Goal: Transaction & Acquisition: Subscribe to service/newsletter

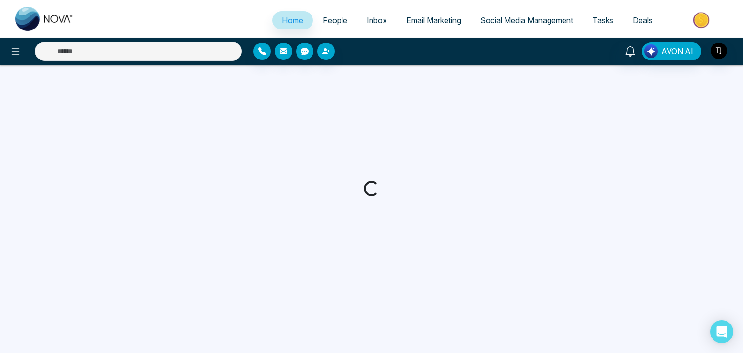
select select "*"
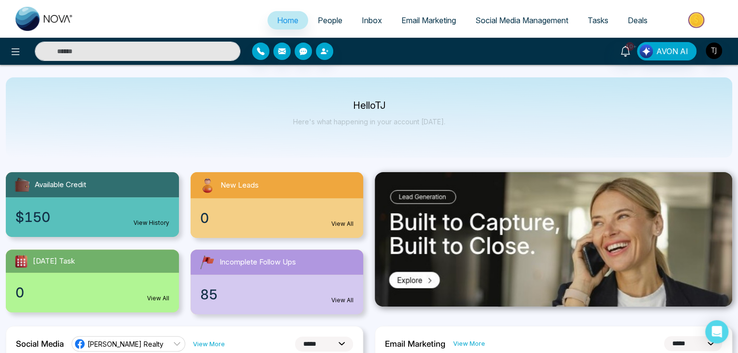
click at [329, 20] on span "People" at bounding box center [330, 20] width 25 height 10
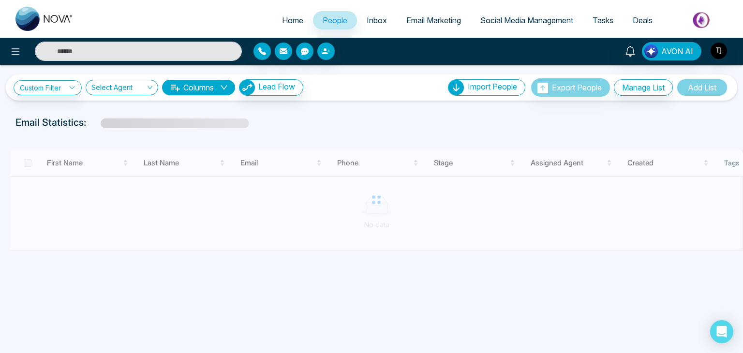
click at [385, 18] on link "Inbox" at bounding box center [377, 20] width 40 height 18
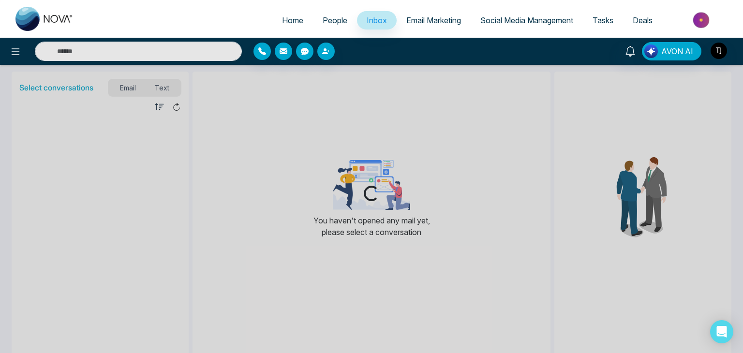
click at [429, 13] on link "Email Marketing" at bounding box center [434, 20] width 74 height 18
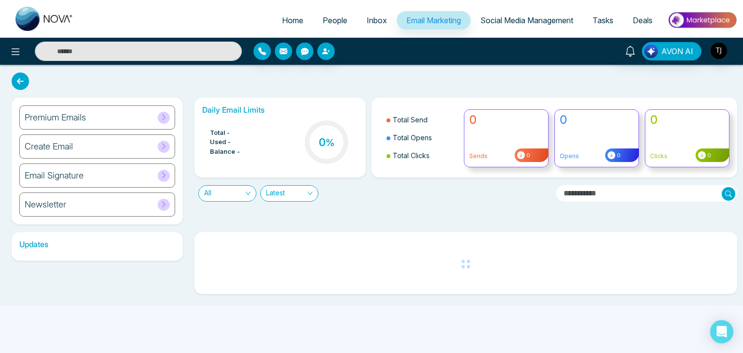
click at [509, 18] on span "Social Media Management" at bounding box center [526, 20] width 93 height 10
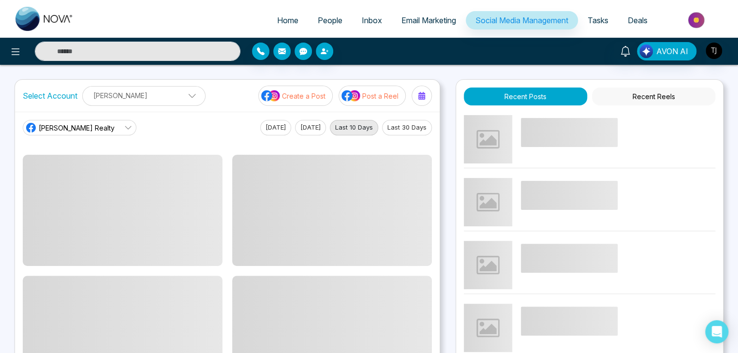
click at [593, 18] on span "Tasks" at bounding box center [598, 20] width 21 height 10
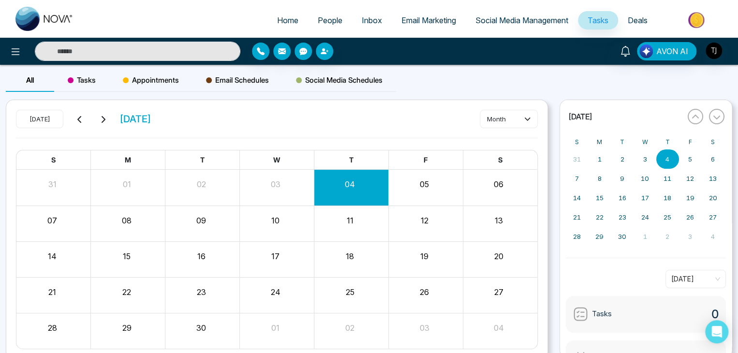
click at [645, 13] on link "Deals" at bounding box center [637, 20] width 39 height 18
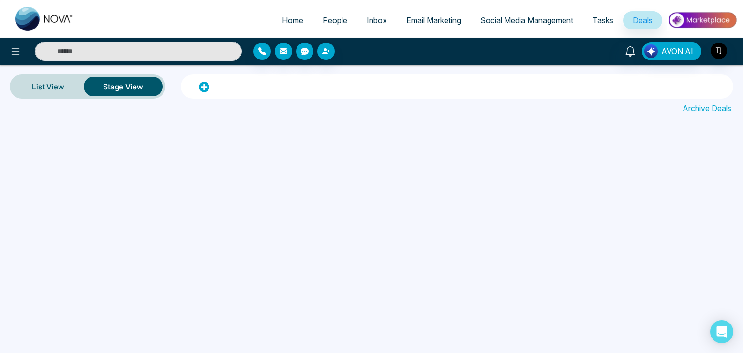
click at [292, 18] on span "Home" at bounding box center [292, 20] width 21 height 10
select select "*"
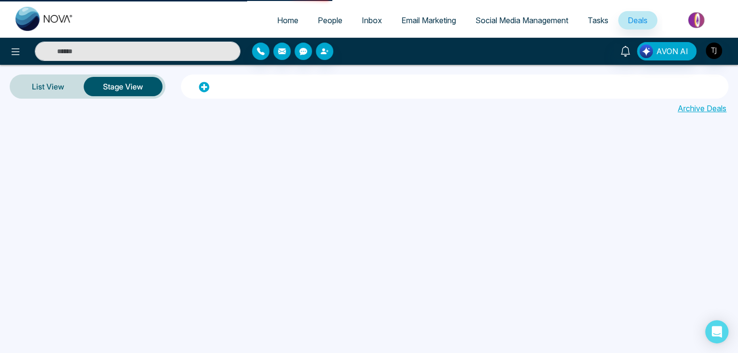
select select "*"
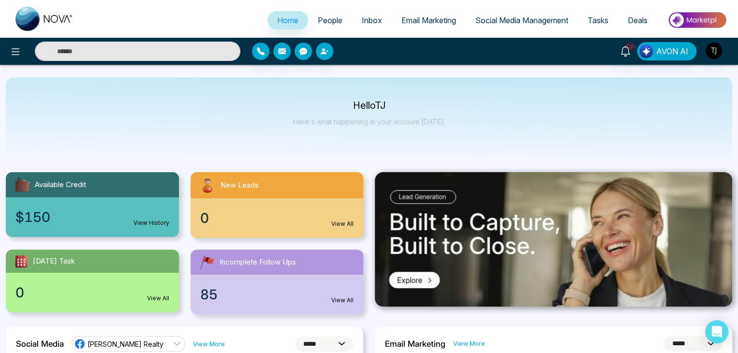
click at [332, 16] on span "People" at bounding box center [330, 20] width 25 height 10
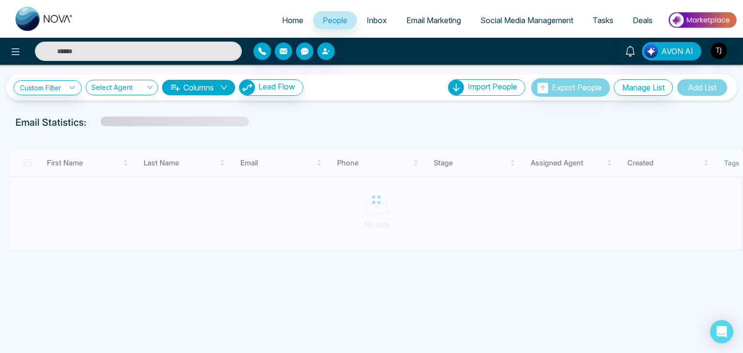
click at [374, 20] on span "Inbox" at bounding box center [377, 20] width 20 height 10
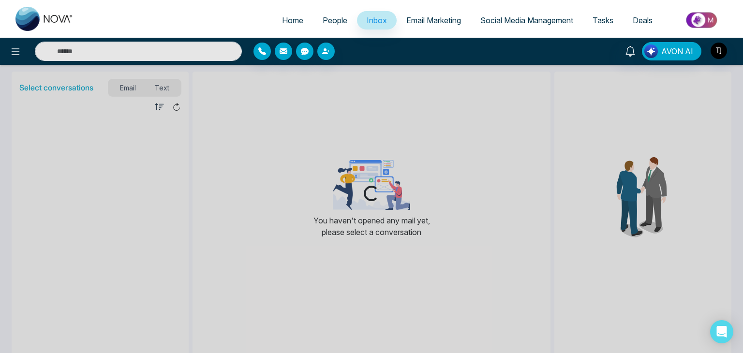
click at [418, 22] on span "Email Marketing" at bounding box center [433, 20] width 55 height 10
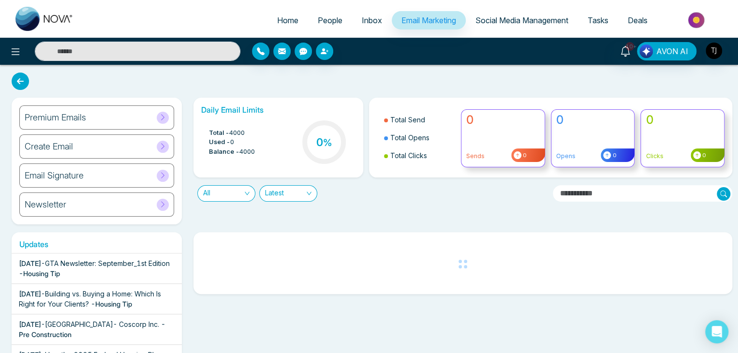
click at [517, 25] on span "Social Media Management" at bounding box center [521, 20] width 93 height 10
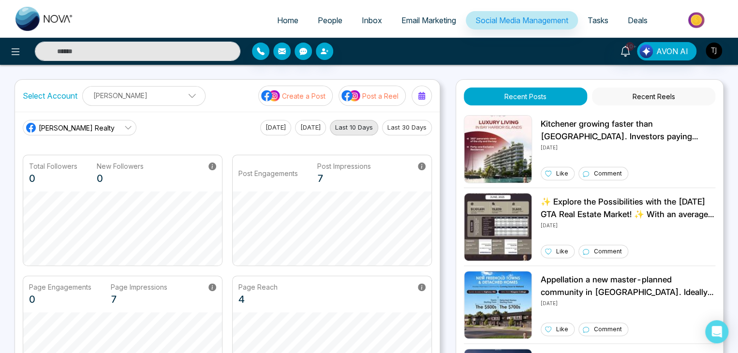
click at [597, 20] on span "Tasks" at bounding box center [598, 20] width 21 height 10
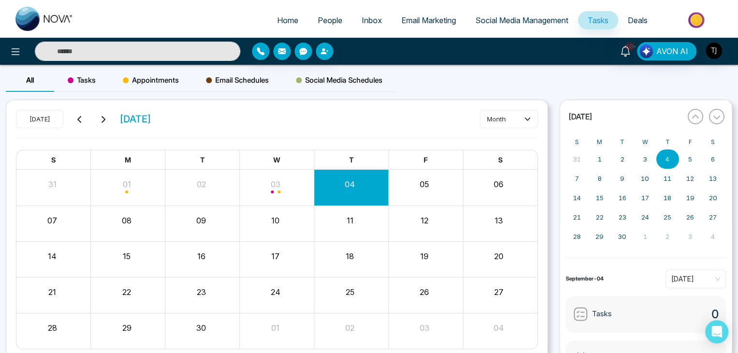
click at [633, 21] on span "Deals" at bounding box center [638, 20] width 20 height 10
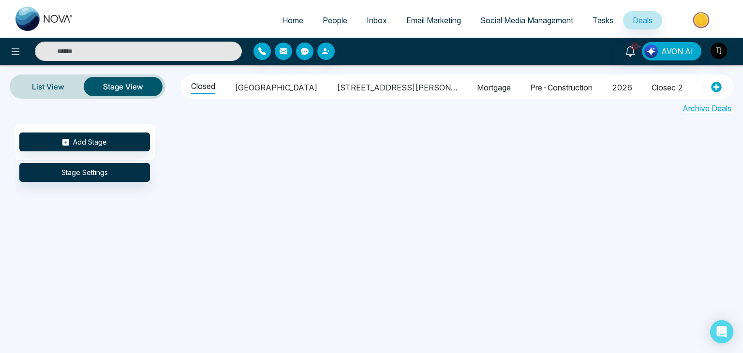
click at [293, 24] on span "Home" at bounding box center [292, 20] width 21 height 10
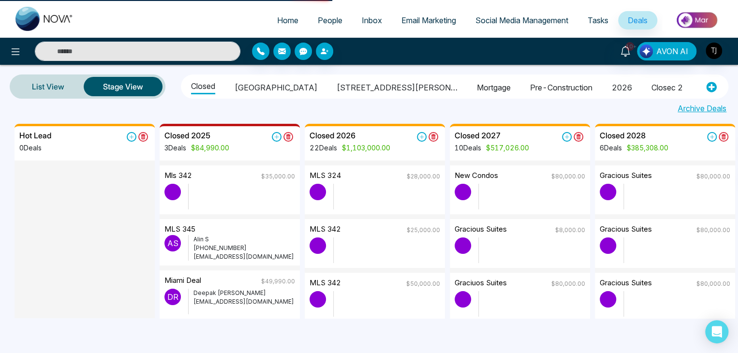
select select "*"
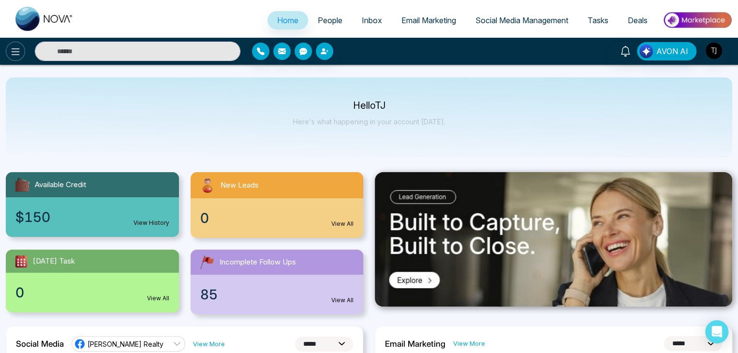
click at [17, 54] on icon at bounding box center [16, 52] width 12 height 12
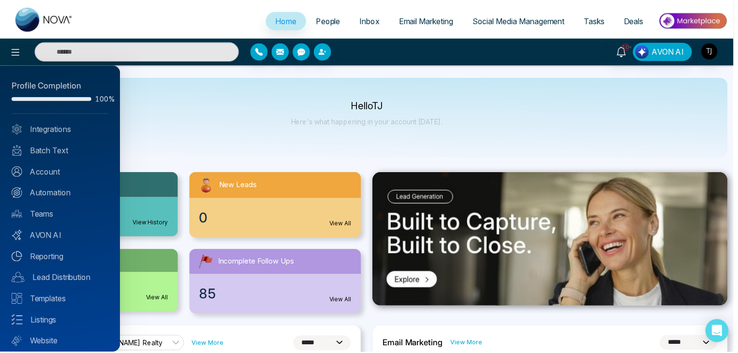
scroll to position [27, 0]
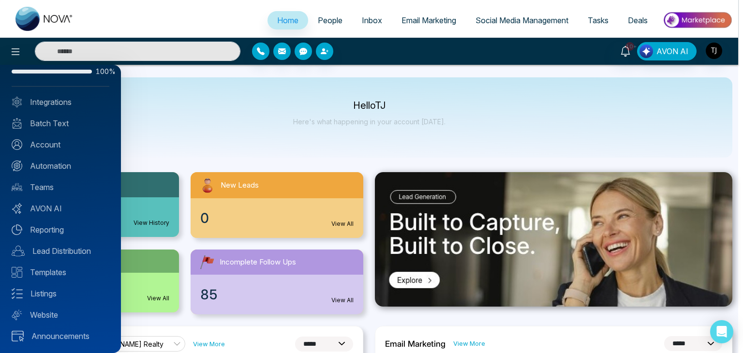
click at [207, 143] on div at bounding box center [371, 176] width 743 height 353
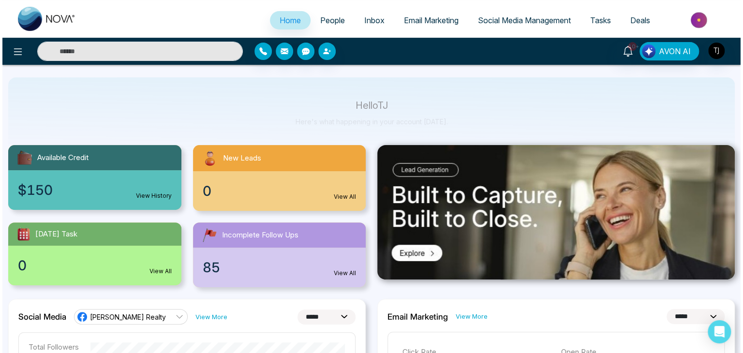
scroll to position [0, 0]
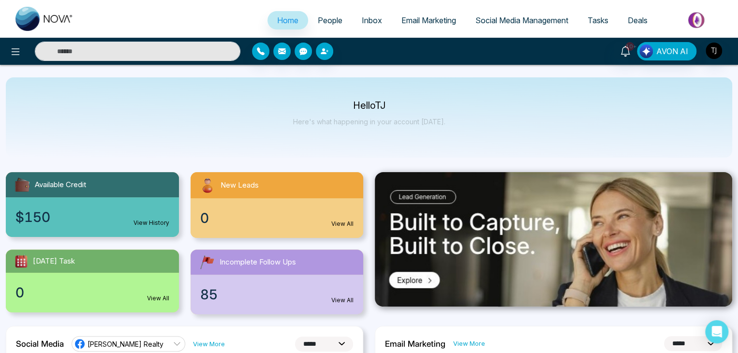
click at [325, 15] on span "People" at bounding box center [330, 20] width 25 height 10
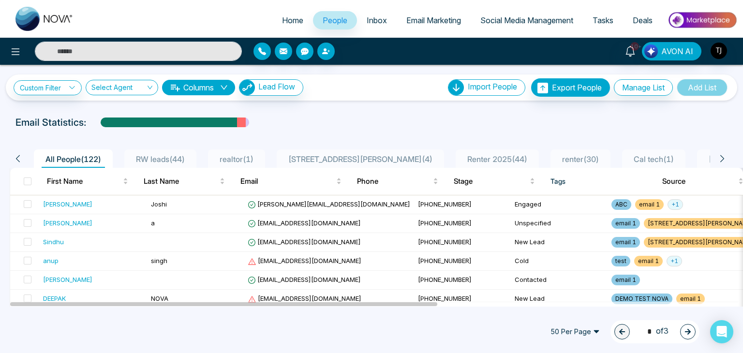
click at [379, 18] on span "Inbox" at bounding box center [377, 20] width 20 height 10
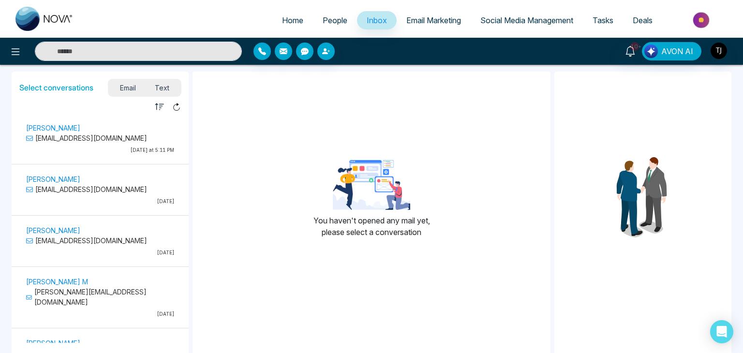
click at [447, 27] on link "Email Marketing" at bounding box center [434, 20] width 74 height 18
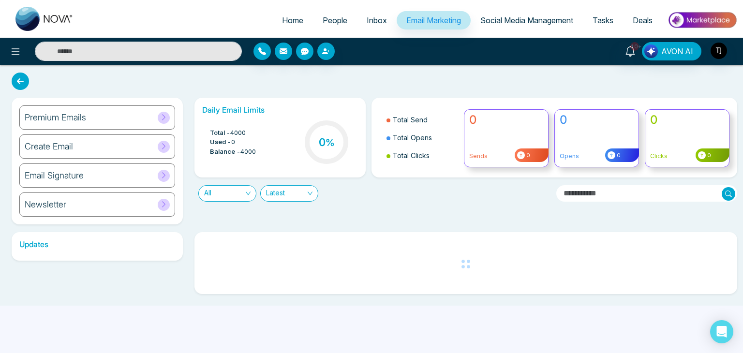
click at [528, 23] on span "Social Media Management" at bounding box center [526, 20] width 93 height 10
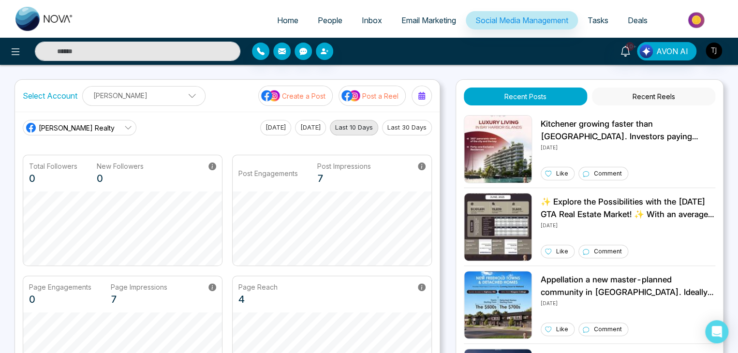
click at [613, 23] on link "Tasks" at bounding box center [598, 20] width 40 height 18
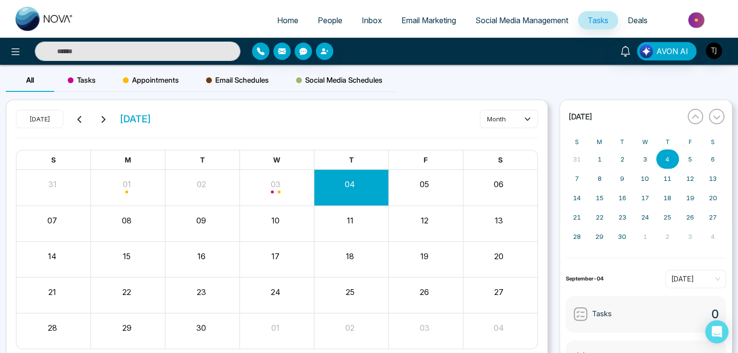
click at [639, 24] on span "Deals" at bounding box center [638, 20] width 20 height 10
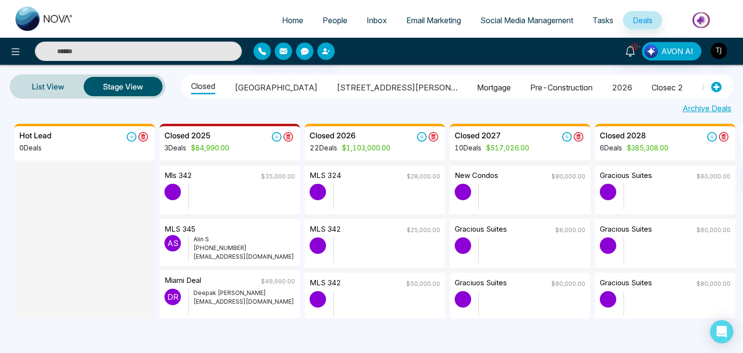
click at [285, 16] on span "Home" at bounding box center [292, 20] width 21 height 10
select select "*"
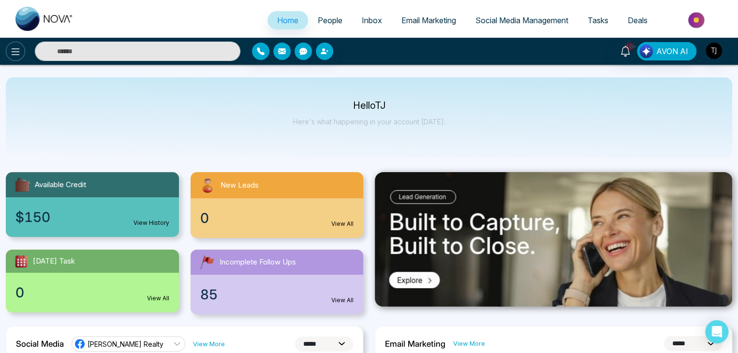
click at [18, 58] on button at bounding box center [15, 51] width 19 height 19
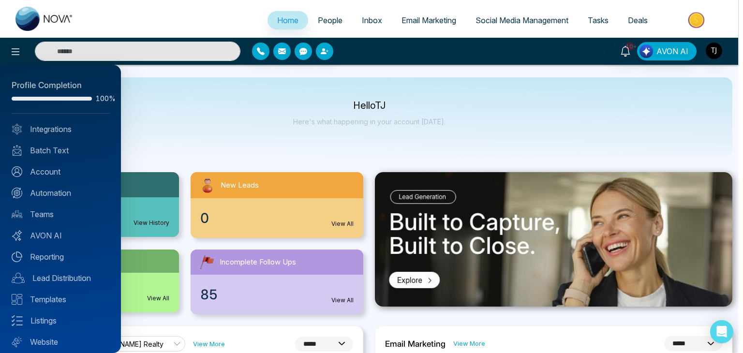
click at [208, 92] on div at bounding box center [371, 176] width 743 height 353
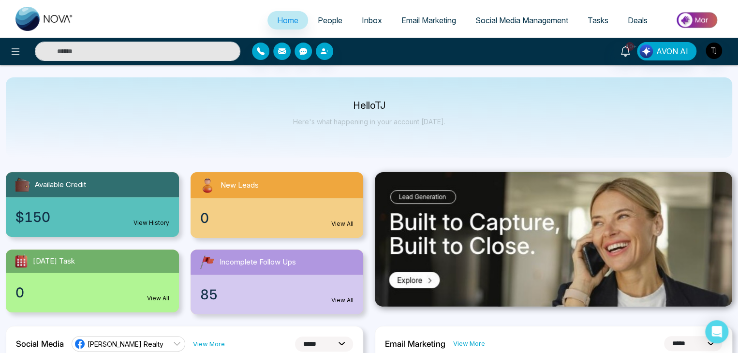
click at [429, 19] on span "Email Marketing" at bounding box center [428, 20] width 55 height 10
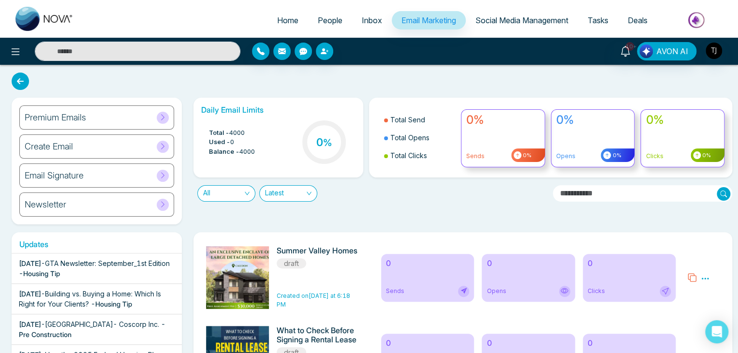
click at [148, 115] on div "Premium Emails" at bounding box center [96, 117] width 155 height 24
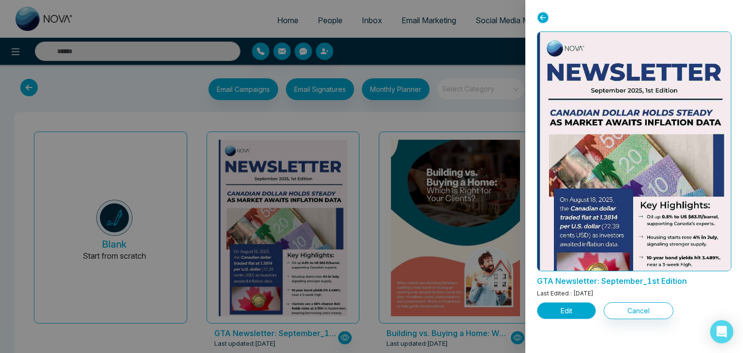
click at [581, 310] on button "Edit" at bounding box center [566, 310] width 59 height 17
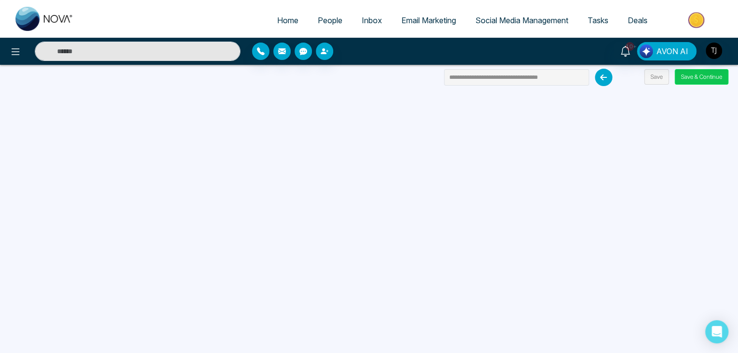
click at [727, 75] on button "Save & Continue" at bounding box center [702, 76] width 54 height 15
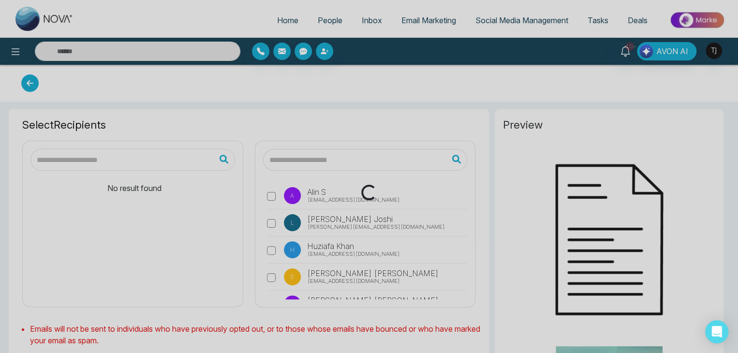
type input "**********"
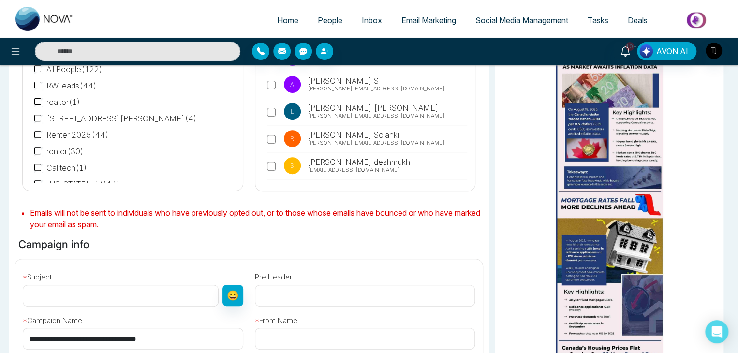
scroll to position [223, 0]
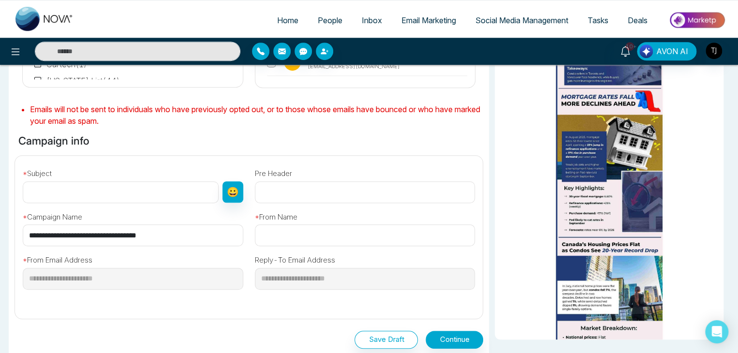
click at [166, 228] on input "**********" at bounding box center [133, 235] width 221 height 22
click at [170, 185] on input "text" at bounding box center [121, 192] width 196 height 22
paste input "**********"
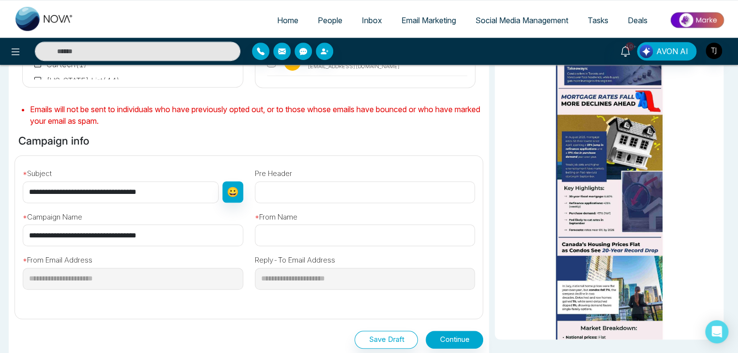
type input "**********"
click at [290, 238] on input "text" at bounding box center [365, 235] width 221 height 22
paste input "**********"
type input "**********"
click at [452, 335] on button "Continue" at bounding box center [455, 340] width 58 height 18
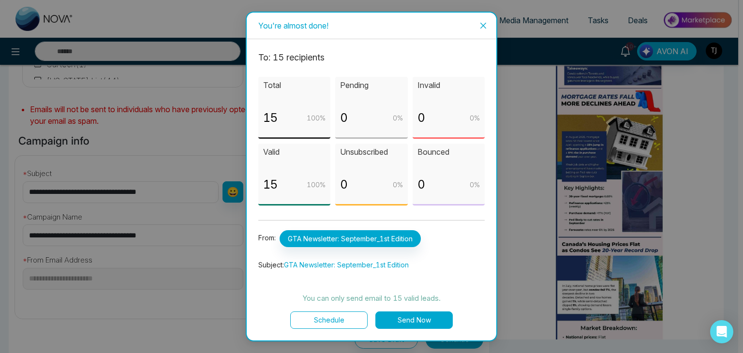
click at [401, 313] on button "Send Now" at bounding box center [413, 319] width 77 height 17
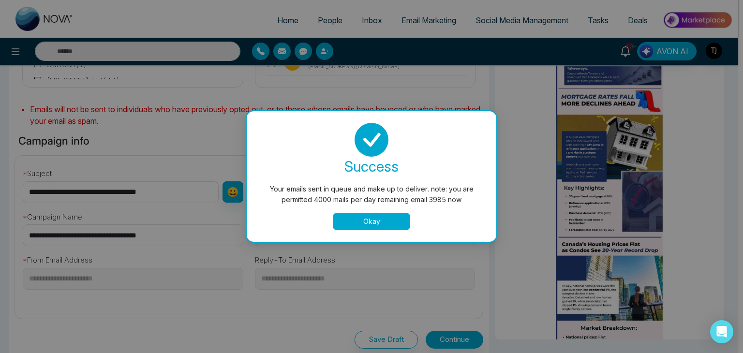
click at [387, 218] on button "Okay" at bounding box center [371, 221] width 77 height 17
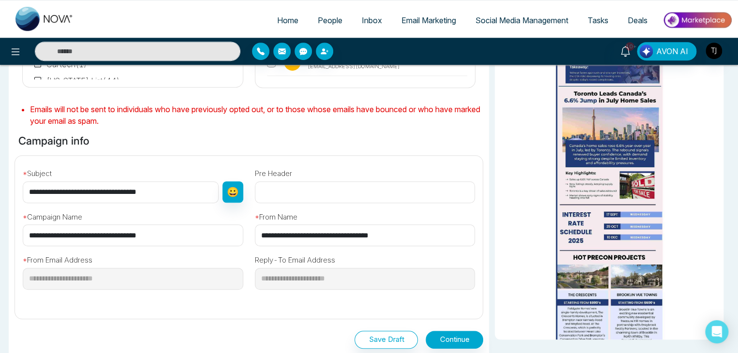
scroll to position [488, 0]
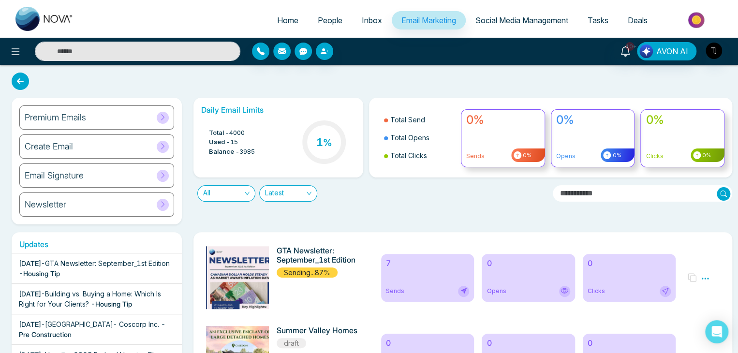
scroll to position [5, 0]
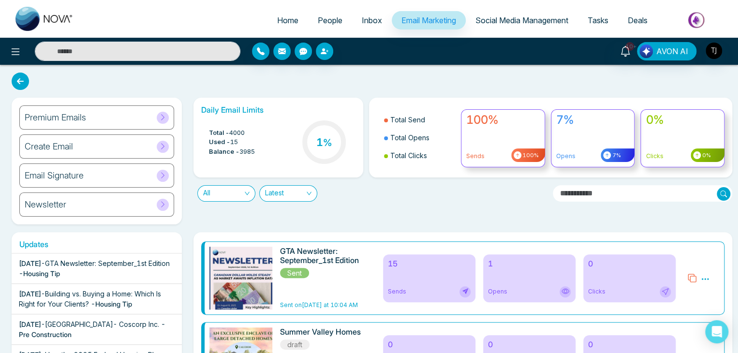
click at [241, 194] on span "All" at bounding box center [226, 193] width 46 height 15
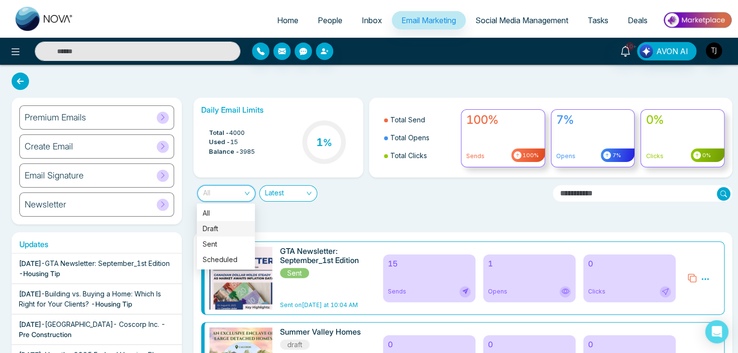
click at [236, 239] on div "Sent" at bounding box center [226, 244] width 46 height 11
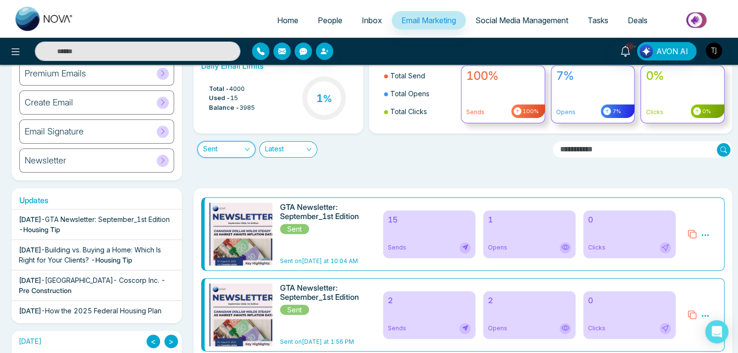
scroll to position [31, 0]
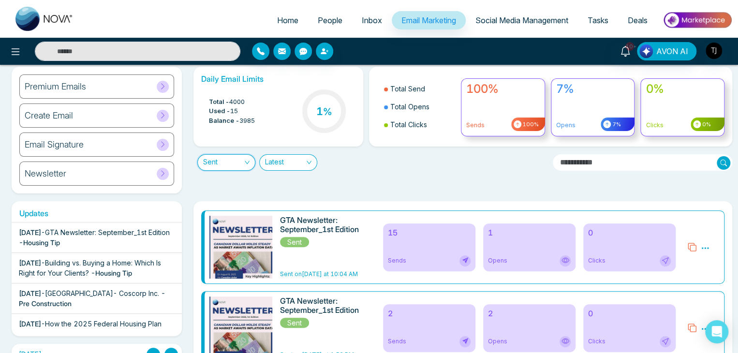
click at [517, 18] on span "Social Media Management" at bounding box center [521, 20] width 93 height 10
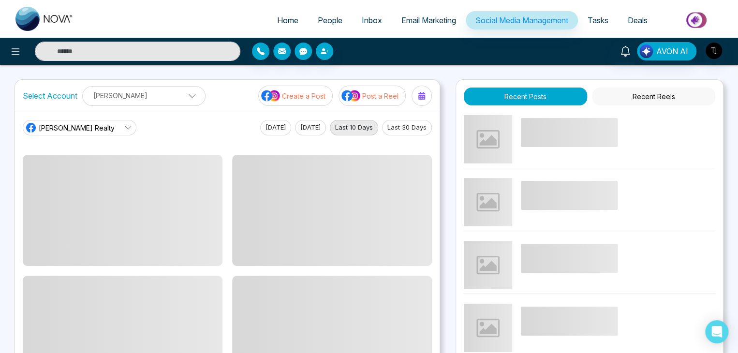
click at [599, 17] on span "Tasks" at bounding box center [598, 20] width 21 height 10
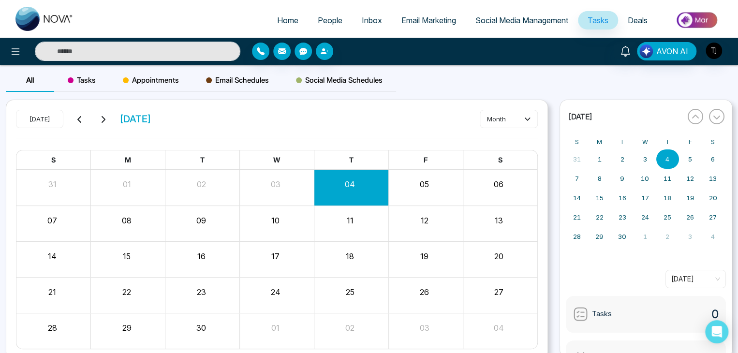
click at [435, 22] on span "Email Marketing" at bounding box center [428, 20] width 55 height 10
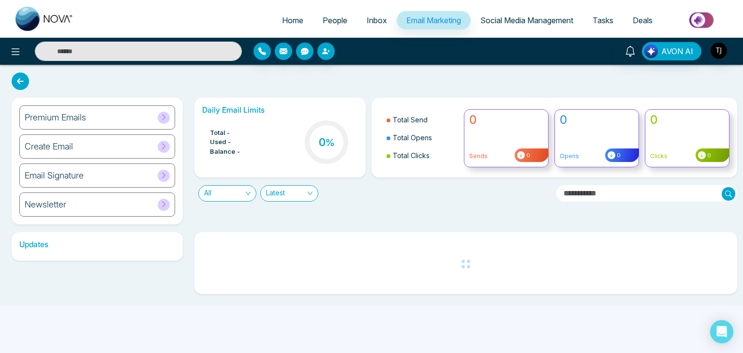
click at [371, 24] on span "Inbox" at bounding box center [377, 20] width 20 height 10
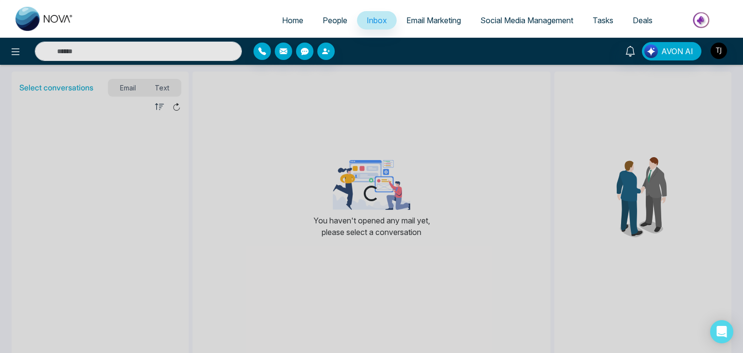
click at [333, 21] on span "People" at bounding box center [335, 20] width 25 height 10
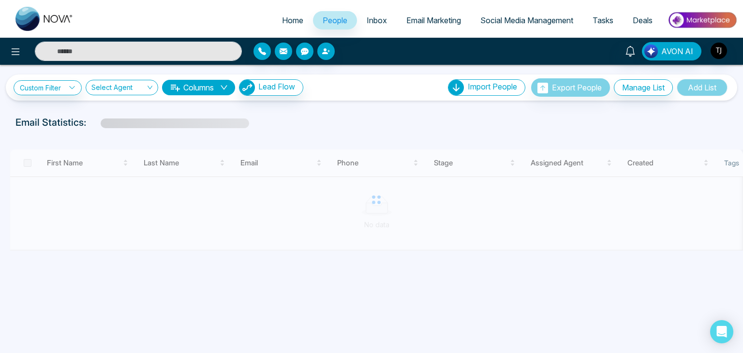
click at [291, 22] on span "Home" at bounding box center [292, 20] width 21 height 10
select select "*"
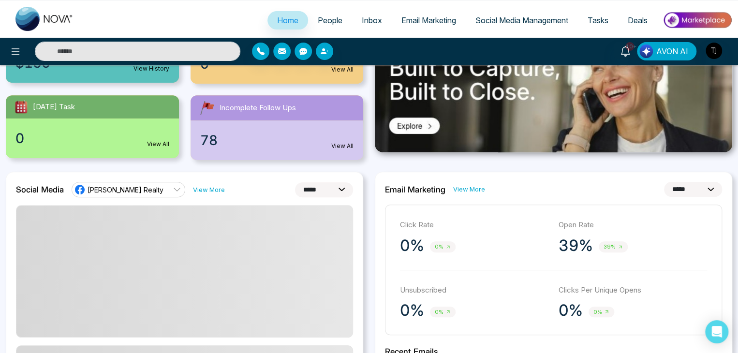
scroll to position [193, 0]
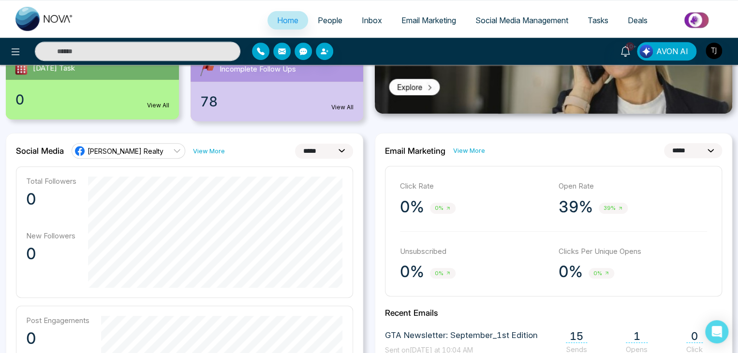
click at [680, 149] on select "**********" at bounding box center [693, 150] width 58 height 15
click at [664, 143] on select "**********" at bounding box center [693, 150] width 58 height 15
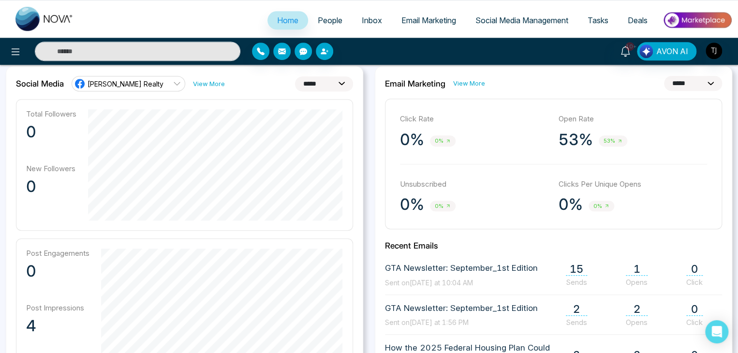
scroll to position [257, 0]
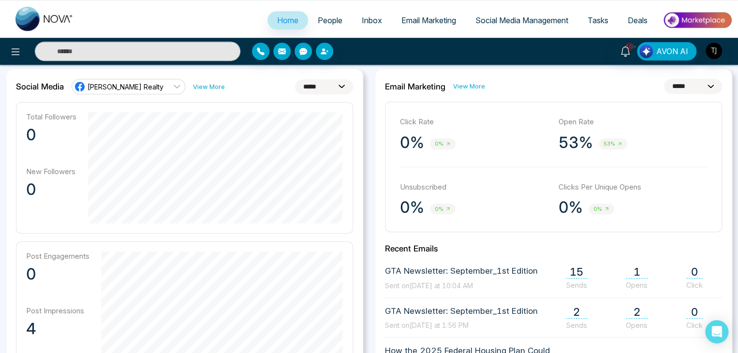
click at [681, 85] on select "**********" at bounding box center [693, 86] width 58 height 15
click at [664, 79] on select "**********" at bounding box center [693, 86] width 58 height 15
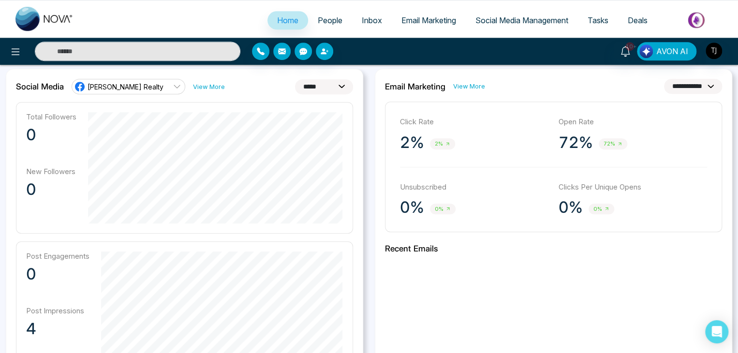
click at [677, 88] on select "**********" at bounding box center [693, 86] width 58 height 15
click at [664, 79] on select "**********" at bounding box center [693, 86] width 58 height 15
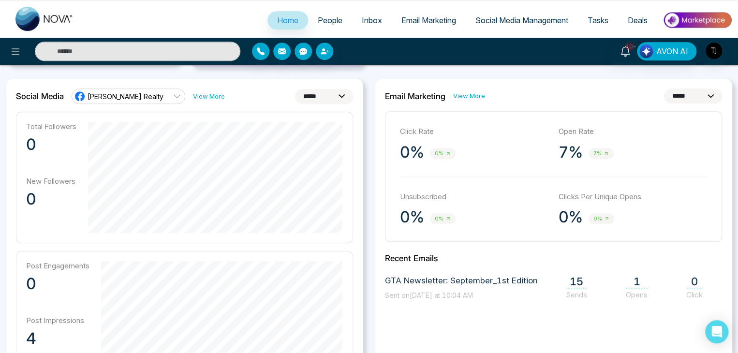
scroll to position [248, 0]
click at [664, 95] on select "**********" at bounding box center [693, 96] width 58 height 15
click at [664, 89] on select "**********" at bounding box center [693, 96] width 58 height 15
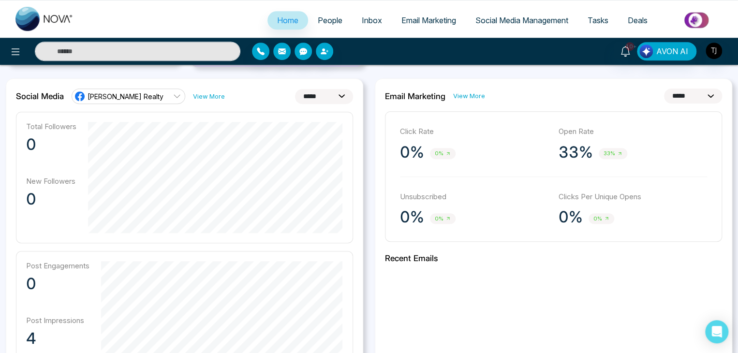
click at [664, 99] on select "**********" at bounding box center [693, 96] width 58 height 15
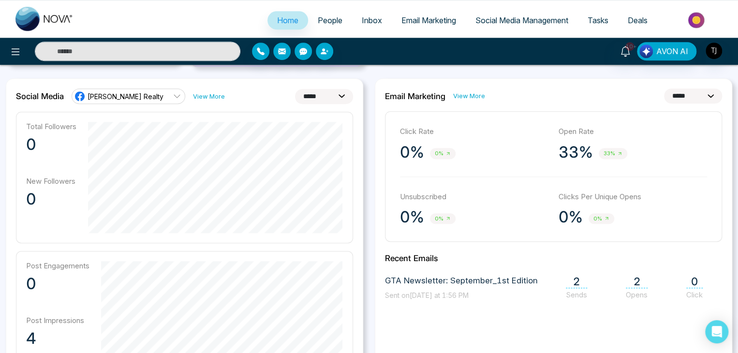
click at [664, 89] on select "**********" at bounding box center [693, 96] width 58 height 15
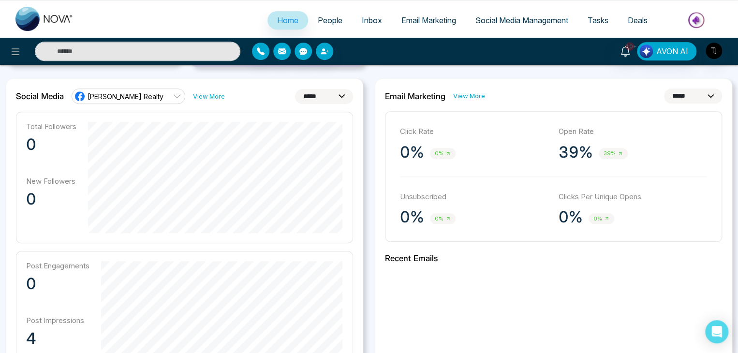
click at [667, 92] on select "**********" at bounding box center [693, 96] width 58 height 15
click at [664, 89] on select "**********" at bounding box center [693, 96] width 58 height 15
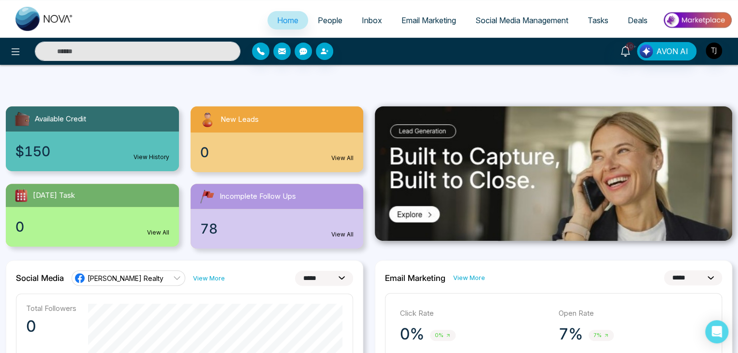
scroll to position [0, 0]
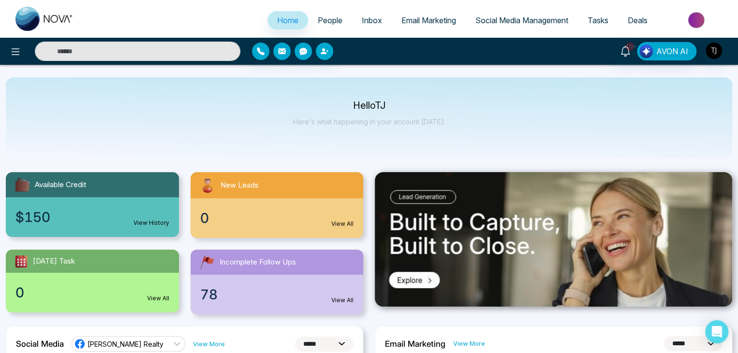
click at [442, 137] on div "Hello [PERSON_NAME] Here's what happening in your account [DATE]." at bounding box center [369, 117] width 726 height 80
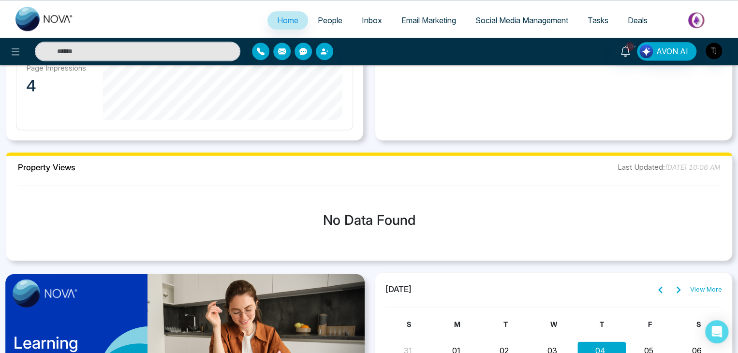
scroll to position [640, 0]
click at [74, 172] on div "Property Views Last Updated: September 04, 2025, 10:06 AM No Data Found" at bounding box center [369, 205] width 726 height 109
click at [74, 168] on h2 "Property Views" at bounding box center [47, 167] width 58 height 10
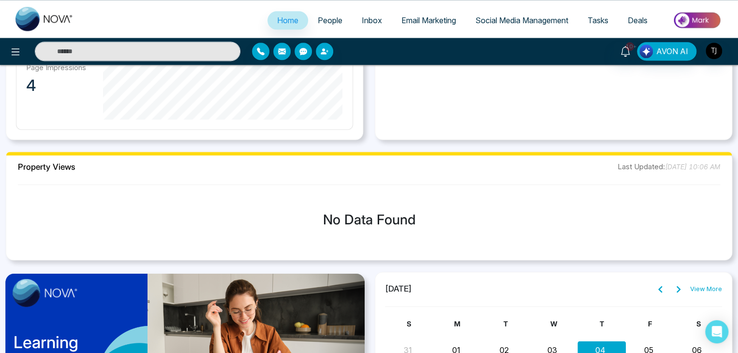
click at [74, 168] on h2 "Property Views" at bounding box center [47, 167] width 58 height 10
click at [222, 185] on div "Property Views Last Updated: September 04, 2025, 10:06 AM No Data Found" at bounding box center [369, 205] width 726 height 109
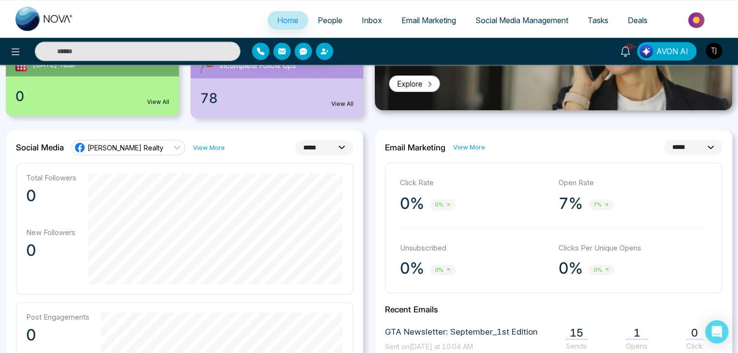
scroll to position [188, 0]
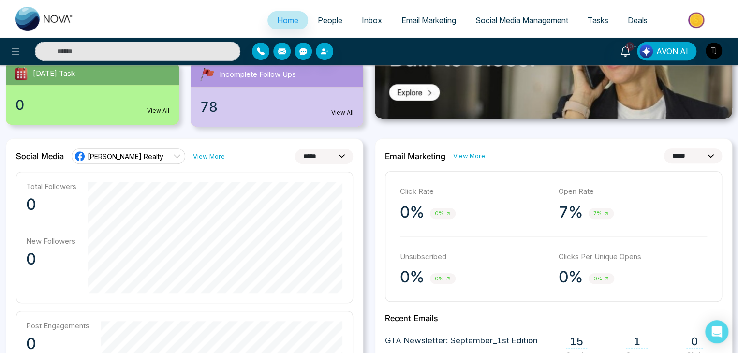
click at [697, 157] on select "**********" at bounding box center [693, 155] width 58 height 15
click at [694, 159] on select "**********" at bounding box center [693, 155] width 58 height 15
select select "**"
click at [664, 148] on select "**********" at bounding box center [693, 155] width 58 height 15
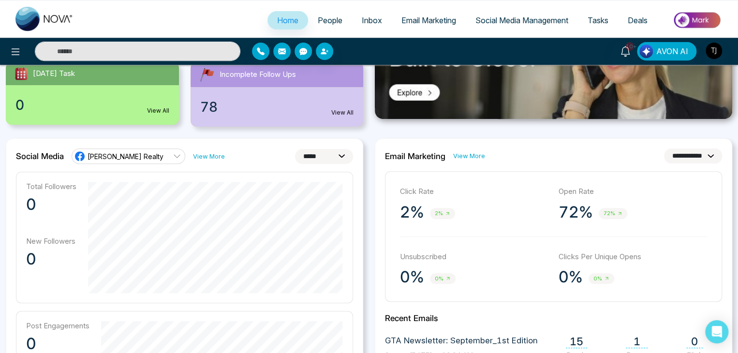
click at [598, 160] on div "**********" at bounding box center [553, 155] width 337 height 15
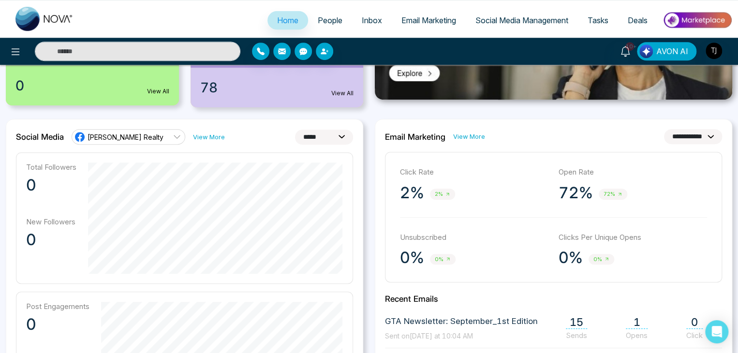
scroll to position [207, 0]
click at [366, 155] on div "**********" at bounding box center [184, 346] width 369 height 454
click at [369, 155] on div "**********" at bounding box center [553, 346] width 369 height 454
click at [344, 137] on select "**********" at bounding box center [324, 137] width 58 height 15
select select "**"
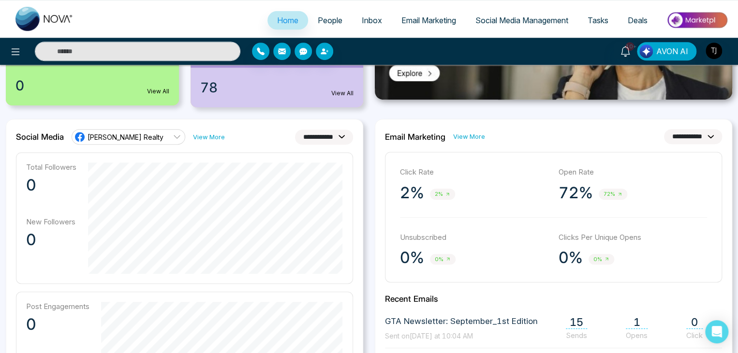
click at [295, 130] on select "**********" at bounding box center [324, 137] width 58 height 15
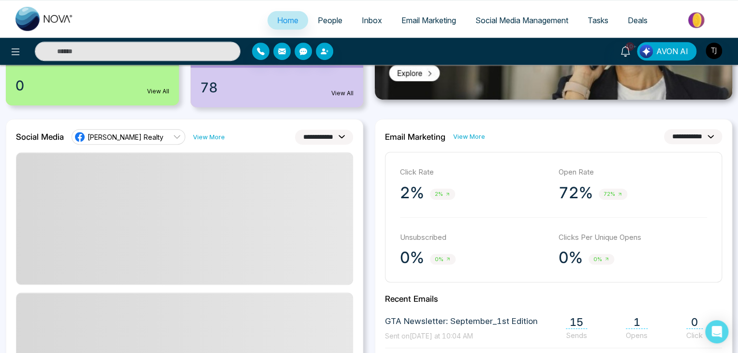
click at [368, 155] on div "**********" at bounding box center [184, 347] width 369 height 457
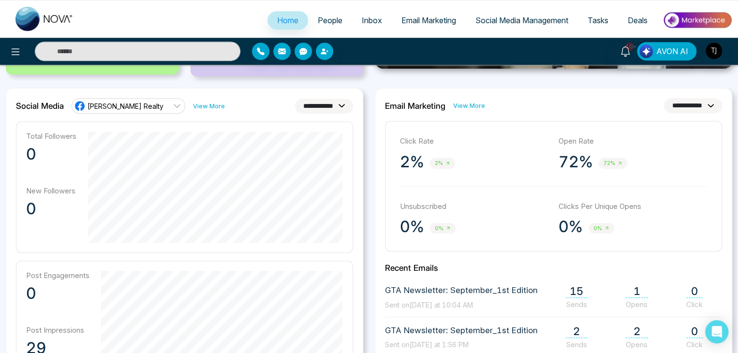
scroll to position [238, 0]
click at [13, 59] on button at bounding box center [15, 51] width 19 height 19
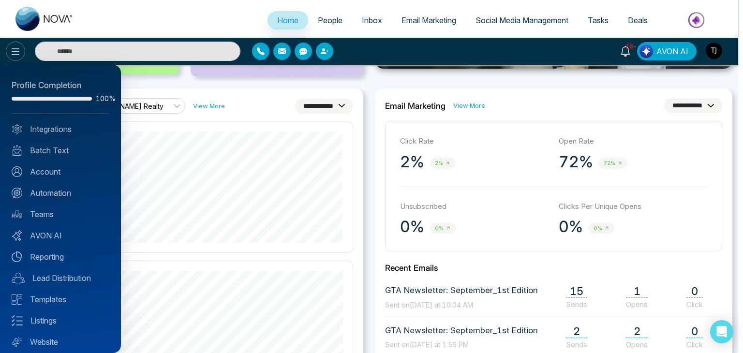
click at [13, 59] on div at bounding box center [371, 176] width 743 height 353
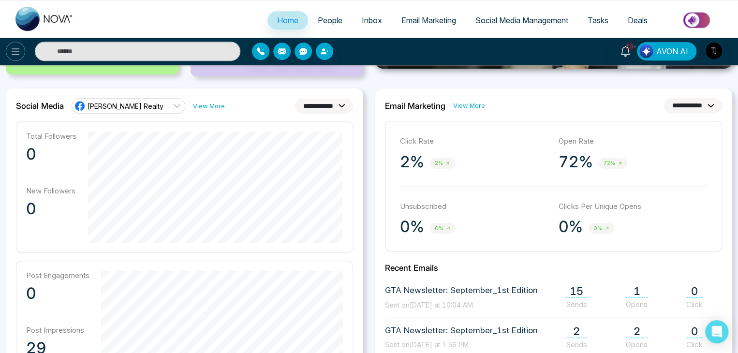
click at [14, 56] on icon at bounding box center [16, 52] width 12 height 12
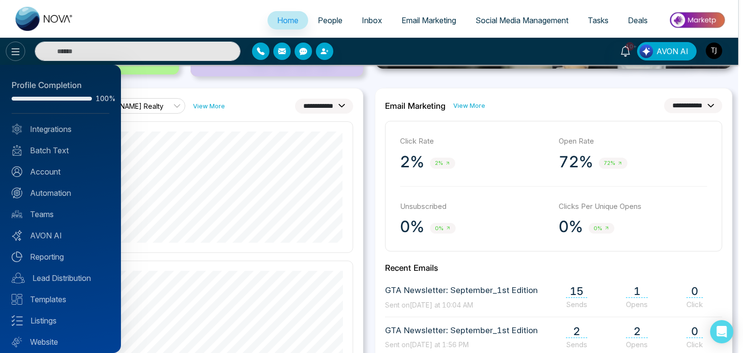
click at [14, 56] on div at bounding box center [371, 176] width 743 height 353
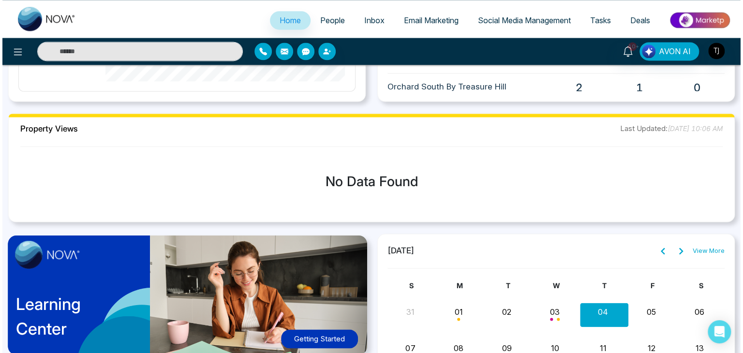
scroll to position [679, 0]
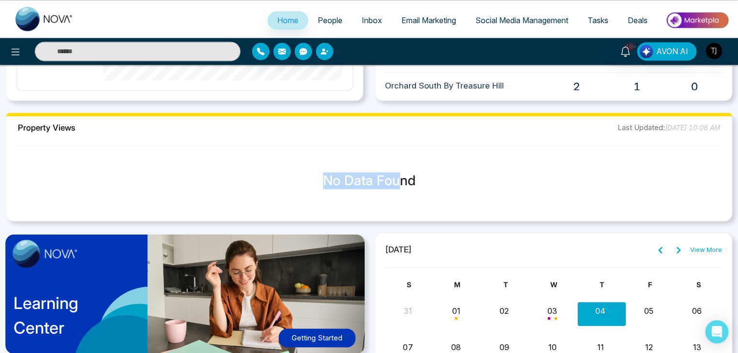
drag, startPoint x: 400, startPoint y: 170, endPoint x: 271, endPoint y: 183, distance: 129.8
click at [271, 183] on div "No Data Found" at bounding box center [369, 180] width 710 height 63
click at [439, 175] on h3 "No Data Found" at bounding box center [369, 181] width 710 height 16
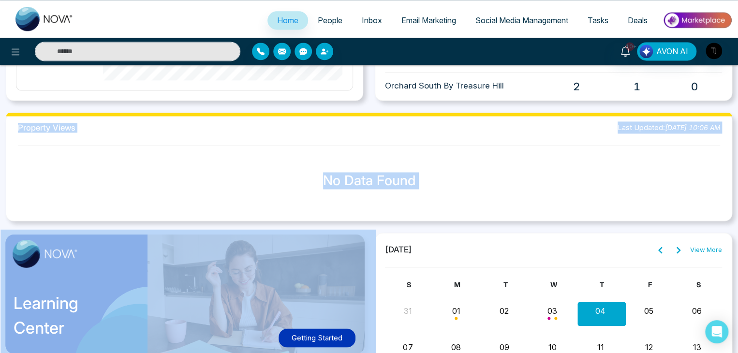
drag, startPoint x: 439, startPoint y: 175, endPoint x: 81, endPoint y: 131, distance: 360.2
click at [20, 121] on div "Property Views Last Updated: September 04, 2025, 10:06 AM No Data Found" at bounding box center [369, 166] width 726 height 109
click at [183, 153] on div "No Data Found" at bounding box center [369, 180] width 710 height 63
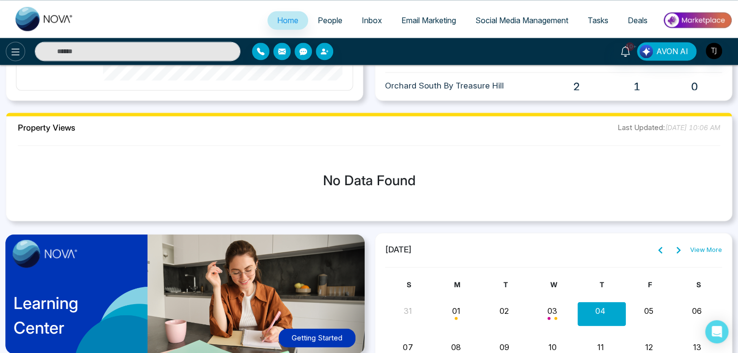
click at [10, 51] on icon at bounding box center [16, 52] width 12 height 12
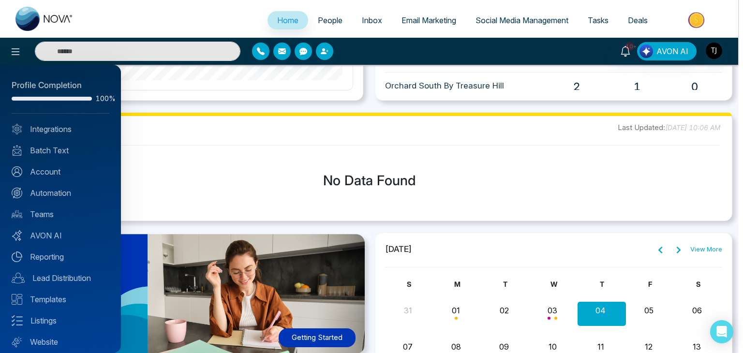
scroll to position [27, 0]
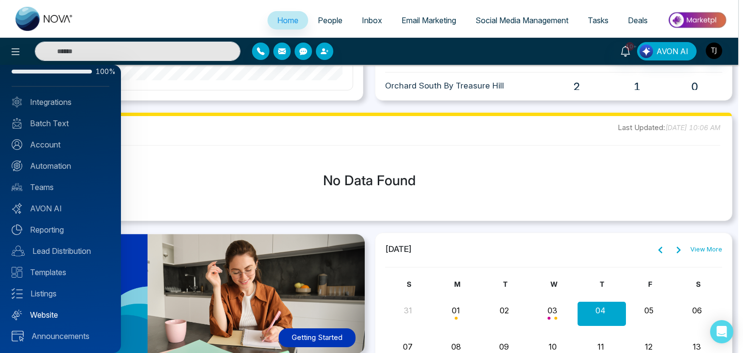
click at [58, 310] on link "Website" at bounding box center [61, 315] width 98 height 12
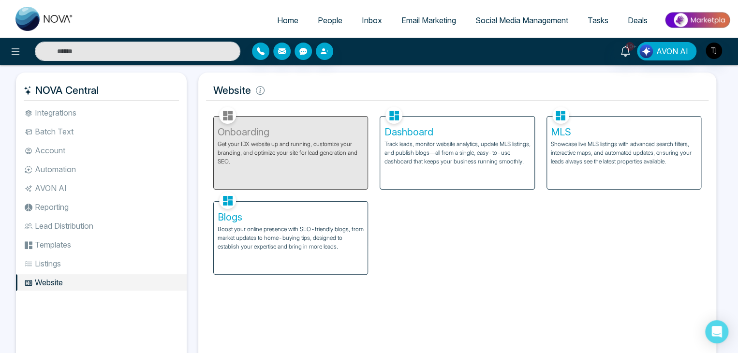
click at [473, 166] on div "Dashboard Track leads, monitor website analytics, update MLS listings, and publ…" at bounding box center [457, 153] width 154 height 73
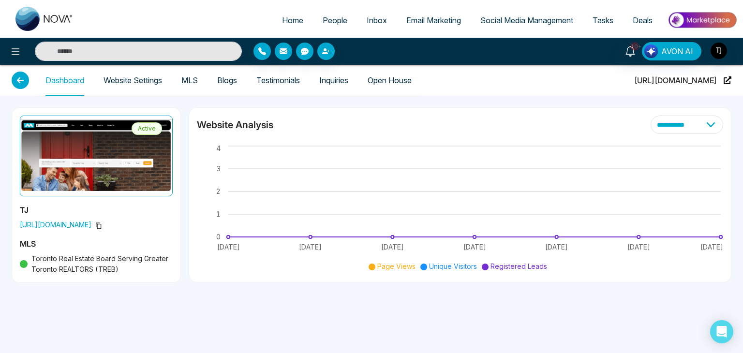
click at [704, 78] on span "https://reestate.ca/" at bounding box center [675, 80] width 83 height 31
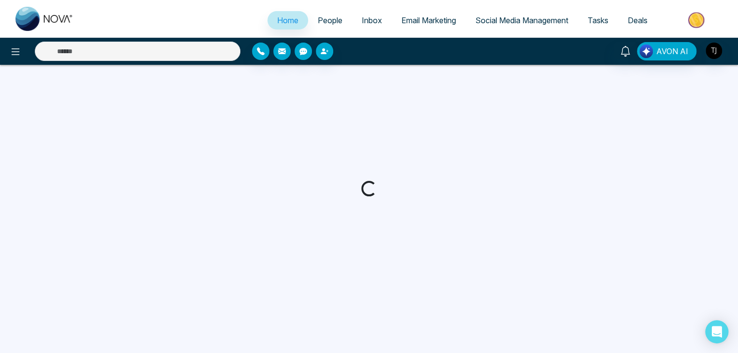
select select "*"
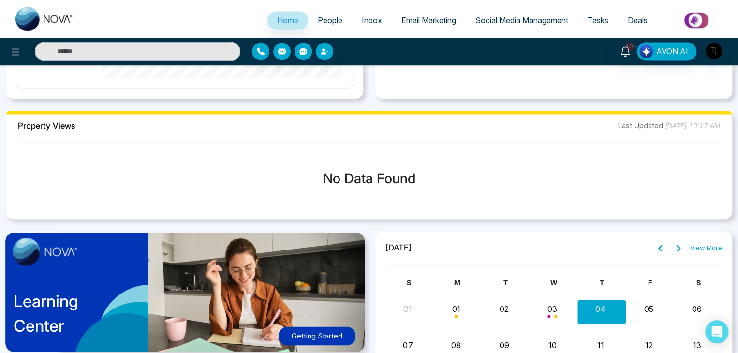
scroll to position [684, 0]
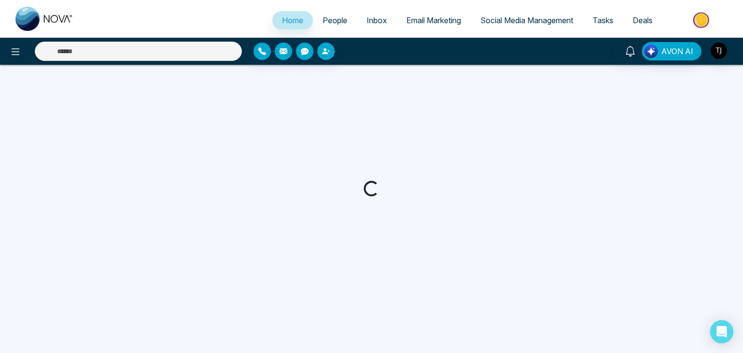
select select "*"
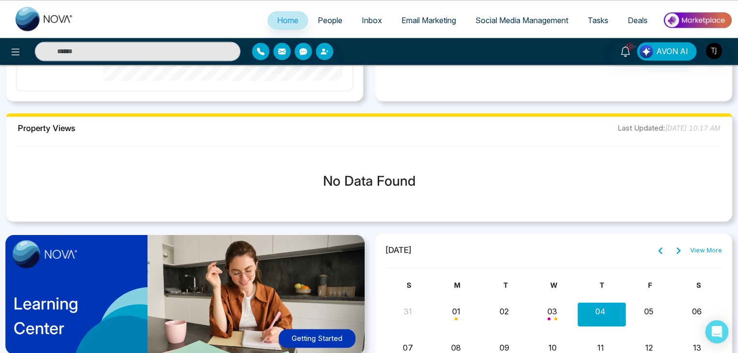
scroll to position [677, 0]
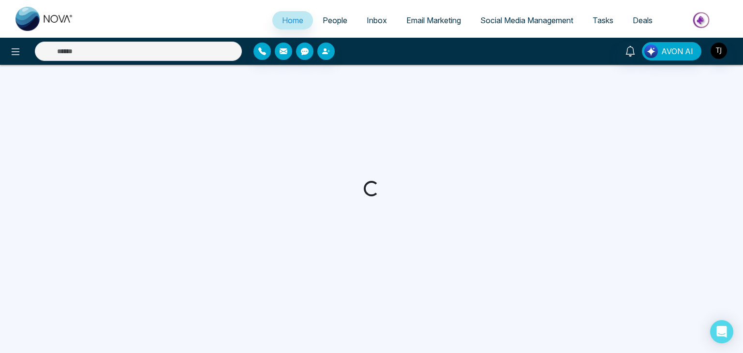
select select "*"
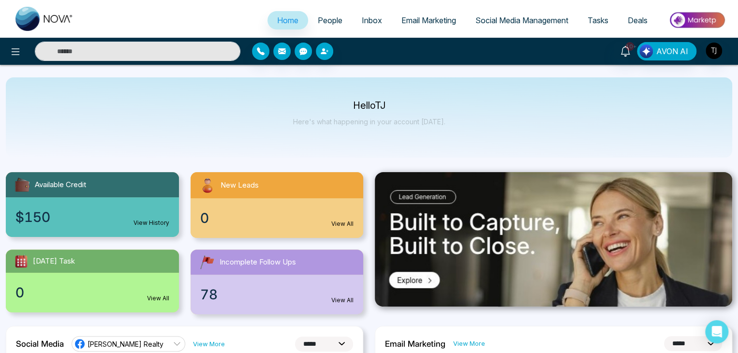
click at [325, 10] on ul "Home People Inbox Email Marketing Social Media Management Tasks Deals" at bounding box center [407, 21] width 649 height 27
click at [327, 18] on span "People" at bounding box center [330, 20] width 25 height 10
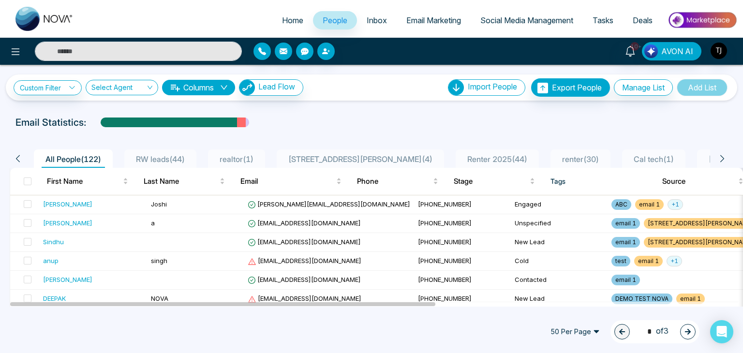
click at [282, 20] on span "Home" at bounding box center [292, 20] width 21 height 10
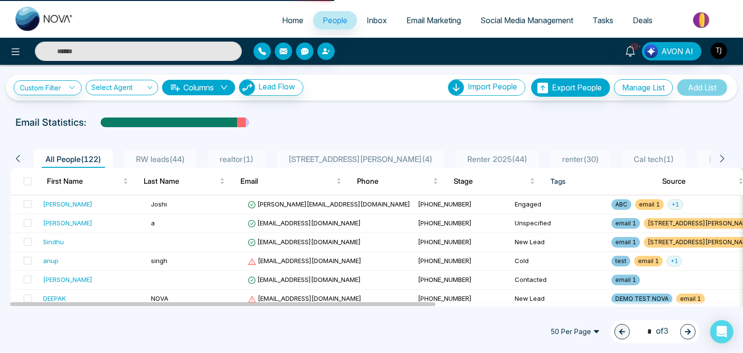
select select "*"
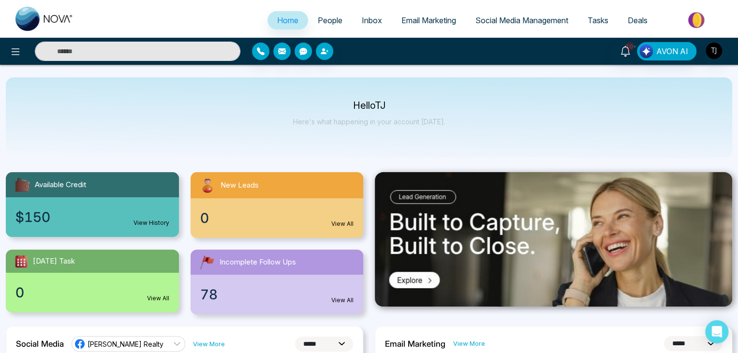
click at [333, 21] on span "People" at bounding box center [330, 20] width 25 height 10
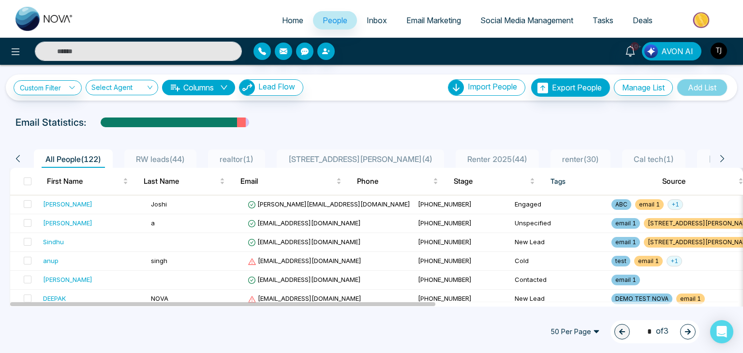
click at [290, 23] on span "Home" at bounding box center [292, 20] width 21 height 10
select select "*"
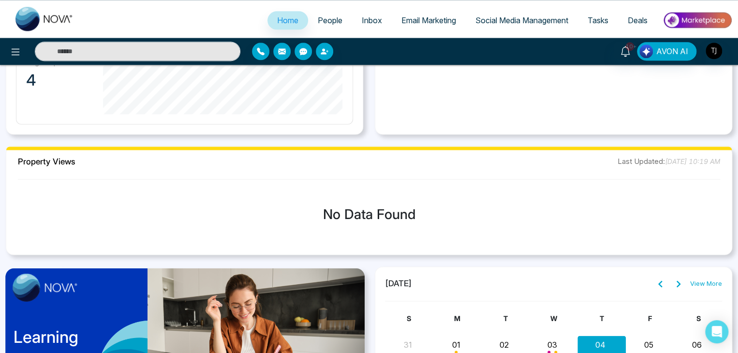
scroll to position [646, 0]
click at [332, 14] on link "People" at bounding box center [330, 20] width 44 height 18
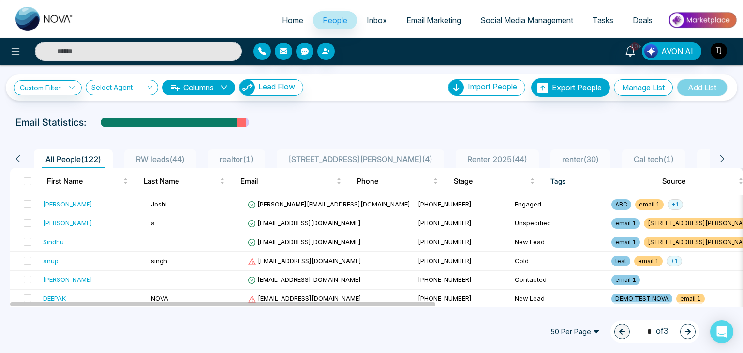
click at [294, 12] on link "Home" at bounding box center [292, 20] width 41 height 18
select select "*"
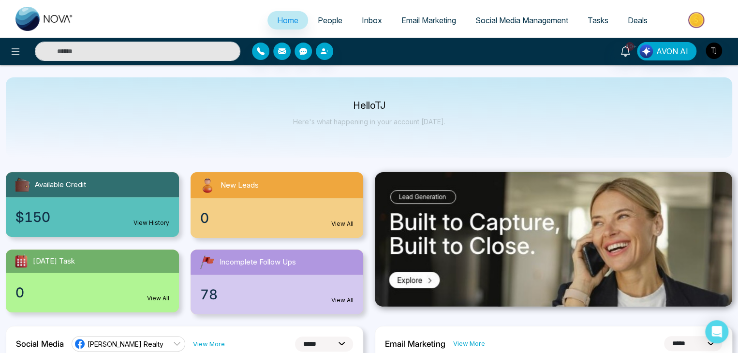
click at [324, 20] on span "People" at bounding box center [330, 20] width 25 height 10
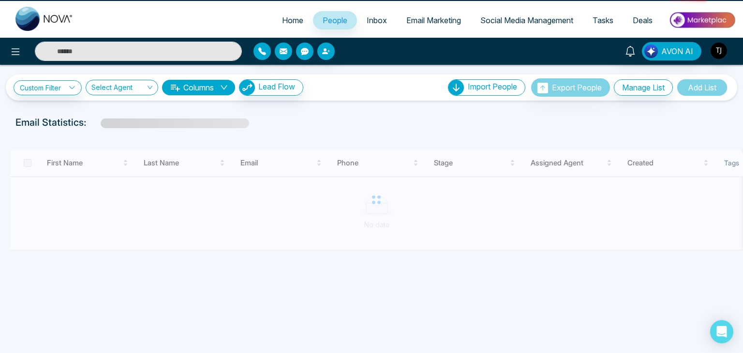
click at [381, 22] on link "Inbox" at bounding box center [377, 20] width 40 height 18
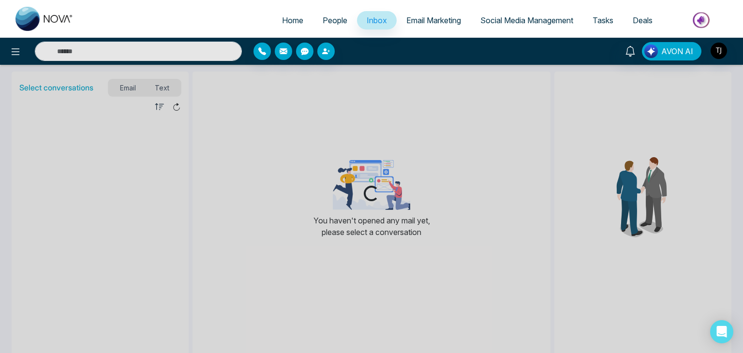
click at [424, 19] on span "Email Marketing" at bounding box center [433, 20] width 55 height 10
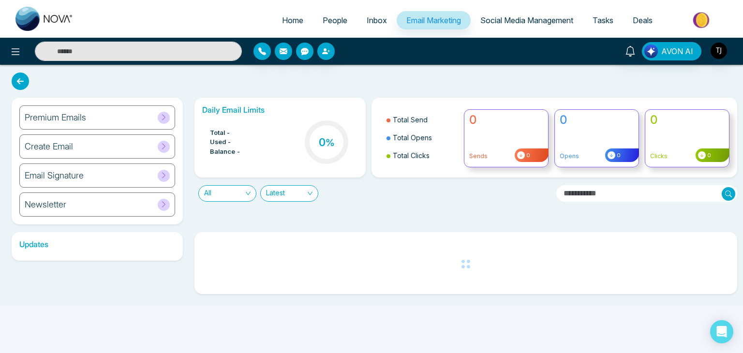
click at [517, 22] on span "Social Media Management" at bounding box center [526, 20] width 93 height 10
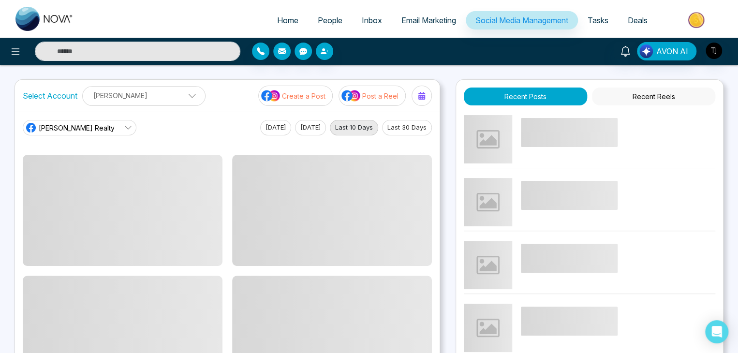
click at [605, 19] on span "Tasks" at bounding box center [598, 20] width 21 height 10
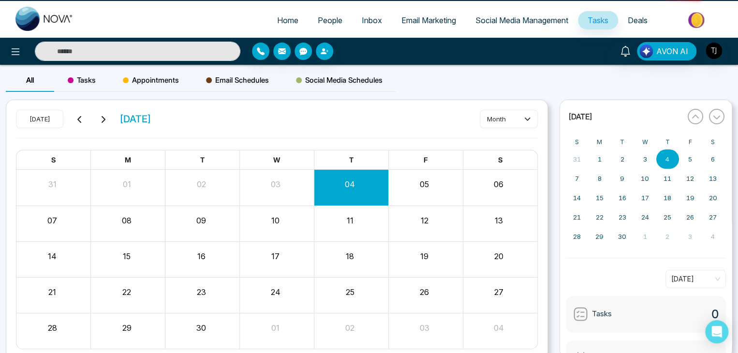
click at [642, 21] on span "Deals" at bounding box center [638, 20] width 20 height 10
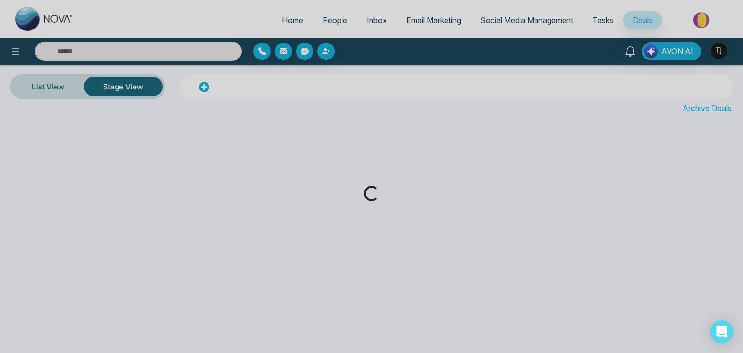
click at [288, 13] on div "Loading..." at bounding box center [371, 176] width 743 height 353
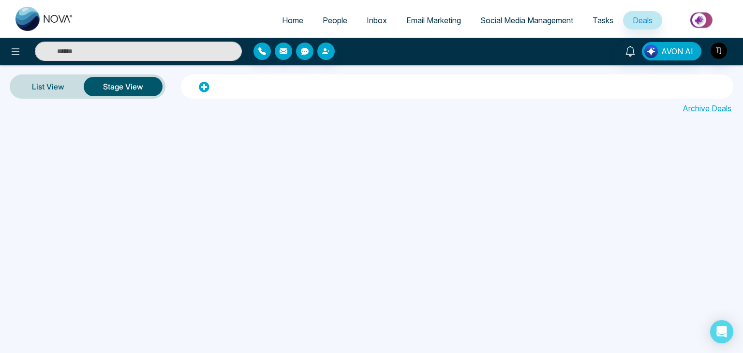
click at [288, 20] on span "Home" at bounding box center [292, 20] width 21 height 10
select select "*"
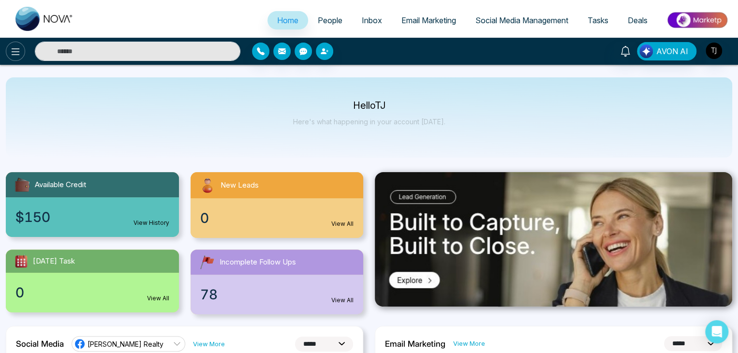
click at [9, 47] on button at bounding box center [15, 51] width 19 height 19
click at [17, 51] on icon at bounding box center [16, 52] width 12 height 12
click at [12, 49] on icon at bounding box center [16, 52] width 12 height 12
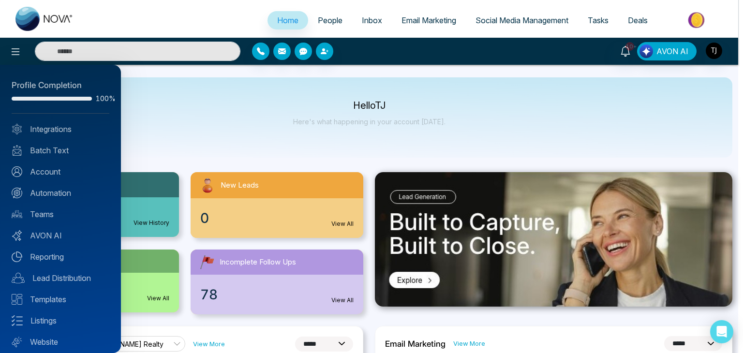
click at [181, 115] on div at bounding box center [371, 176] width 743 height 353
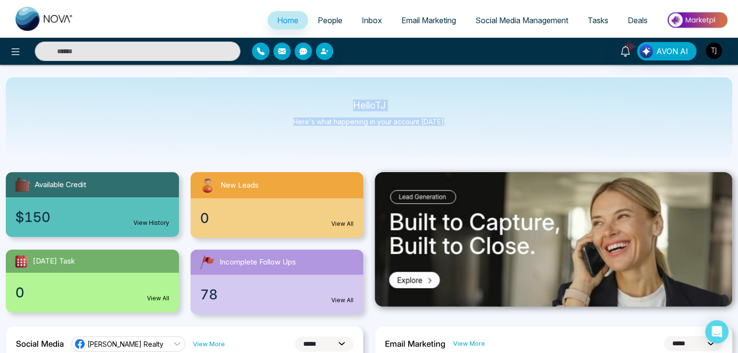
drag, startPoint x: 444, startPoint y: 123, endPoint x: 337, endPoint y: 98, distance: 110.3
click at [337, 98] on div "Hello [PERSON_NAME] Here's what happening in your account [DATE]." at bounding box center [369, 117] width 726 height 80
click at [358, 105] on p "Hello [PERSON_NAME]" at bounding box center [369, 106] width 152 height 8
drag, startPoint x: 347, startPoint y: 103, endPoint x: 466, endPoint y: 132, distance: 122.9
click at [466, 132] on div "Hello [PERSON_NAME] Here's what happening in your account [DATE]." at bounding box center [369, 117] width 726 height 80
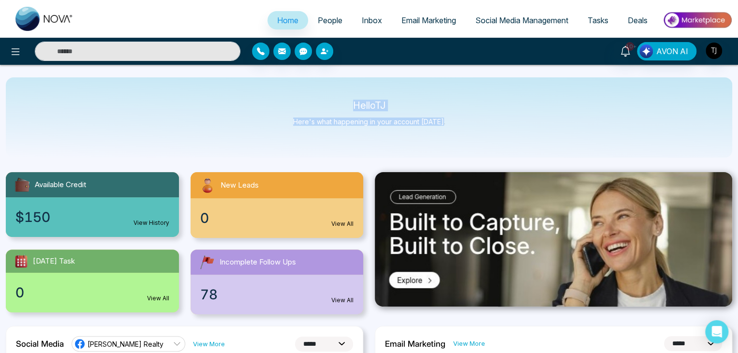
click at [466, 132] on div "Hello [PERSON_NAME] Here's what happening in your account [DATE]." at bounding box center [369, 117] width 726 height 80
click at [12, 54] on icon at bounding box center [16, 52] width 12 height 12
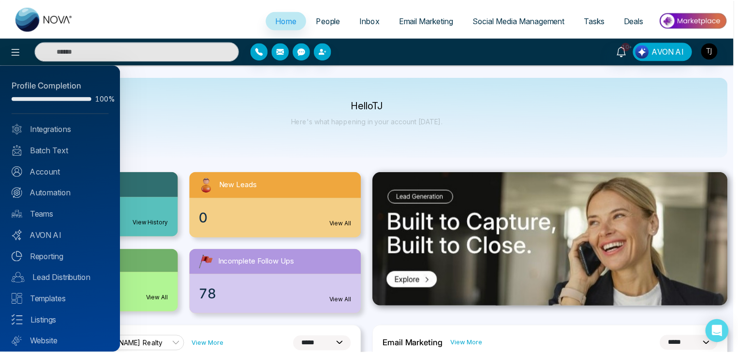
scroll to position [27, 0]
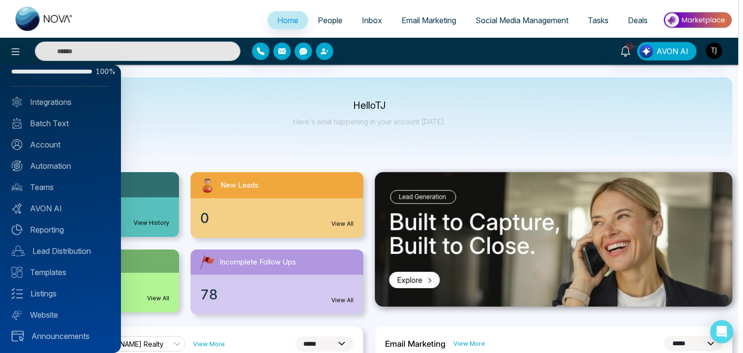
click at [218, 144] on div at bounding box center [371, 176] width 743 height 353
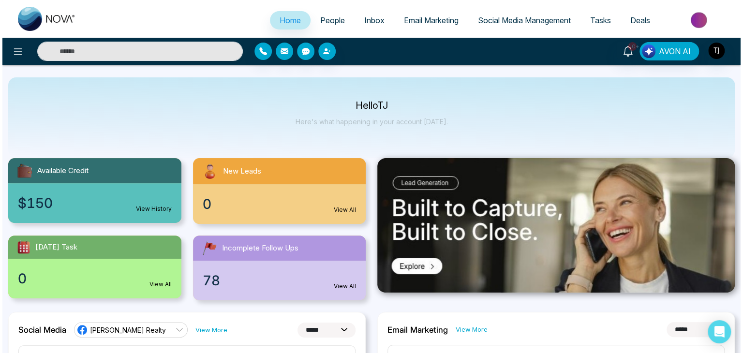
scroll to position [0, 0]
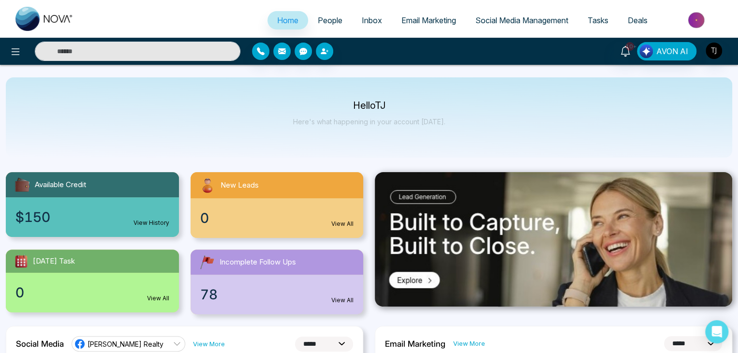
click at [22, 43] on div at bounding box center [123, 51] width 246 height 19
click at [21, 49] on icon at bounding box center [16, 52] width 12 height 12
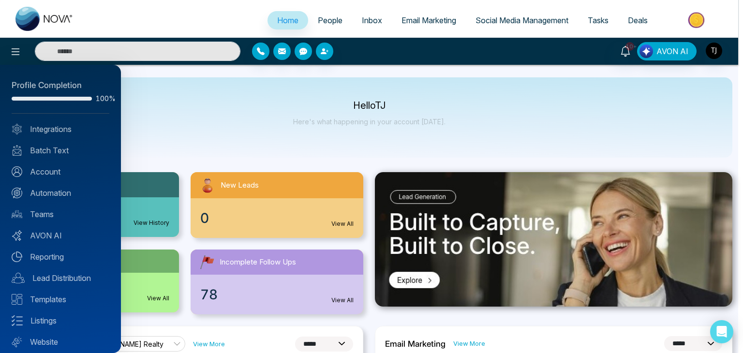
click at [222, 106] on div at bounding box center [371, 176] width 743 height 353
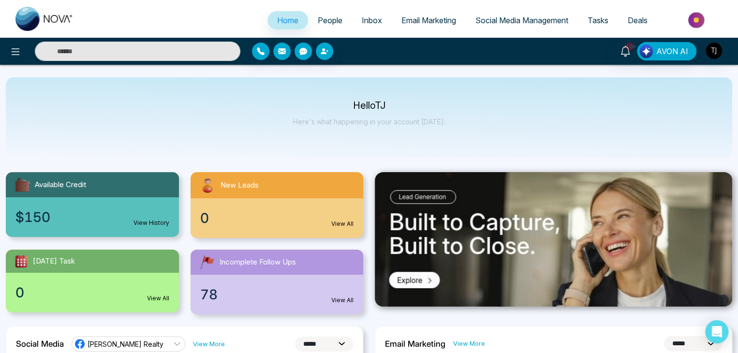
click at [344, 16] on link "People" at bounding box center [330, 20] width 44 height 18
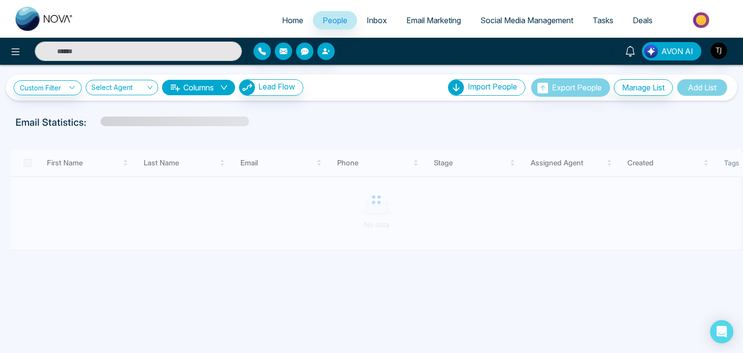
click at [379, 15] on span "Inbox" at bounding box center [377, 20] width 20 height 10
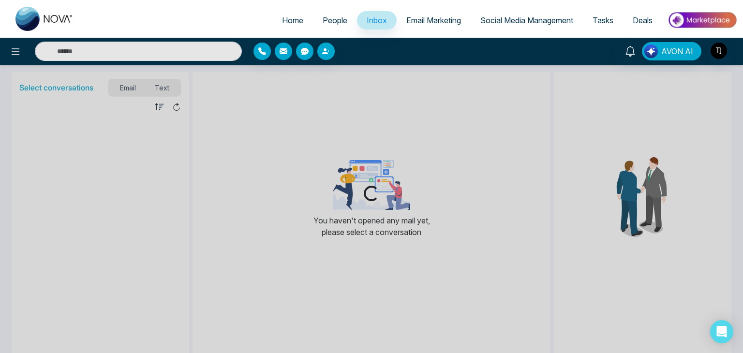
click at [429, 16] on span "Email Marketing" at bounding box center [433, 20] width 55 height 10
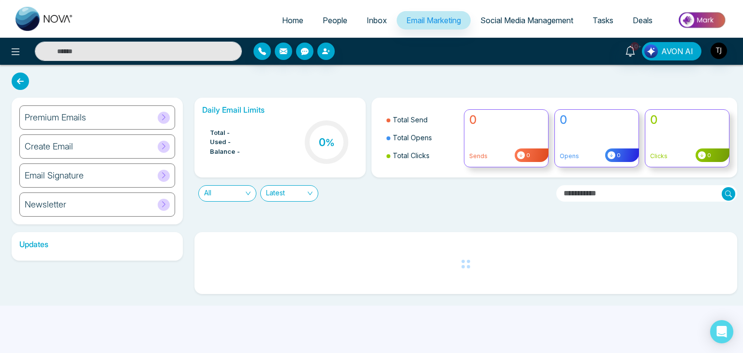
click at [514, 20] on span "Social Media Management" at bounding box center [526, 20] width 93 height 10
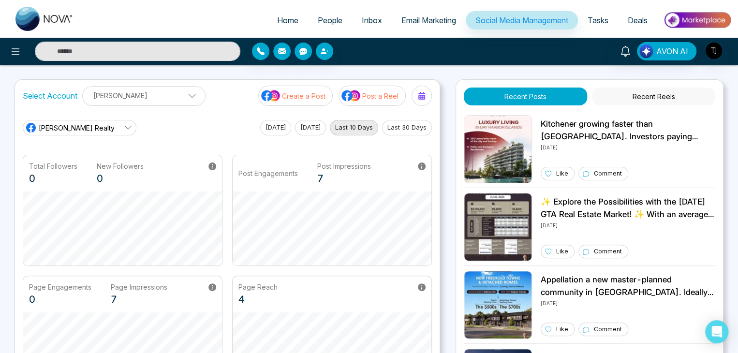
click at [596, 19] on span "Tasks" at bounding box center [598, 20] width 21 height 10
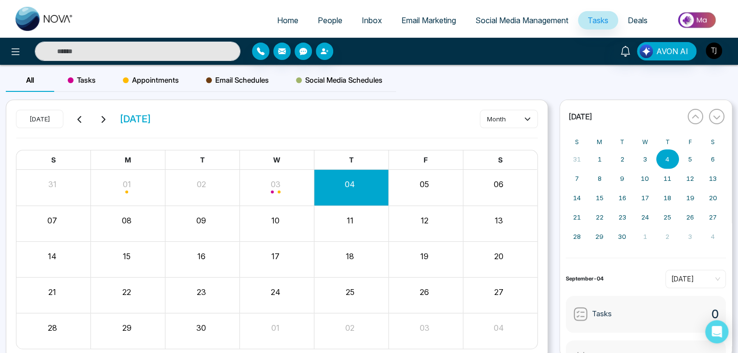
click at [620, 18] on link "Deals" at bounding box center [637, 20] width 39 height 18
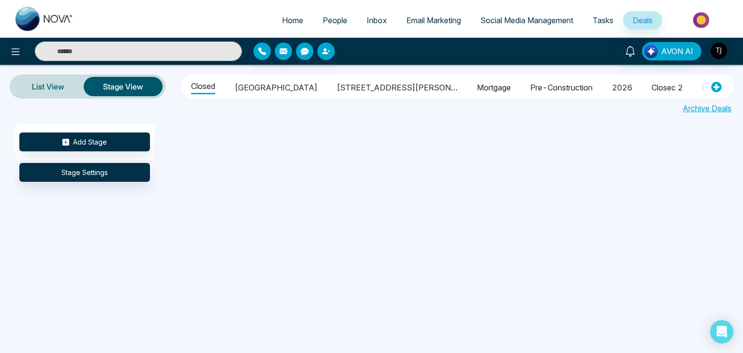
click at [289, 14] on link "Home" at bounding box center [292, 20] width 41 height 18
select select "*"
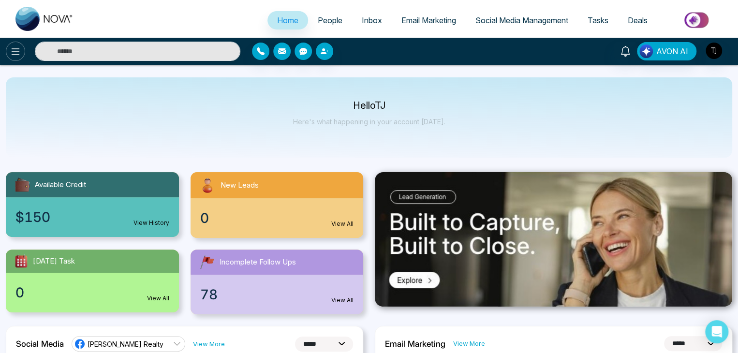
click at [10, 51] on icon at bounding box center [16, 52] width 12 height 12
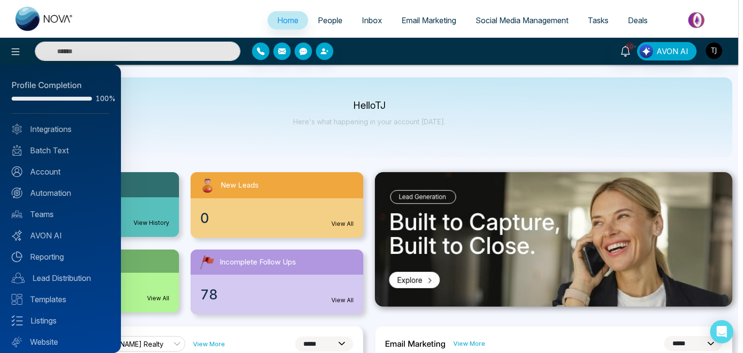
click at [190, 124] on div at bounding box center [371, 176] width 743 height 353
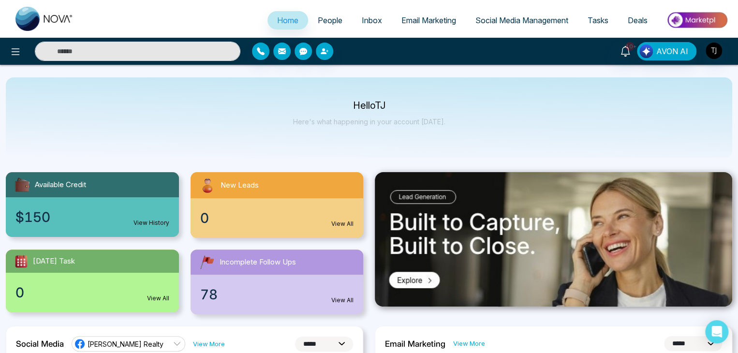
click at [332, 22] on span "People" at bounding box center [330, 20] width 25 height 10
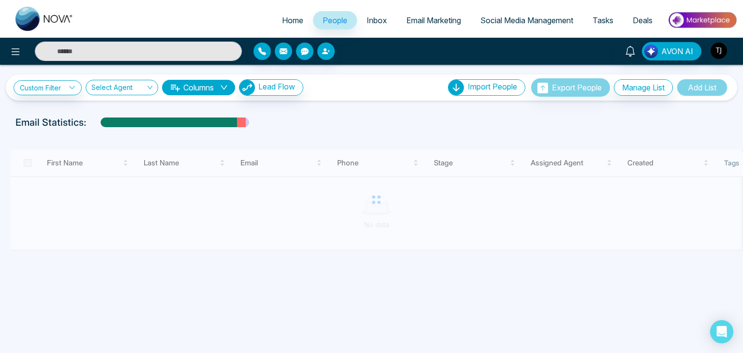
click at [367, 21] on span "Inbox" at bounding box center [377, 20] width 20 height 10
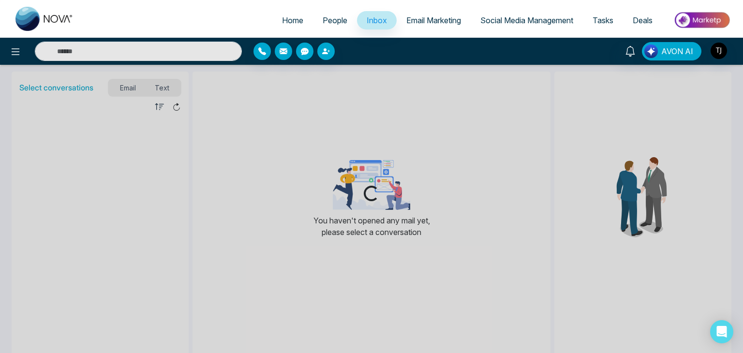
click at [422, 20] on span "Email Marketing" at bounding box center [433, 20] width 55 height 10
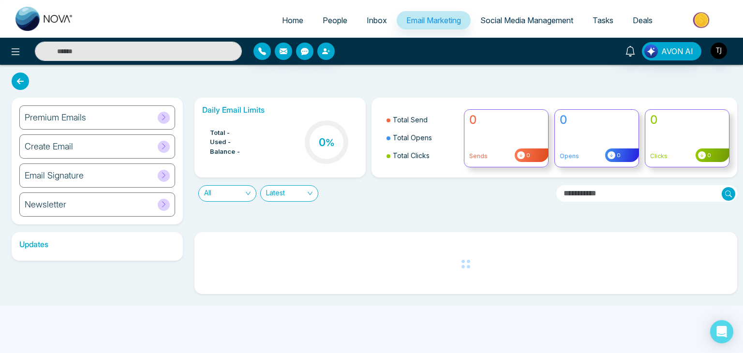
click at [529, 23] on span "Social Media Management" at bounding box center [526, 20] width 93 height 10
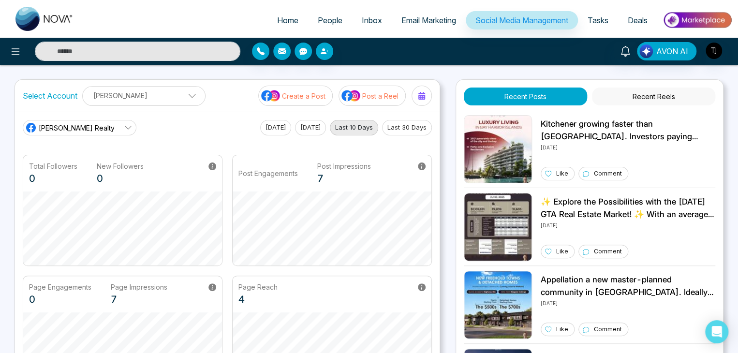
click at [282, 16] on span "Home" at bounding box center [287, 20] width 21 height 10
select select "*"
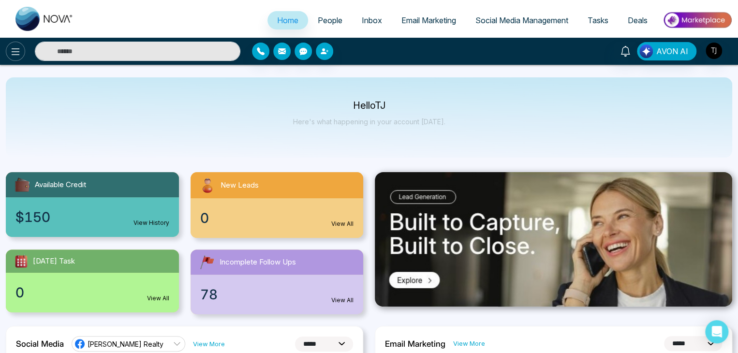
click at [13, 50] on icon at bounding box center [16, 52] width 12 height 12
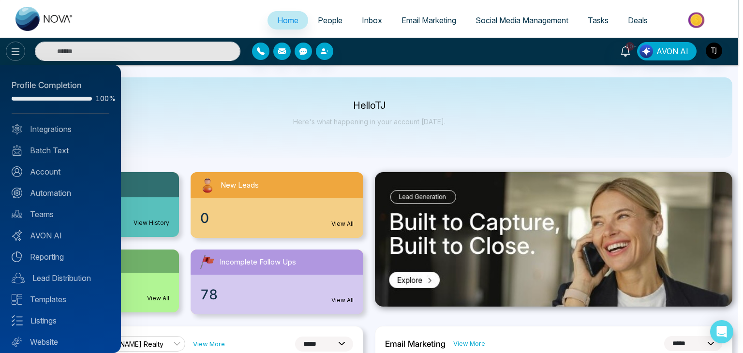
click at [17, 47] on div at bounding box center [371, 176] width 743 height 353
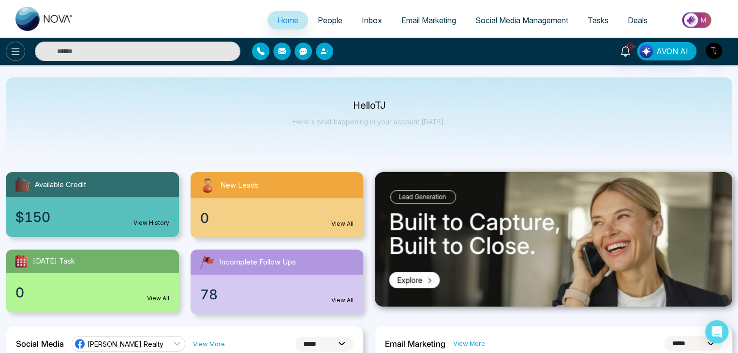
click at [17, 47] on icon at bounding box center [16, 52] width 12 height 12
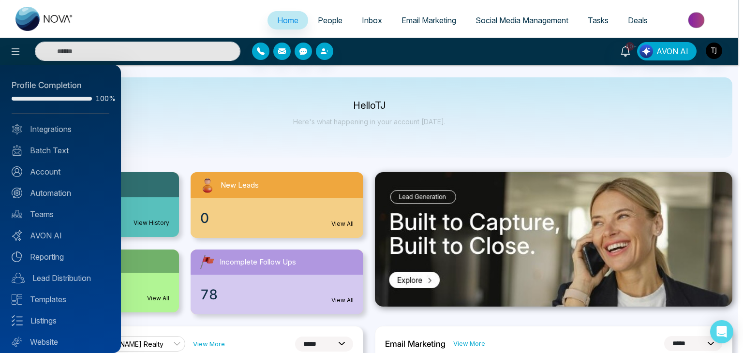
click at [212, 109] on div at bounding box center [371, 176] width 743 height 353
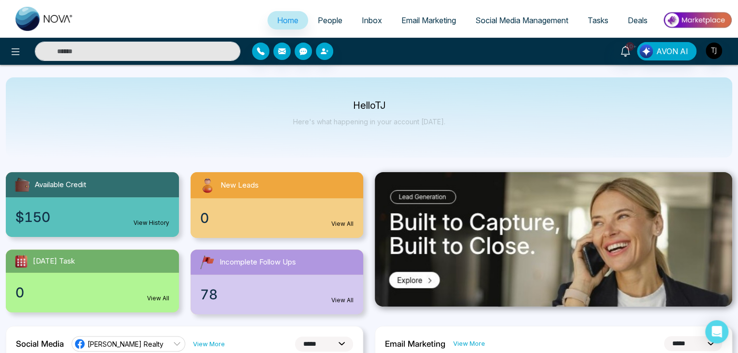
click at [337, 18] on link "People" at bounding box center [330, 20] width 44 height 18
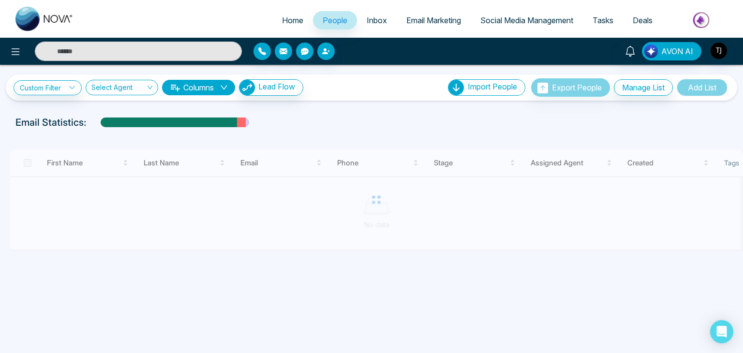
click at [386, 25] on link "Inbox" at bounding box center [377, 20] width 40 height 18
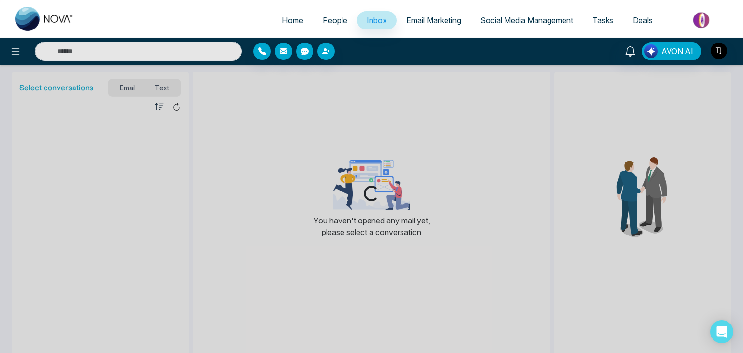
click at [422, 24] on span "Email Marketing" at bounding box center [433, 20] width 55 height 10
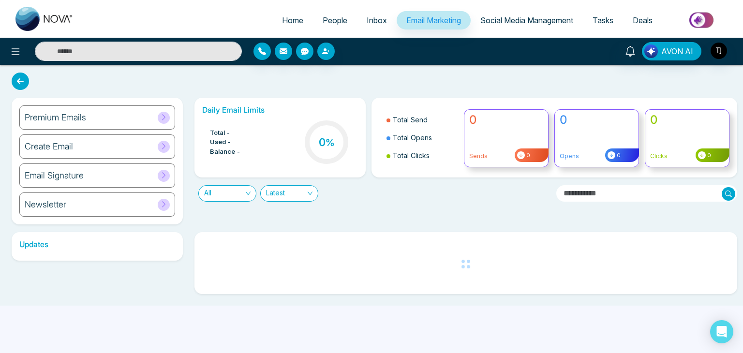
click at [288, 20] on span "Home" at bounding box center [292, 20] width 21 height 10
select select "*"
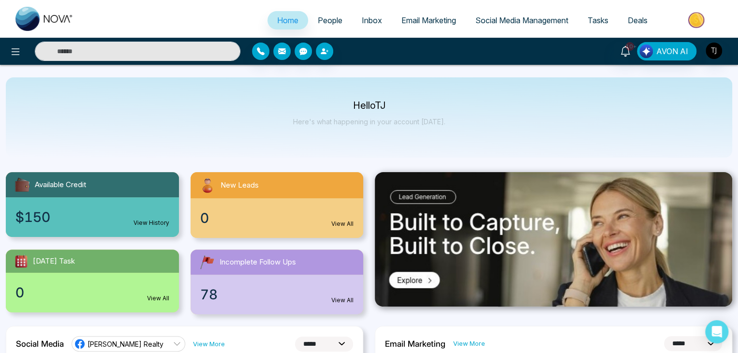
click at [10, 63] on div "10+ AVON AI" at bounding box center [369, 51] width 738 height 27
click at [13, 54] on icon at bounding box center [16, 51] width 8 height 7
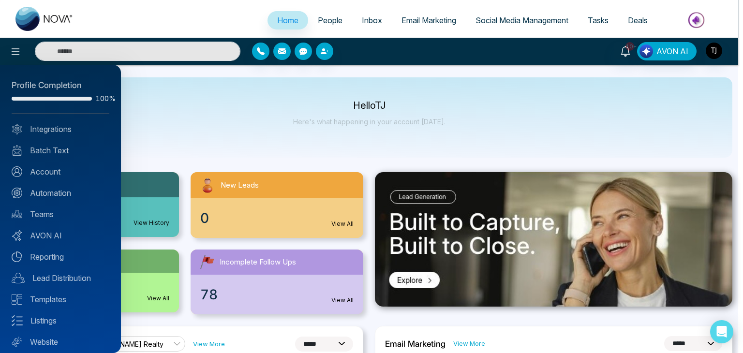
click at [230, 140] on div at bounding box center [371, 176] width 743 height 353
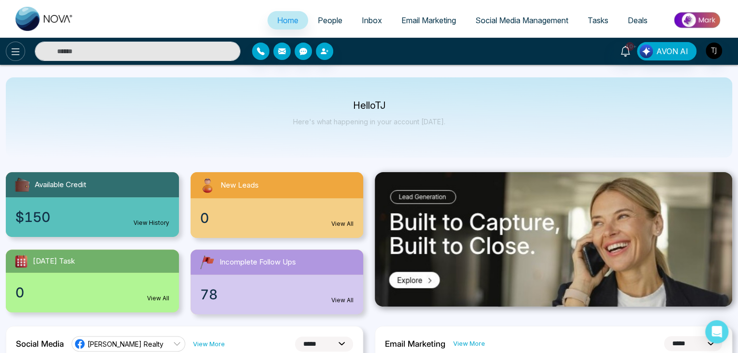
click at [16, 42] on button at bounding box center [15, 51] width 19 height 19
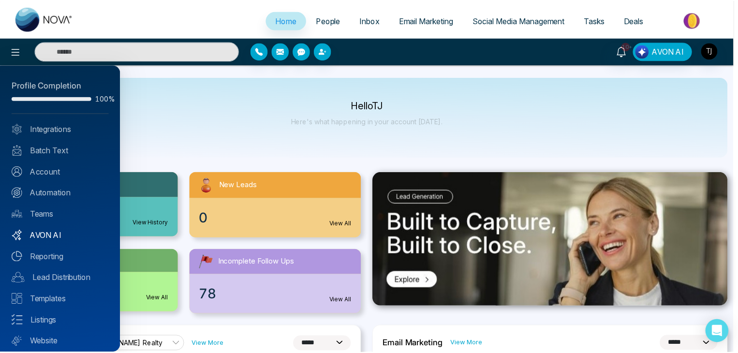
scroll to position [27, 0]
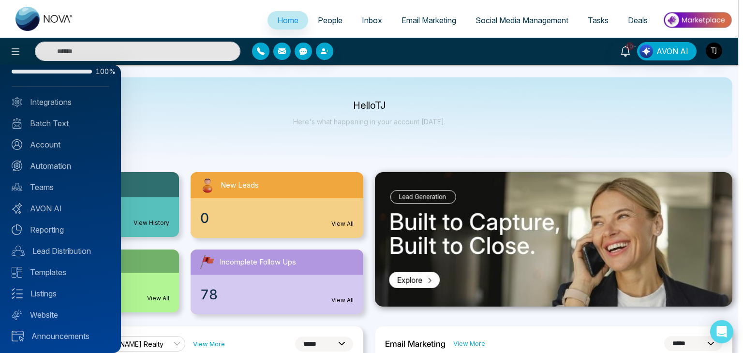
click at [138, 140] on div at bounding box center [371, 176] width 743 height 353
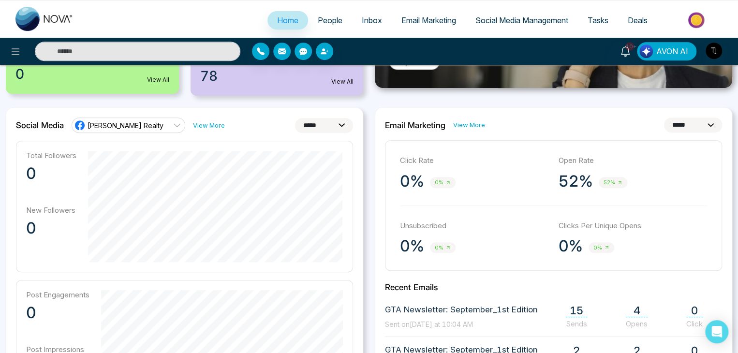
scroll to position [218, 0]
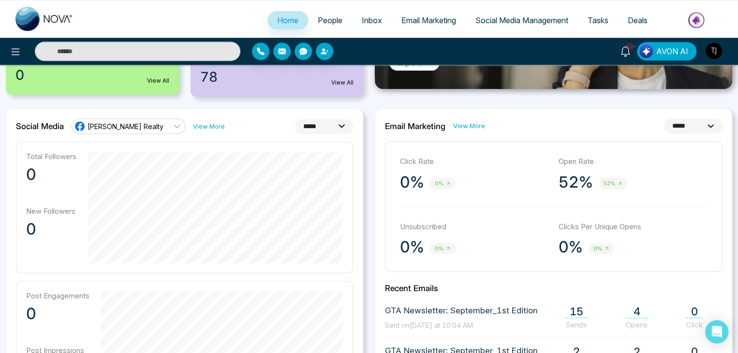
click at [346, 128] on select "**********" at bounding box center [324, 126] width 58 height 15
select select "**"
click at [295, 119] on select "**********" at bounding box center [324, 126] width 58 height 15
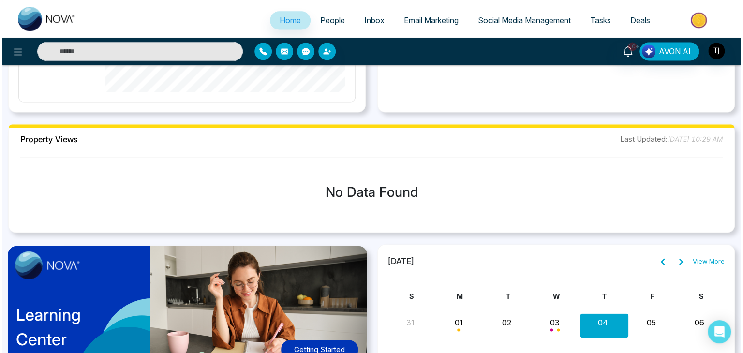
scroll to position [679, 0]
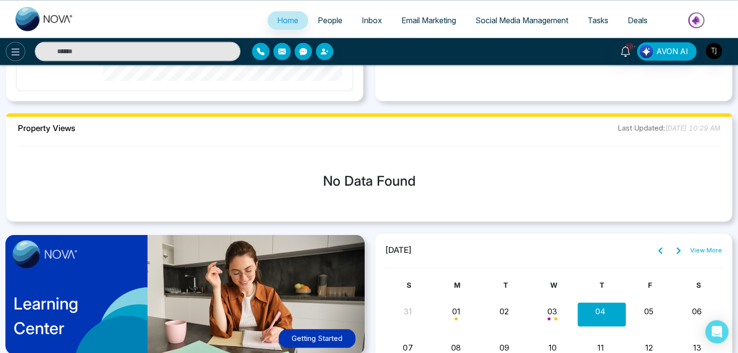
click at [14, 44] on button at bounding box center [15, 51] width 19 height 19
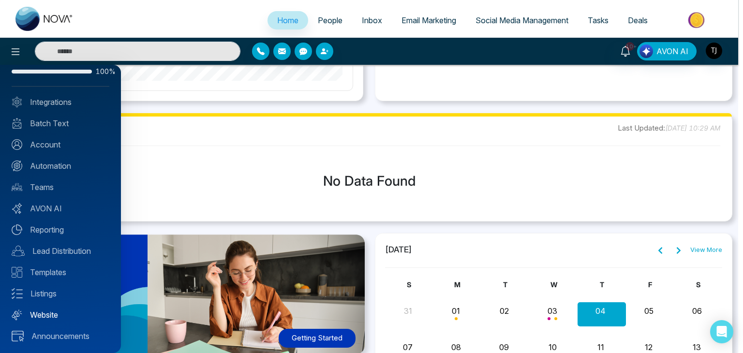
click at [65, 314] on link "Website" at bounding box center [61, 315] width 98 height 12
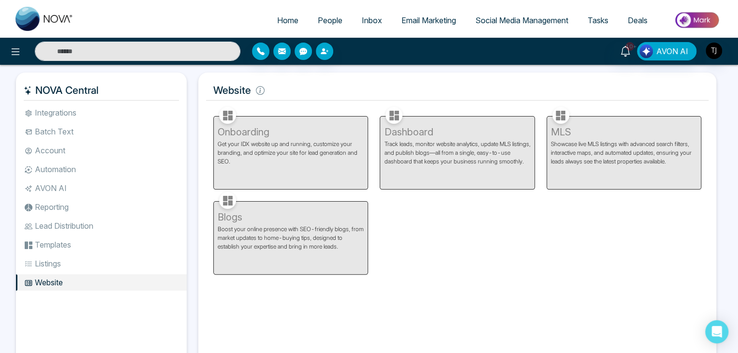
click at [468, 138] on div "Dashboard Track leads, monitor website analytics, update MLS listings, and publ…" at bounding box center [457, 146] width 166 height 85
click at [631, 167] on div "MLS Showcase live MLS listings with advanced search filters, interactive maps, …" at bounding box center [624, 146] width 166 height 85
click at [315, 241] on div "Blogs Boost your online presence with SEO-friendly blogs, from market updates t…" at bounding box center [290, 232] width 166 height 85
click at [325, 139] on div "Onboarding Get your IDX website up and running, customize your branding, and op…" at bounding box center [290, 146] width 166 height 85
click at [446, 128] on div "Dashboard Track leads, monitor website analytics, update MLS listings, and publ…" at bounding box center [457, 146] width 166 height 85
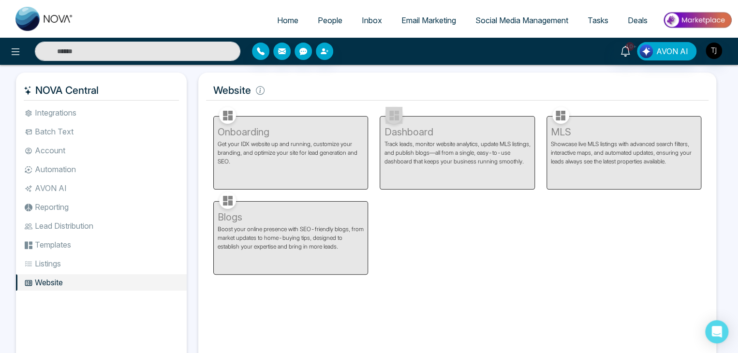
click at [446, 128] on div "Dashboard Track leads, monitor website analytics, update MLS listings, and publ…" at bounding box center [457, 146] width 166 height 85
click at [555, 134] on div "MLS Showcase live MLS listings with advanced search filters, interactive maps, …" at bounding box center [624, 146] width 166 height 85
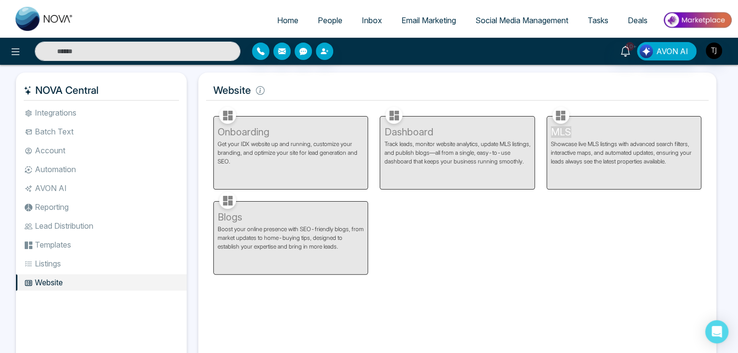
click at [555, 134] on div "MLS Showcase live MLS listings with advanced search filters, interactive maps, …" at bounding box center [624, 146] width 166 height 85
click at [560, 181] on div "MLS Showcase live MLS listings with advanced search filters, interactive maps, …" at bounding box center [624, 146] width 166 height 85
click at [294, 222] on div "Blogs Boost your online presence with SEO-friendly blogs, from market updates t…" at bounding box center [290, 232] width 166 height 85
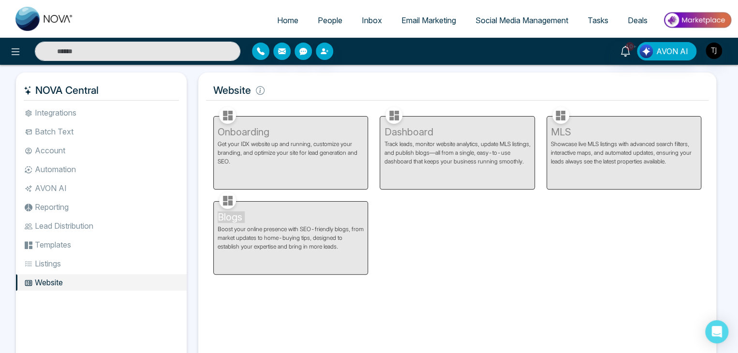
click at [294, 222] on div "Blogs Boost your online presence with SEO-friendly blogs, from market updates t…" at bounding box center [290, 232] width 166 height 85
click at [406, 212] on div "Onboarding Get your IDX website up and running, customize your branding, and op…" at bounding box center [457, 189] width 500 height 170
click at [282, 20] on span "Home" at bounding box center [287, 20] width 21 height 10
select select "*"
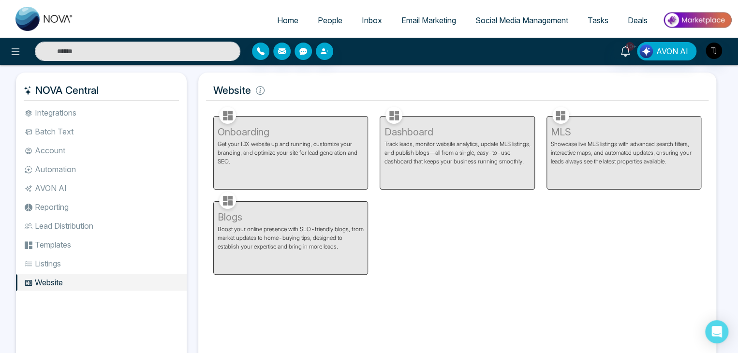
select select "*"
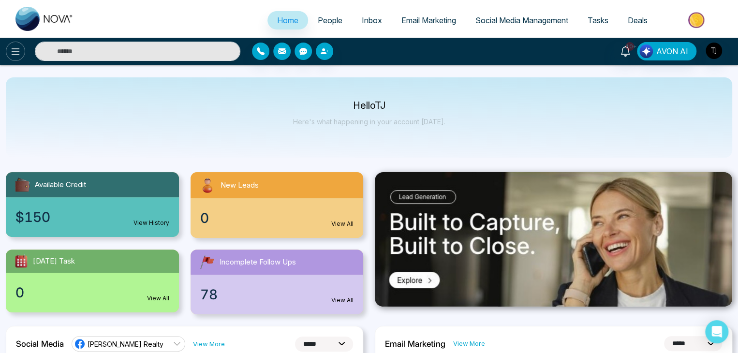
click at [15, 59] on button at bounding box center [15, 51] width 19 height 19
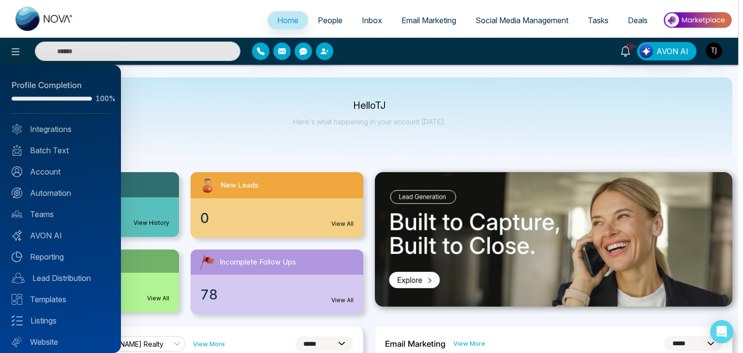
click at [185, 113] on div at bounding box center [371, 176] width 743 height 353
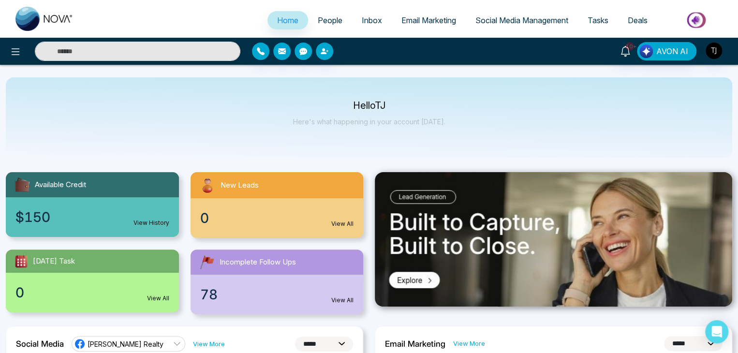
click at [338, 17] on link "People" at bounding box center [330, 20] width 44 height 18
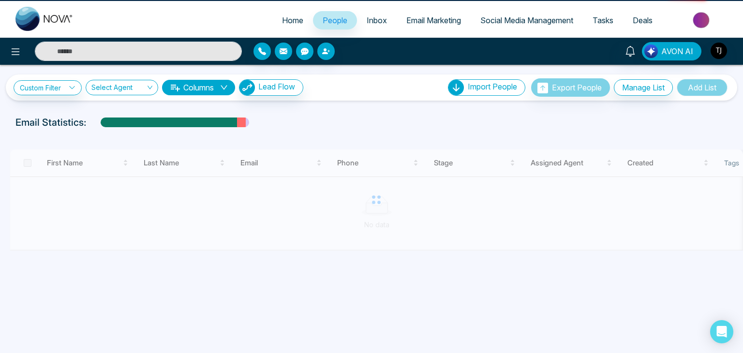
click at [368, 15] on link "Inbox" at bounding box center [377, 20] width 40 height 18
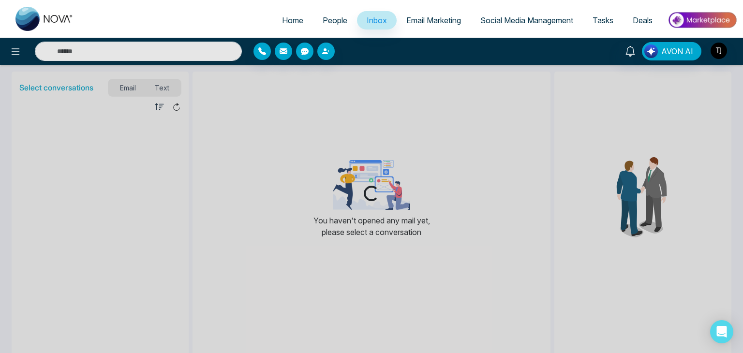
click at [437, 16] on span "Email Marketing" at bounding box center [433, 20] width 55 height 10
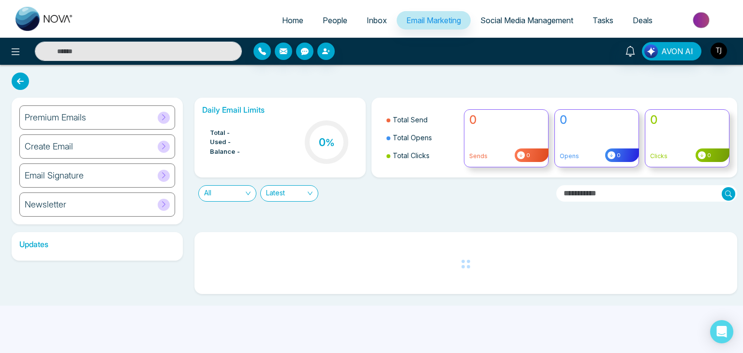
click at [508, 17] on span "Social Media Management" at bounding box center [526, 20] width 93 height 10
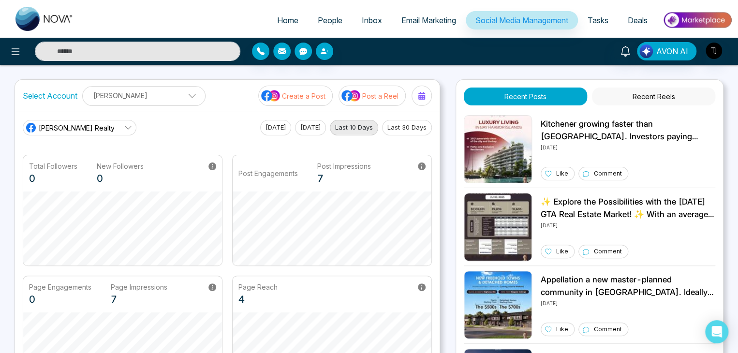
click at [645, 18] on span "Deals" at bounding box center [638, 20] width 20 height 10
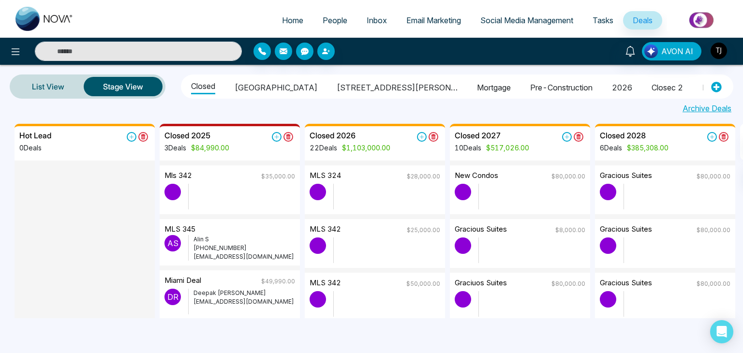
click at [287, 19] on span "Home" at bounding box center [292, 20] width 21 height 10
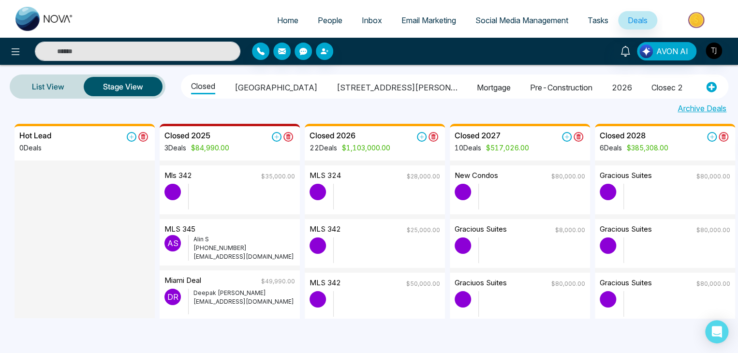
select select "*"
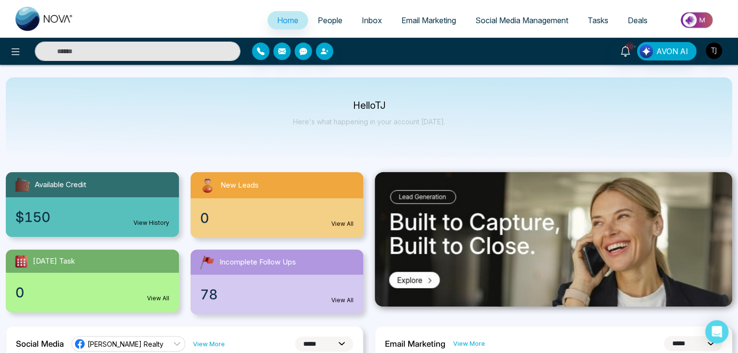
click at [338, 18] on link "People" at bounding box center [330, 20] width 44 height 18
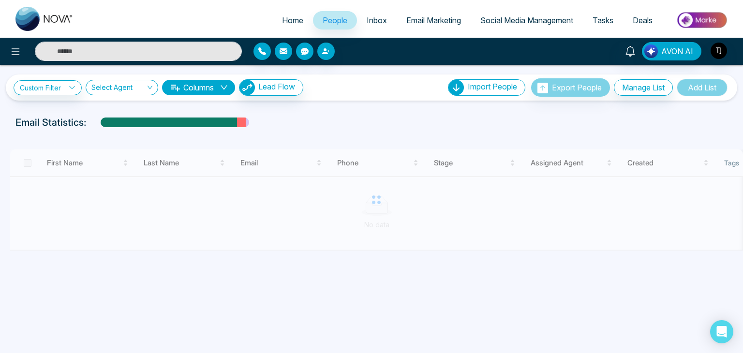
click at [369, 24] on span "Inbox" at bounding box center [377, 20] width 20 height 10
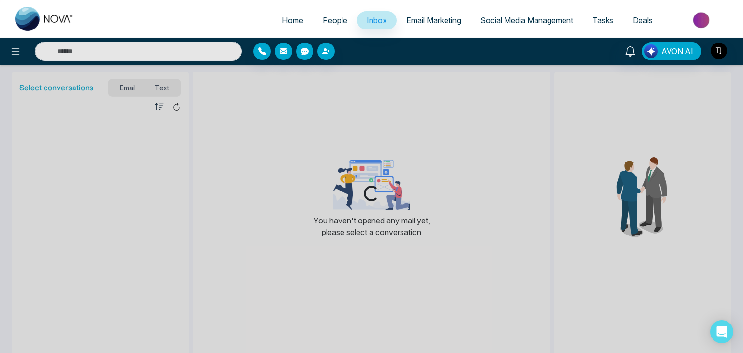
click at [435, 28] on link "Email Marketing" at bounding box center [434, 20] width 74 height 18
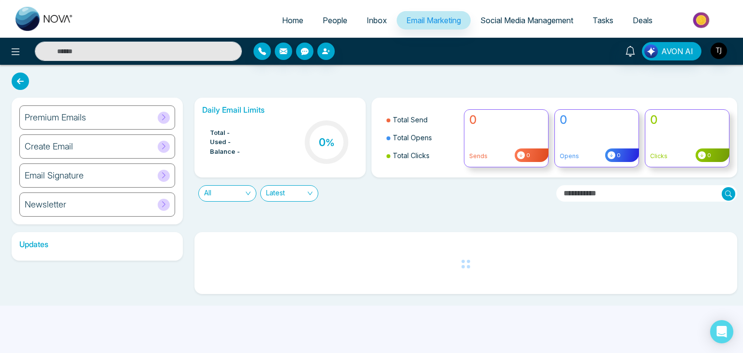
click at [532, 24] on span "Social Media Management" at bounding box center [526, 20] width 93 height 10
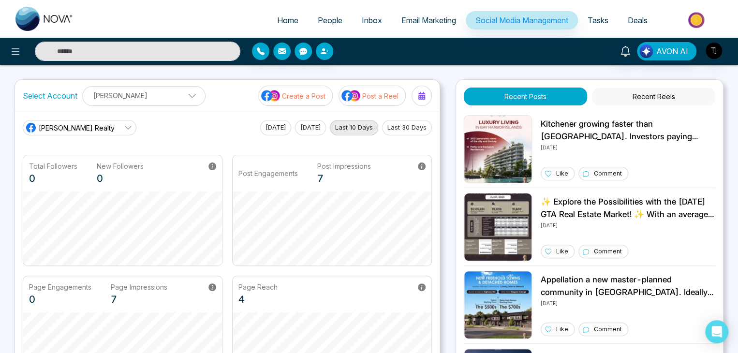
click at [600, 24] on span "Tasks" at bounding box center [598, 20] width 21 height 10
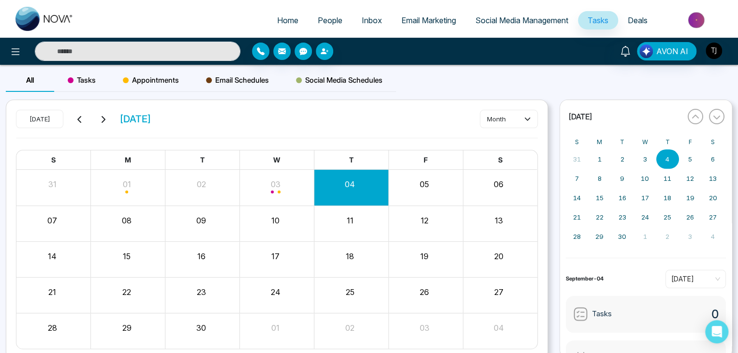
click at [639, 22] on span "Deals" at bounding box center [638, 20] width 20 height 10
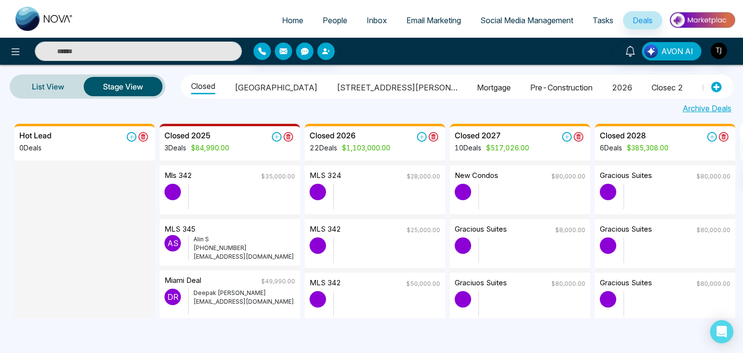
click at [282, 19] on span "Home" at bounding box center [292, 20] width 21 height 10
select select "*"
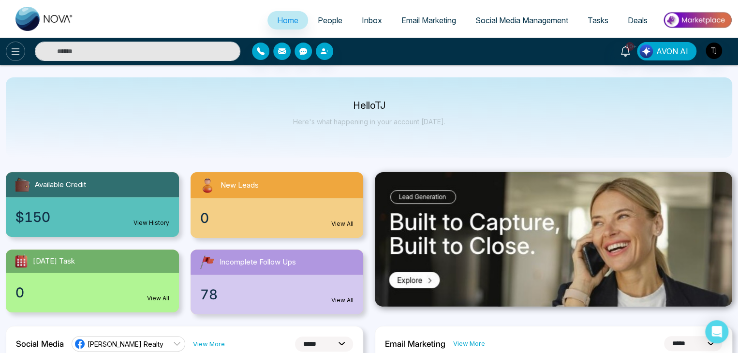
click at [15, 53] on icon at bounding box center [16, 52] width 12 height 12
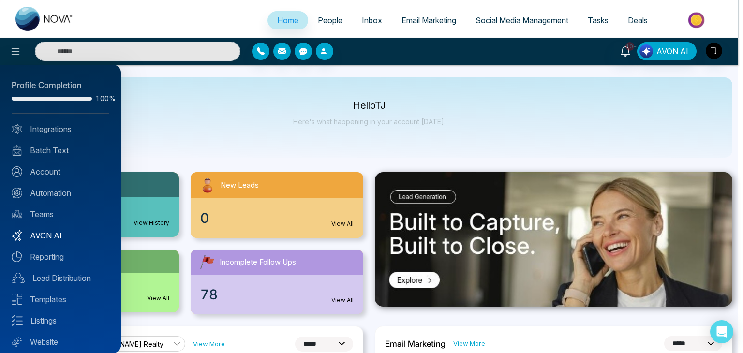
scroll to position [27, 0]
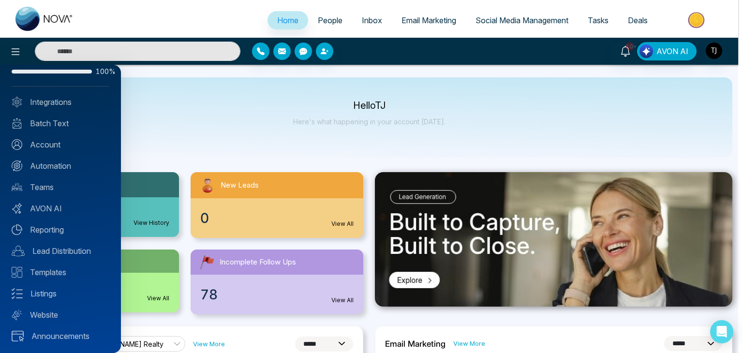
click at [241, 129] on div at bounding box center [371, 176] width 743 height 353
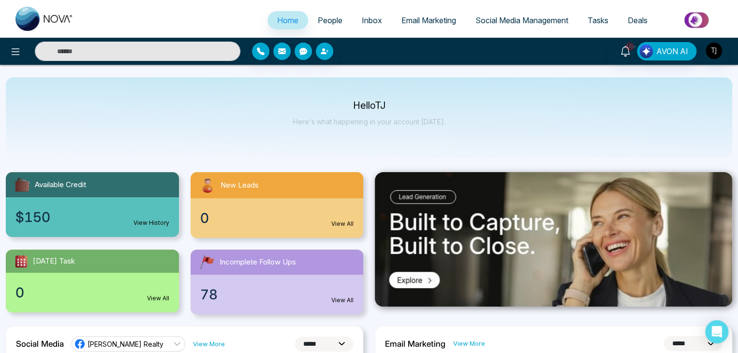
click at [334, 21] on span "People" at bounding box center [330, 20] width 25 height 10
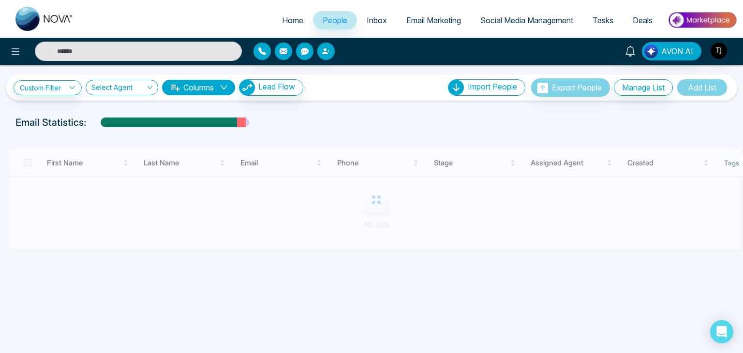
click at [367, 21] on span "Inbox" at bounding box center [377, 20] width 20 height 10
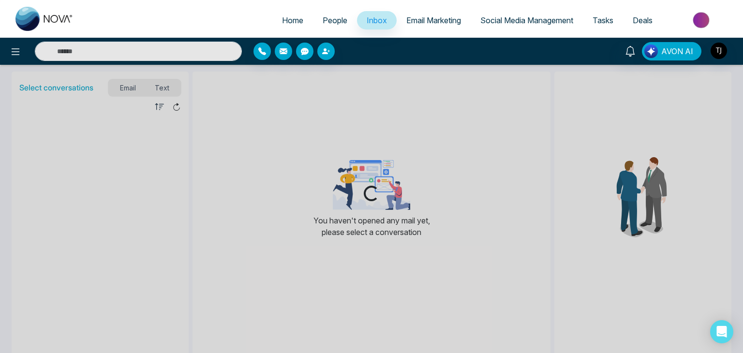
click at [435, 24] on span "Email Marketing" at bounding box center [433, 20] width 55 height 10
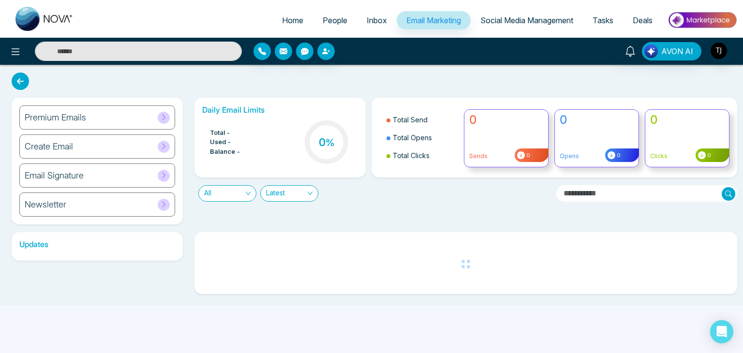
click at [514, 22] on span "Social Media Management" at bounding box center [526, 20] width 93 height 10
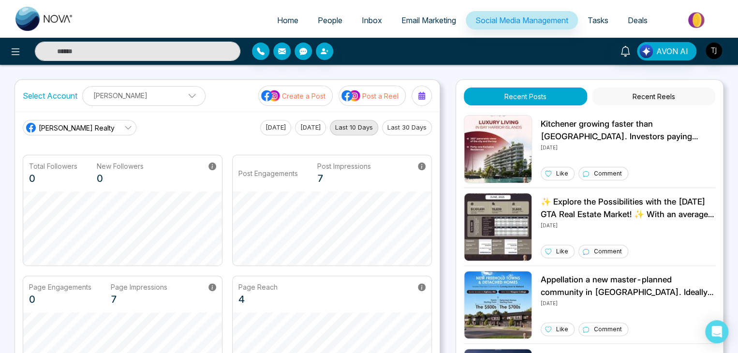
click at [603, 22] on span "Tasks" at bounding box center [598, 20] width 21 height 10
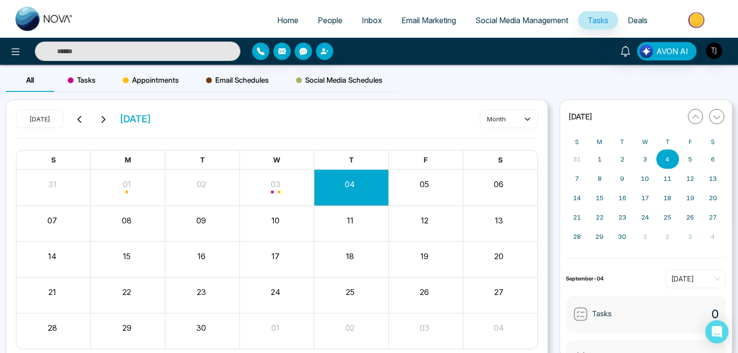
click at [640, 25] on link "Deals" at bounding box center [637, 20] width 39 height 18
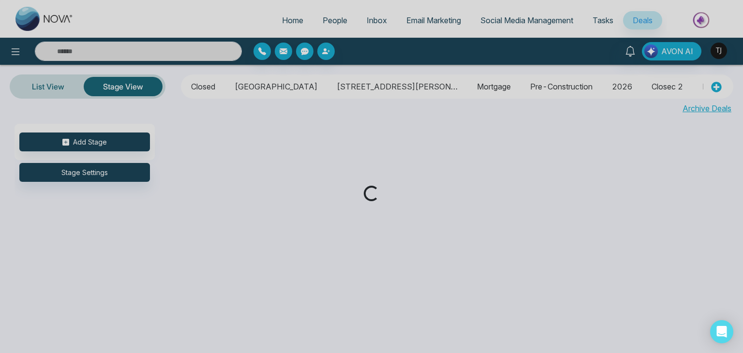
click at [274, 18] on div "Loading..." at bounding box center [371, 176] width 743 height 353
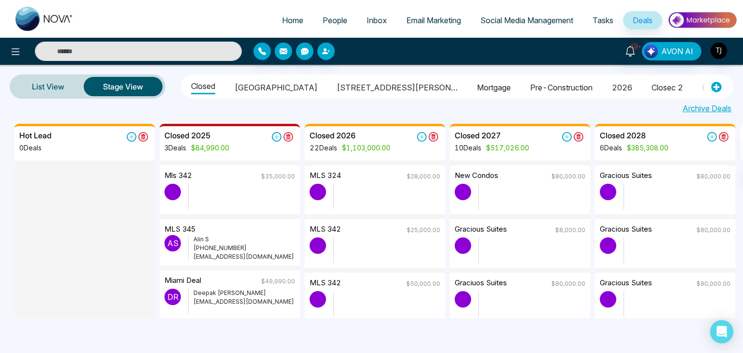
click at [274, 18] on link "Home" at bounding box center [292, 20] width 41 height 18
select select "*"
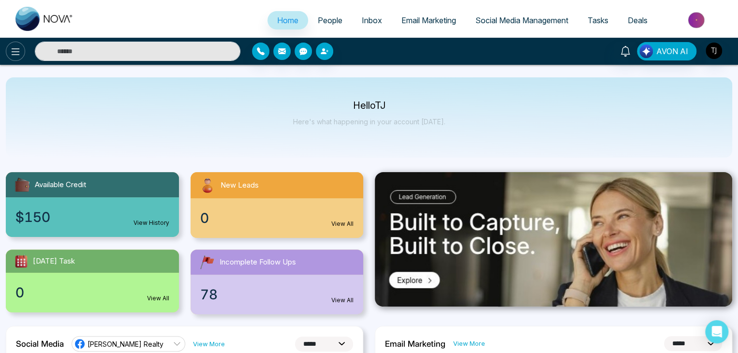
click at [7, 54] on button at bounding box center [15, 51] width 19 height 19
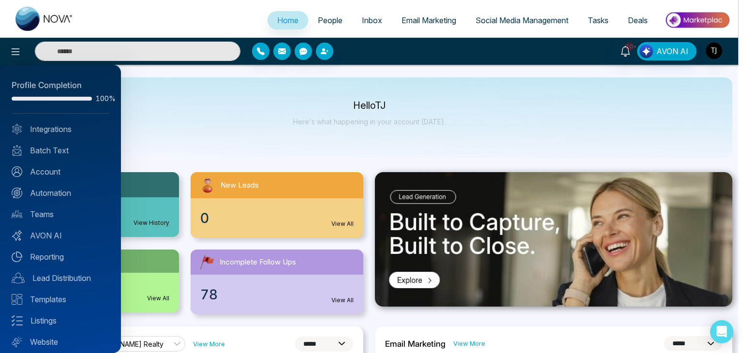
click at [215, 88] on div at bounding box center [371, 176] width 743 height 353
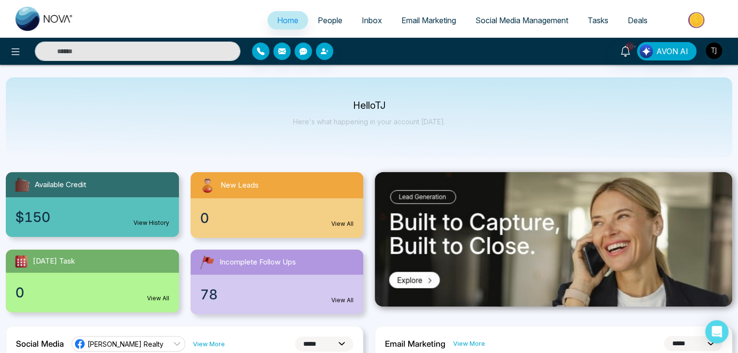
click at [318, 23] on span "People" at bounding box center [330, 20] width 25 height 10
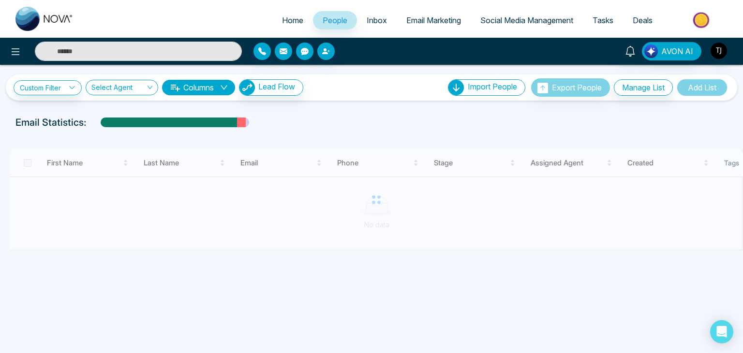
click at [373, 20] on span "Inbox" at bounding box center [377, 20] width 20 height 10
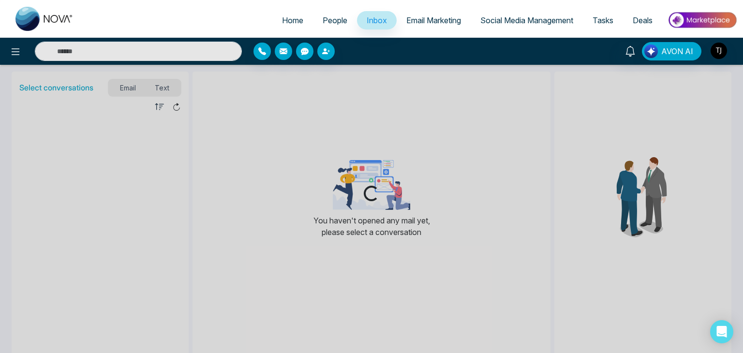
click at [458, 22] on link "Email Marketing" at bounding box center [434, 20] width 74 height 18
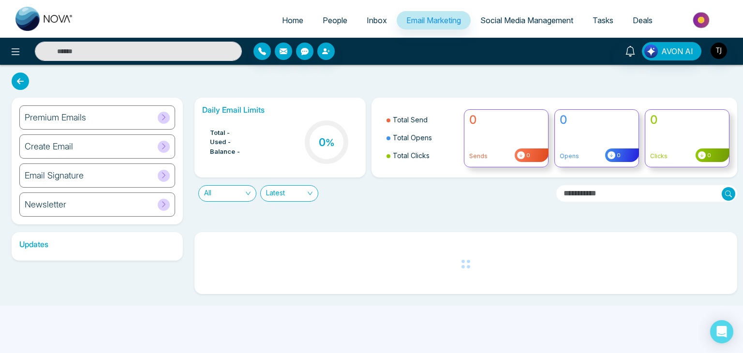
click at [510, 16] on span "Social Media Management" at bounding box center [526, 20] width 93 height 10
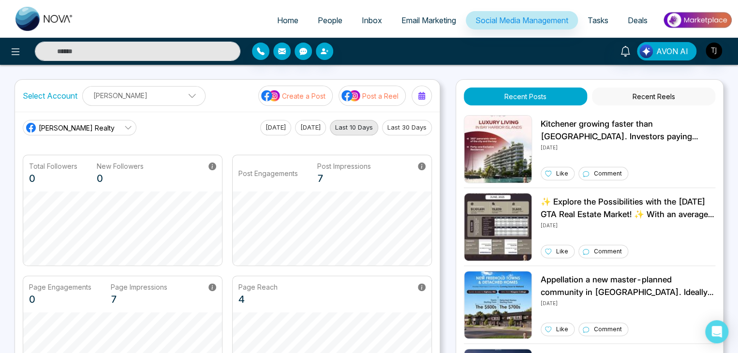
click at [604, 15] on link "Tasks" at bounding box center [598, 20] width 40 height 18
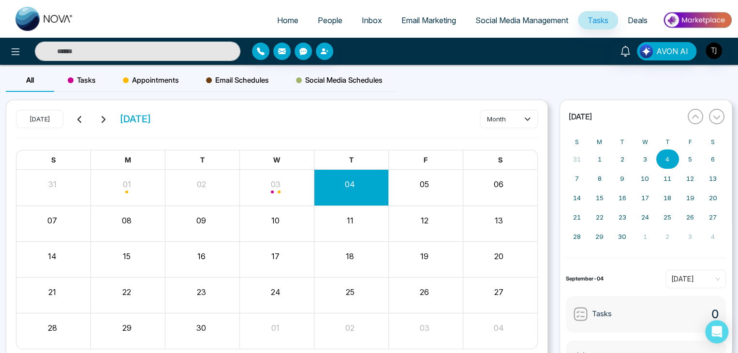
click at [644, 19] on span "Deals" at bounding box center [638, 20] width 20 height 10
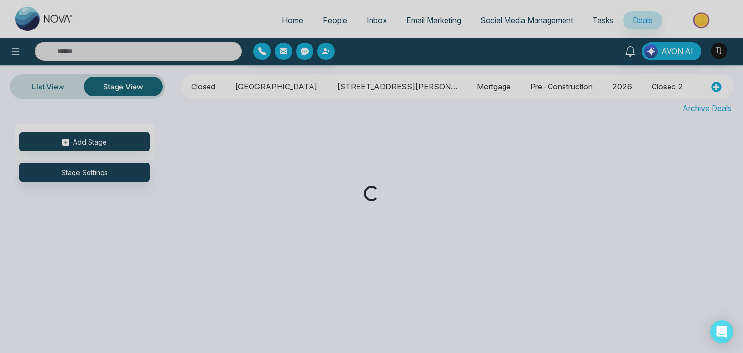
click at [288, 20] on div "Loading..." at bounding box center [371, 176] width 743 height 353
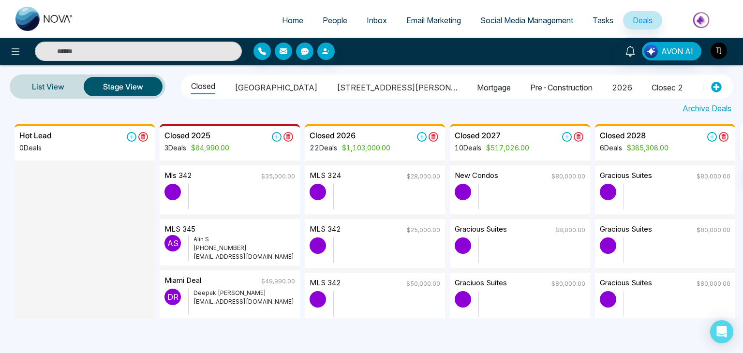
click at [288, 20] on span "Home" at bounding box center [292, 20] width 21 height 10
select select "*"
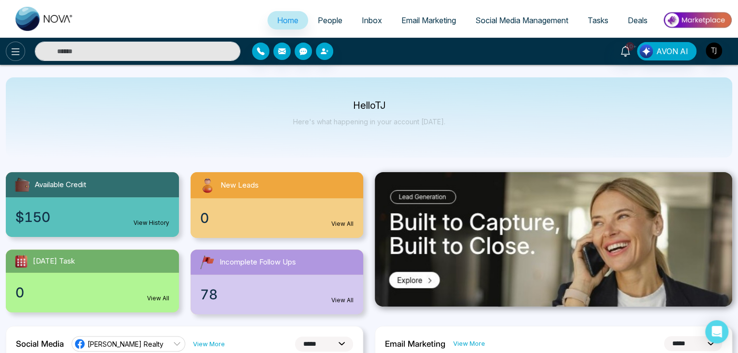
click at [11, 55] on icon at bounding box center [16, 52] width 12 height 12
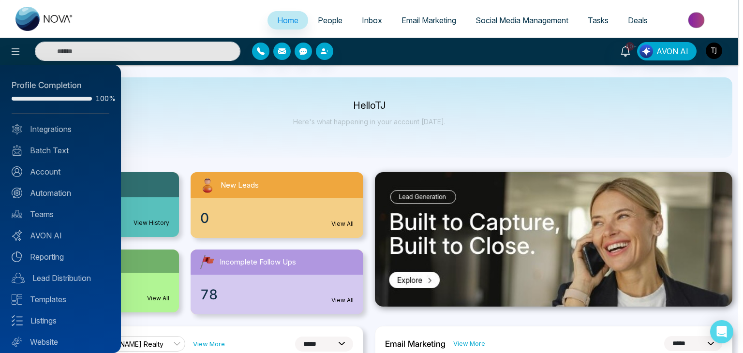
click at [199, 128] on div at bounding box center [371, 176] width 743 height 353
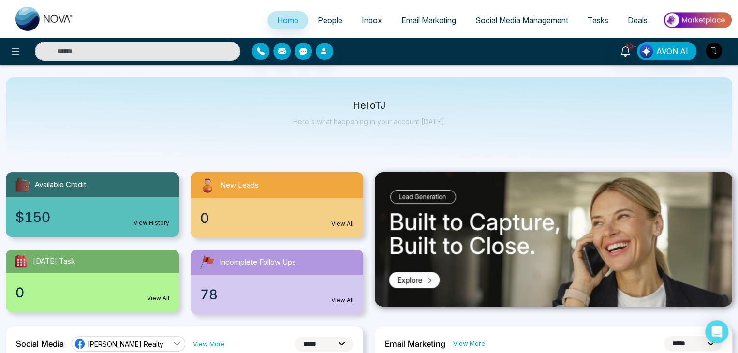
click at [321, 15] on link "People" at bounding box center [330, 20] width 44 height 18
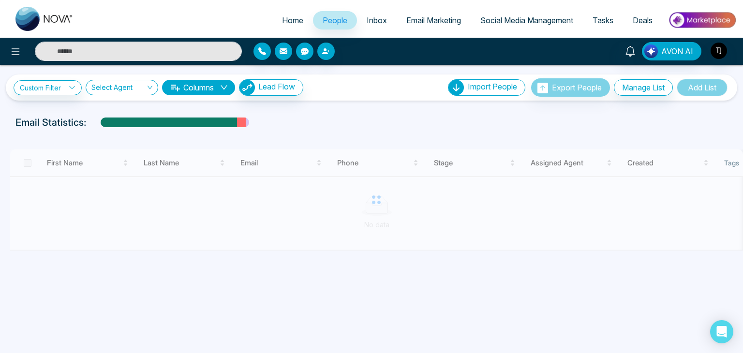
click at [377, 26] on link "Inbox" at bounding box center [377, 20] width 40 height 18
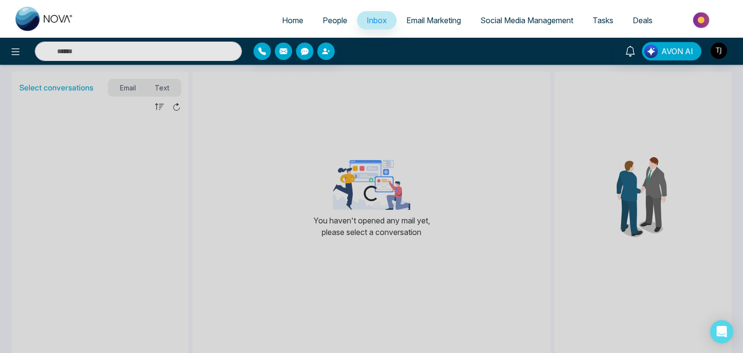
click at [440, 26] on link "Email Marketing" at bounding box center [434, 20] width 74 height 18
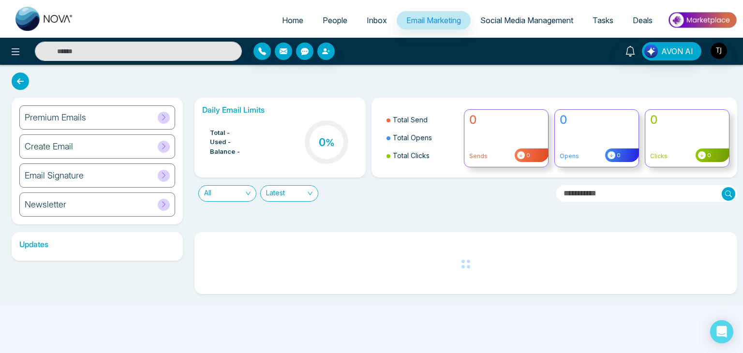
click at [511, 17] on span "Social Media Management" at bounding box center [526, 20] width 93 height 10
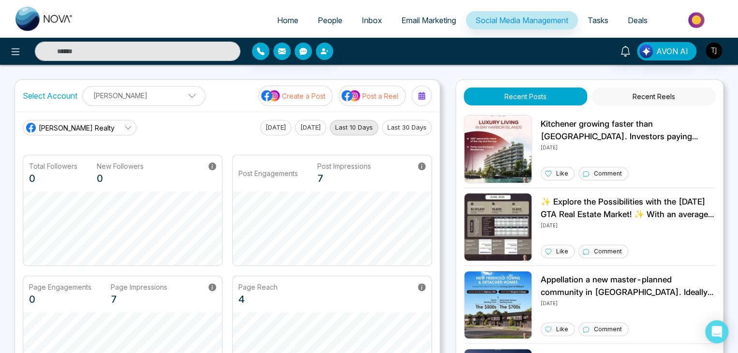
click at [606, 17] on span "Tasks" at bounding box center [598, 20] width 21 height 10
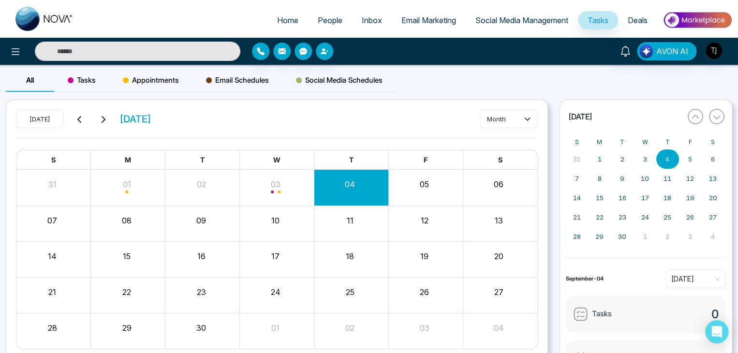
click at [628, 16] on span "Deals" at bounding box center [638, 20] width 20 height 10
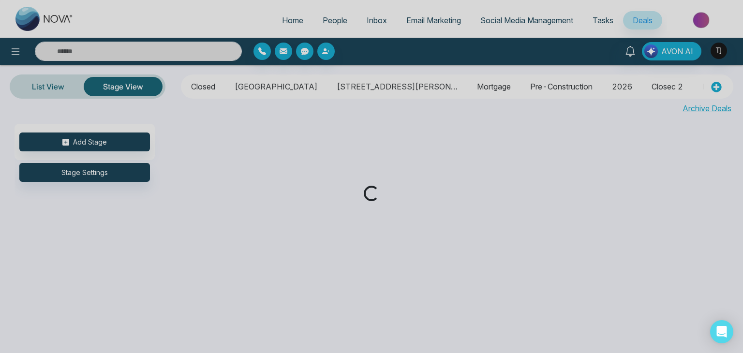
click at [284, 16] on div "Loading..." at bounding box center [371, 176] width 743 height 353
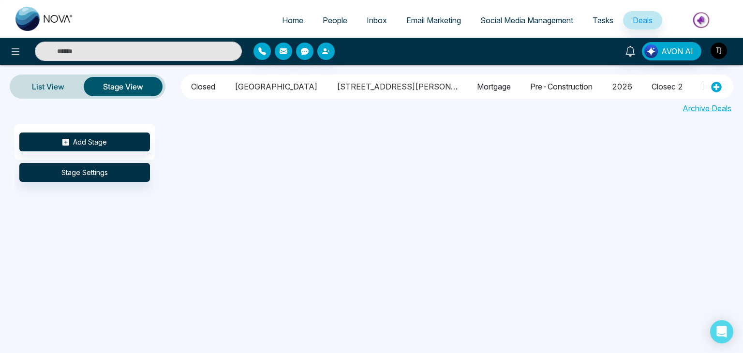
click at [284, 16] on span "Home" at bounding box center [292, 20] width 21 height 10
select select "*"
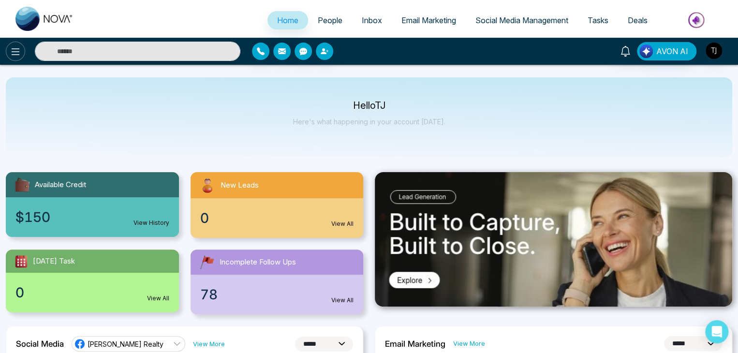
click at [21, 53] on button at bounding box center [15, 51] width 19 height 19
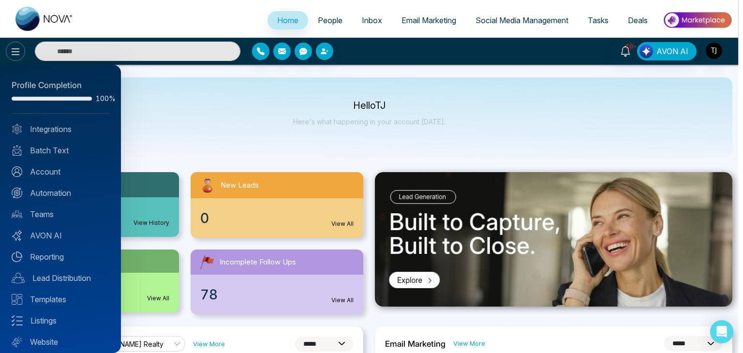
click at [21, 53] on div at bounding box center [371, 176] width 743 height 353
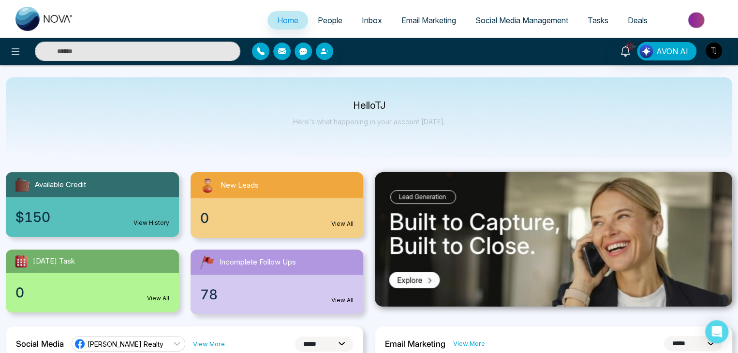
click at [334, 18] on span "People" at bounding box center [330, 20] width 25 height 10
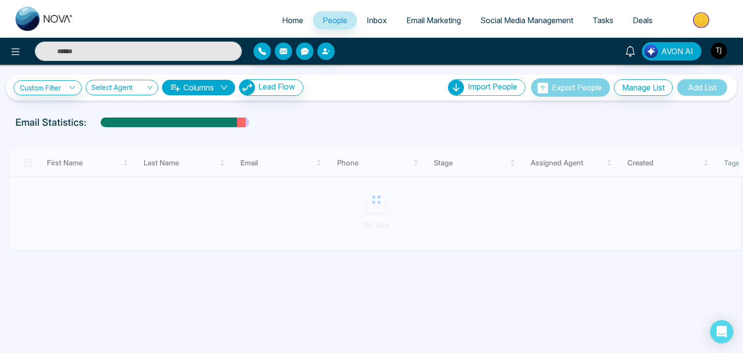
click at [376, 21] on span "Inbox" at bounding box center [377, 20] width 20 height 10
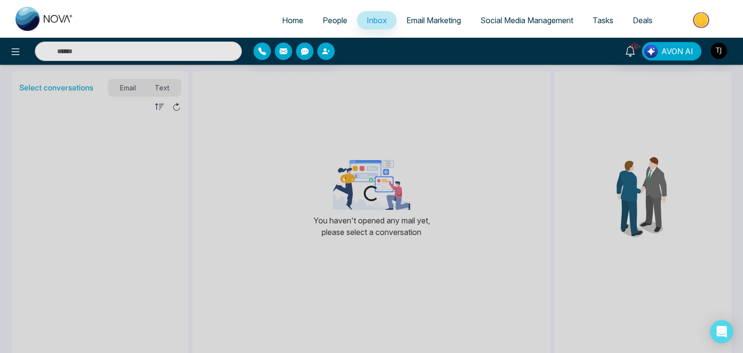
click at [436, 21] on span "Email Marketing" at bounding box center [433, 20] width 55 height 10
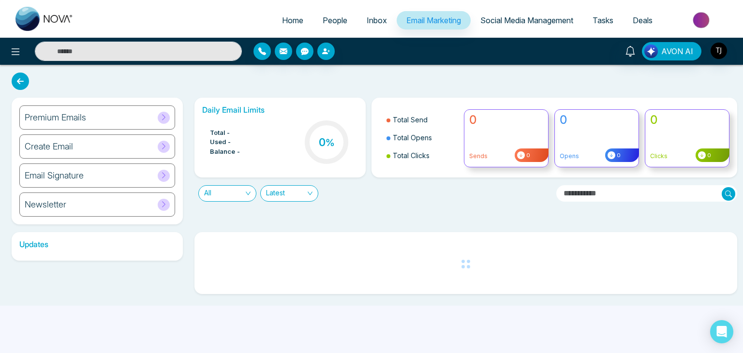
click at [543, 24] on span "Social Media Management" at bounding box center [526, 20] width 93 height 10
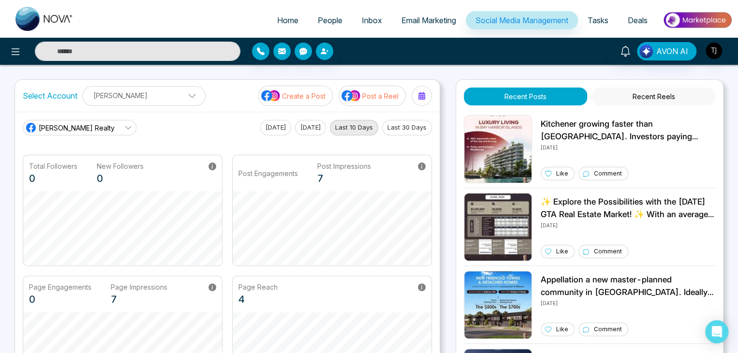
click at [604, 24] on span "Tasks" at bounding box center [598, 20] width 21 height 10
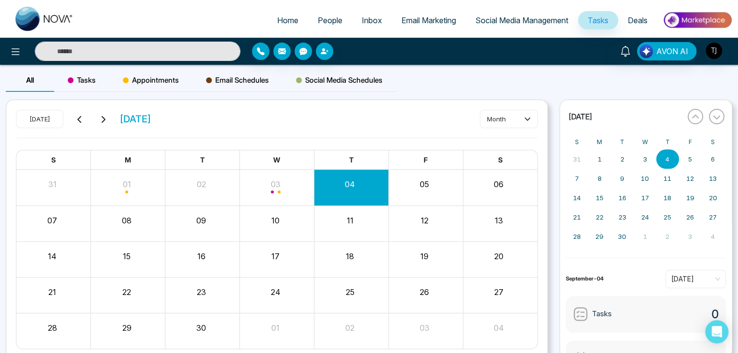
click at [628, 22] on span "Deals" at bounding box center [638, 20] width 20 height 10
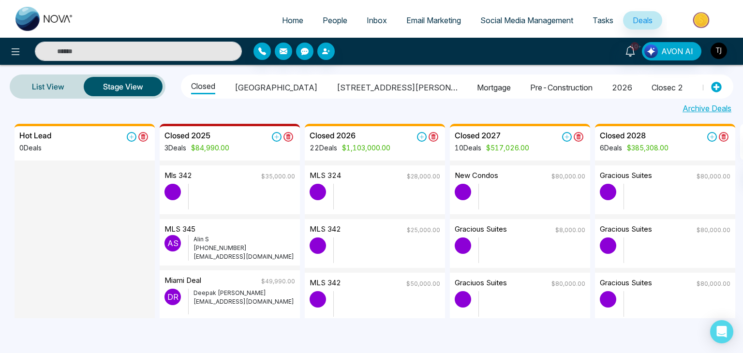
click at [284, 18] on span "Home" at bounding box center [292, 20] width 21 height 10
select select "*"
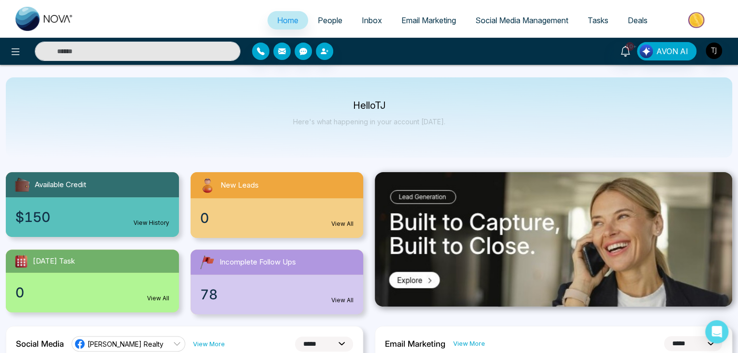
click at [370, 21] on span "Inbox" at bounding box center [372, 20] width 20 height 10
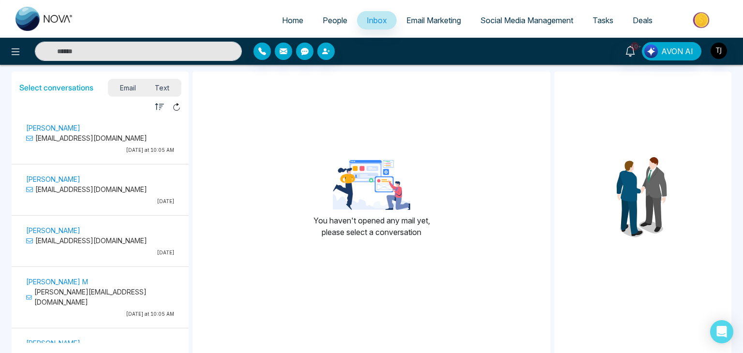
click at [451, 24] on span "Email Marketing" at bounding box center [433, 20] width 55 height 10
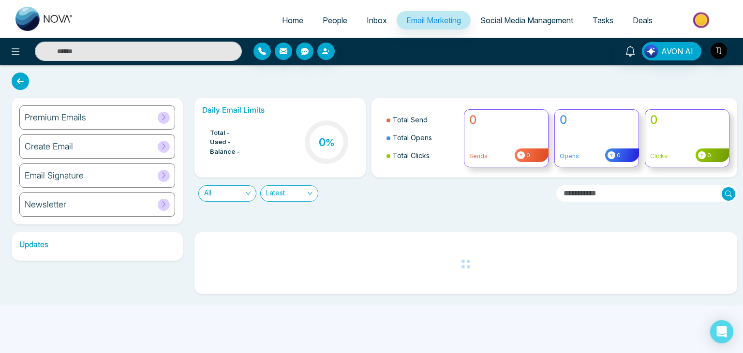
click at [518, 27] on link "Social Media Management" at bounding box center [527, 20] width 112 height 18
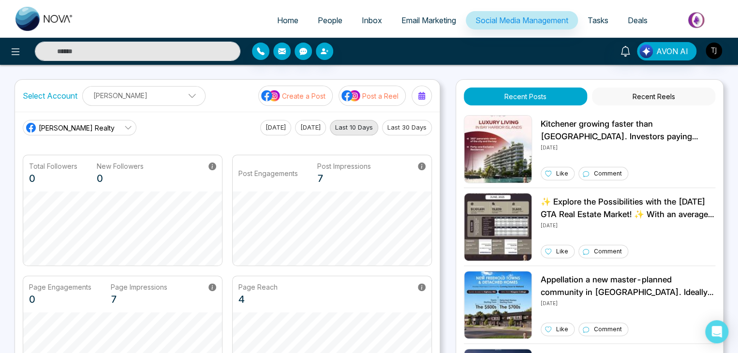
click at [607, 28] on link "Tasks" at bounding box center [598, 20] width 40 height 18
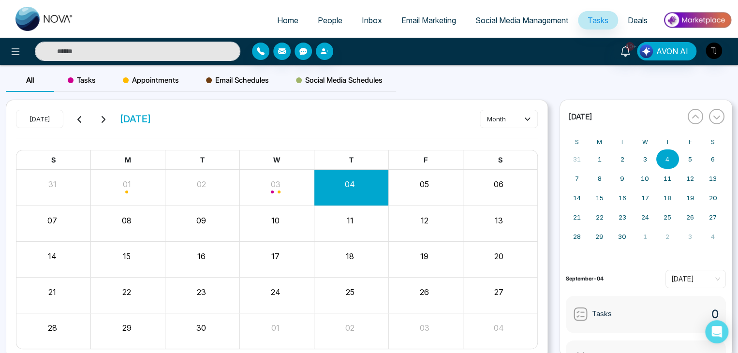
click at [647, 28] on link "Deals" at bounding box center [637, 20] width 39 height 18
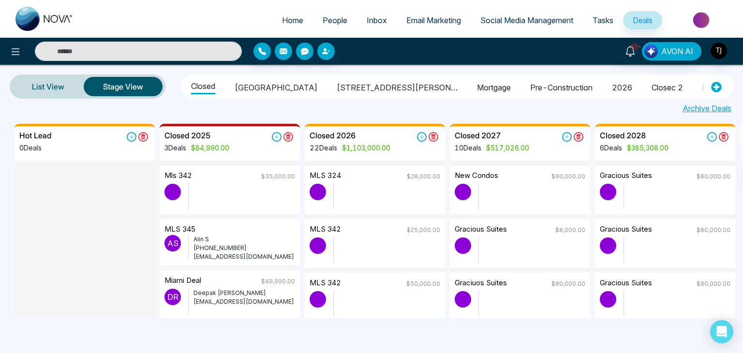
click at [453, 16] on span "Email Marketing" at bounding box center [433, 20] width 55 height 10
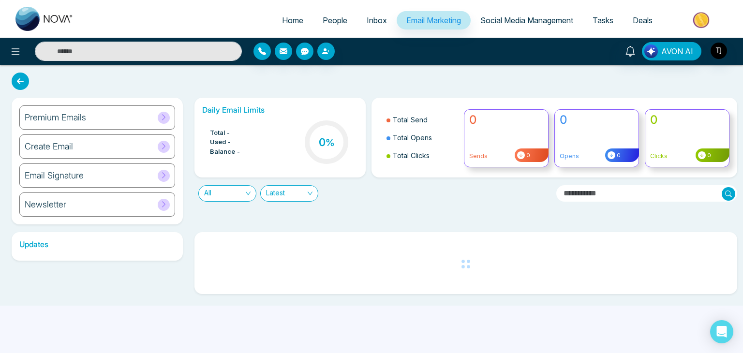
click at [357, 24] on link "Inbox" at bounding box center [377, 20] width 40 height 18
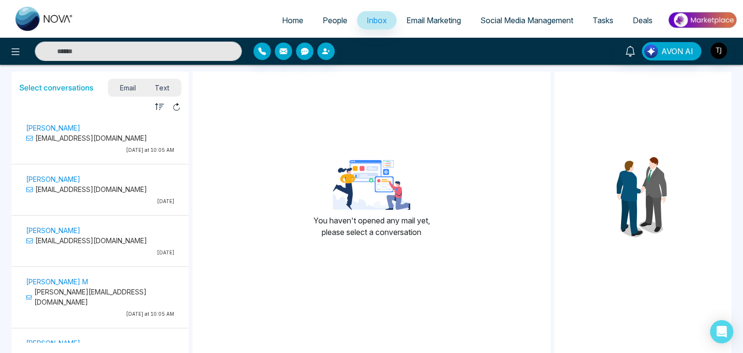
click at [289, 24] on span "Home" at bounding box center [292, 20] width 21 height 10
select select "*"
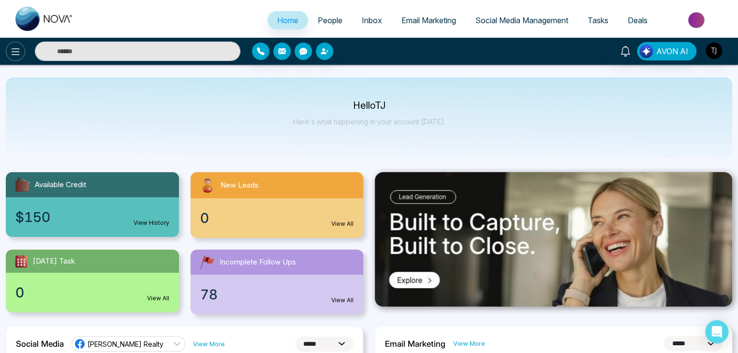
click at [15, 56] on icon at bounding box center [16, 52] width 12 height 12
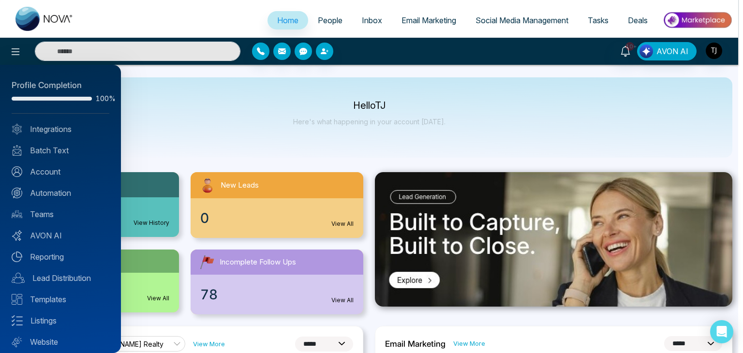
click at [169, 132] on div at bounding box center [371, 176] width 743 height 353
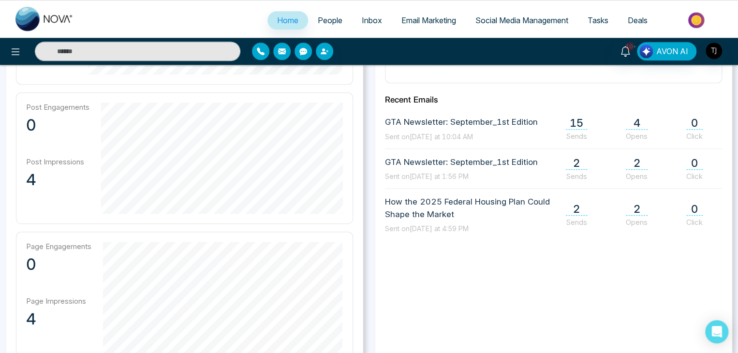
scroll to position [404, 0]
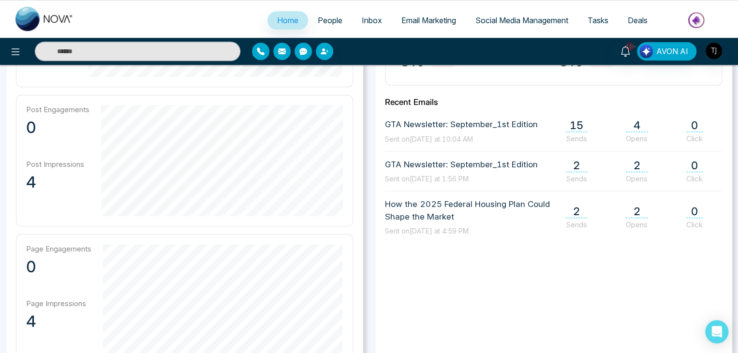
click at [631, 125] on span "4" at bounding box center [637, 125] width 22 height 13
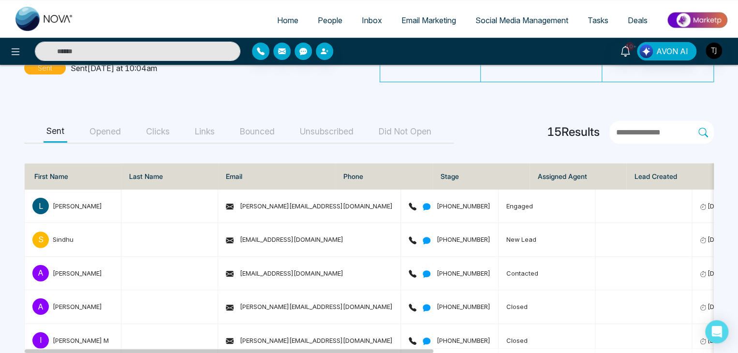
scroll to position [106, 0]
click at [116, 133] on button "Opened" at bounding box center [105, 131] width 37 height 22
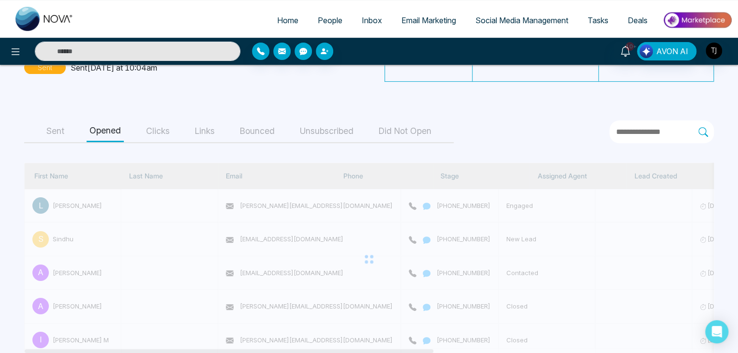
scroll to position [97, 0]
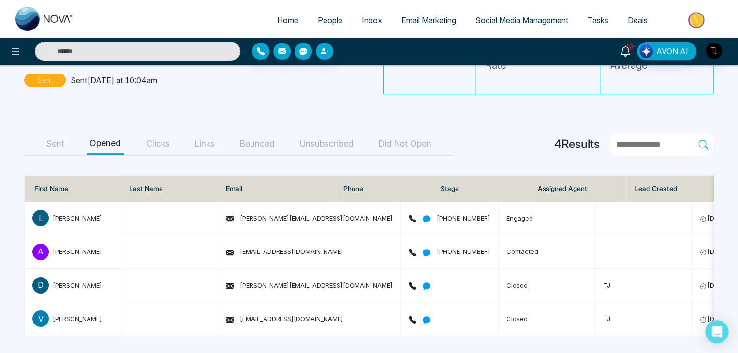
click at [155, 133] on button "Clicks" at bounding box center [158, 144] width 30 height 22
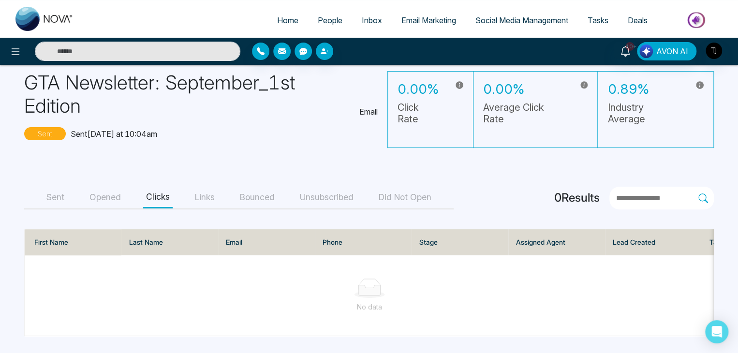
scroll to position [44, 0]
click at [69, 190] on div "Sent Opened Clicks Links Bounced Unsubscribed Did Not Open" at bounding box center [238, 198] width 429 height 23
click at [66, 187] on button "Sent" at bounding box center [56, 198] width 24 height 22
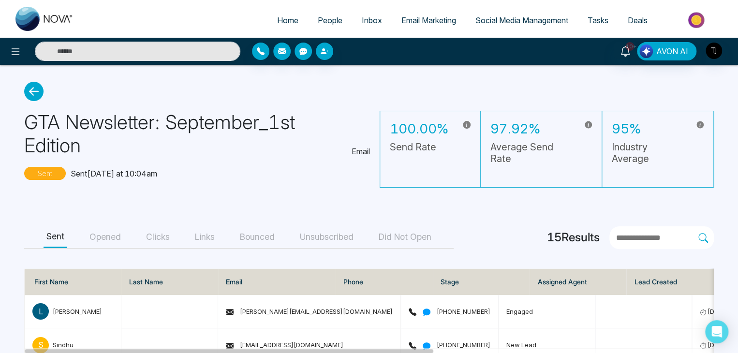
scroll to position [0, 0]
click at [357, 150] on p "Email" at bounding box center [361, 152] width 18 height 12
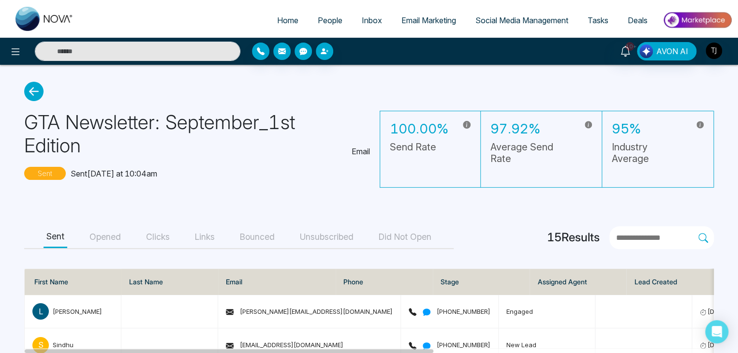
click at [357, 172] on div "Sent Sent today at 10:04am" at bounding box center [197, 177] width 346 height 21
click at [116, 240] on button "Opened" at bounding box center [105, 237] width 37 height 22
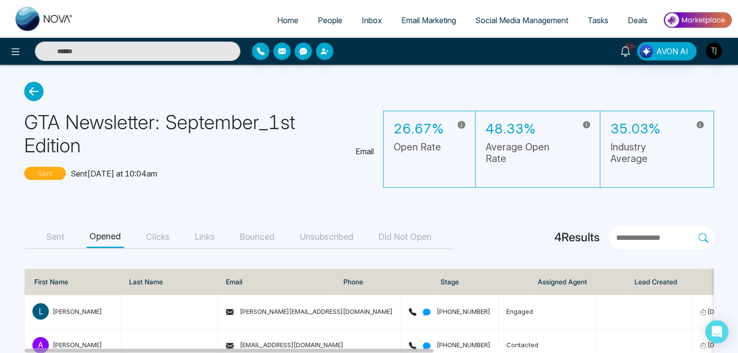
click at [33, 91] on icon at bounding box center [33, 91] width 19 height 19
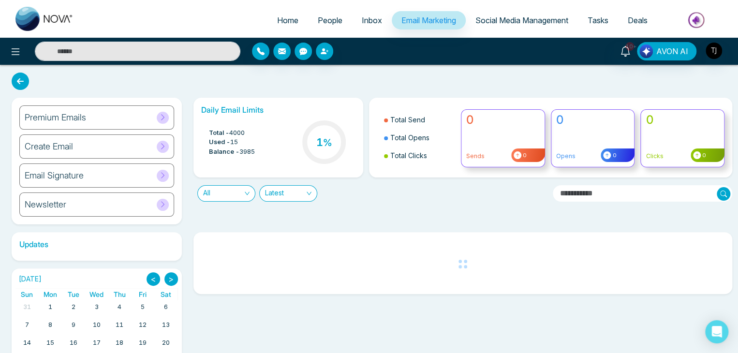
click at [293, 17] on link "Home" at bounding box center [287, 20] width 41 height 18
select select "*"
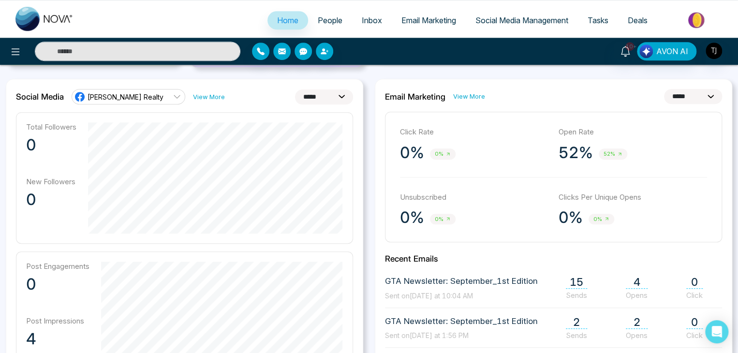
scroll to position [242, 0]
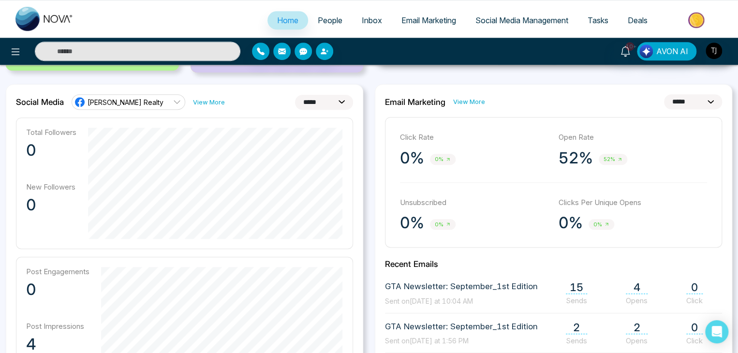
click at [687, 100] on select "**********" at bounding box center [693, 101] width 58 height 15
click at [664, 94] on select "**********" at bounding box center [693, 101] width 58 height 15
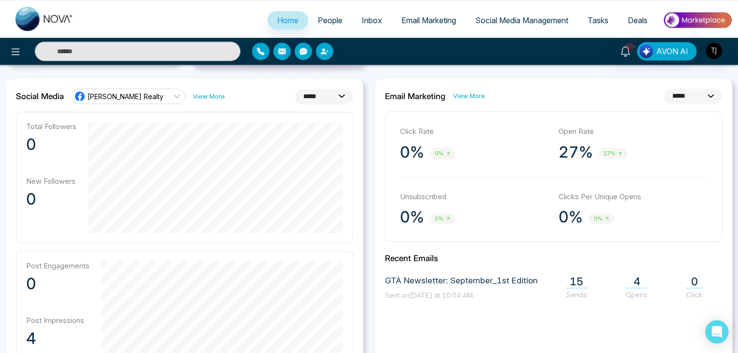
scroll to position [246, 0]
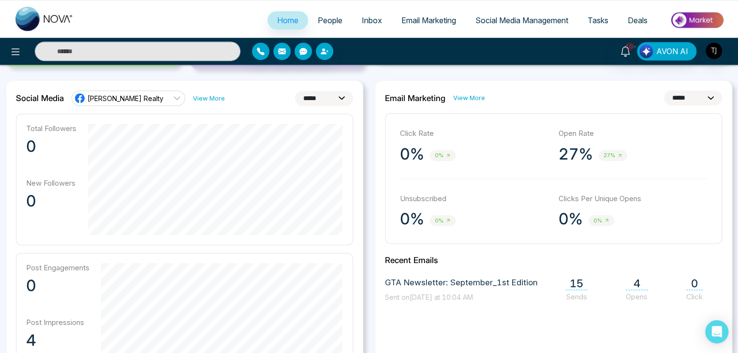
click at [697, 93] on select "**********" at bounding box center [693, 97] width 58 height 15
click at [664, 90] on select "**********" at bounding box center [693, 97] width 58 height 15
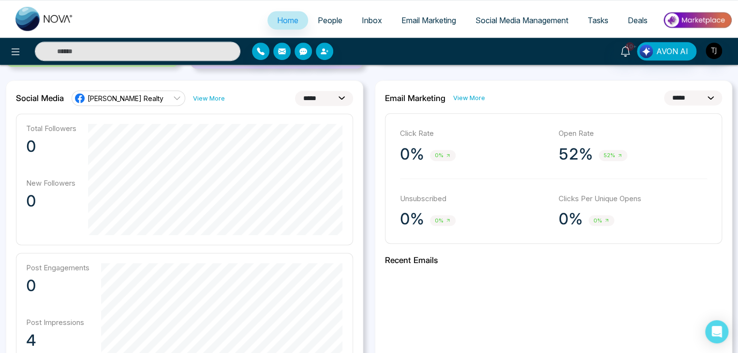
click at [693, 98] on select "**********" at bounding box center [693, 97] width 58 height 15
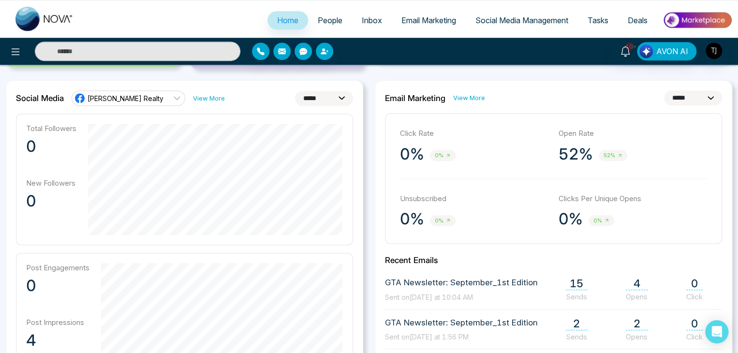
select select "*"
click at [664, 90] on select "**********" at bounding box center [693, 97] width 58 height 15
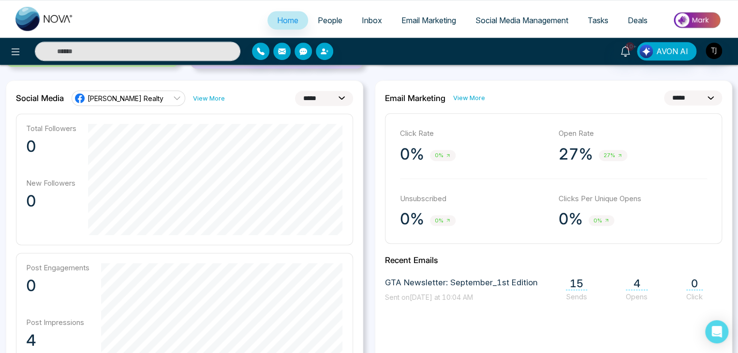
scroll to position [244, 0]
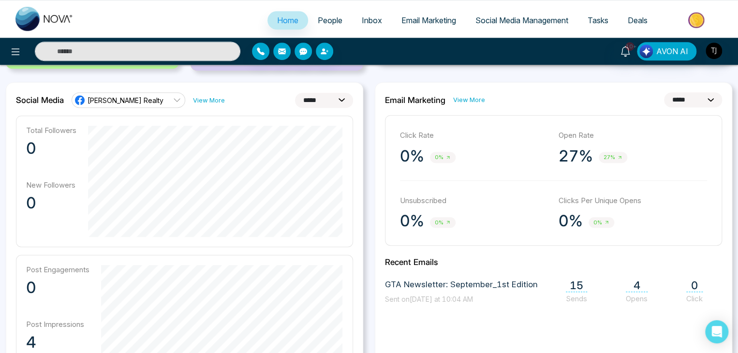
click at [400, 133] on p "Click Rate" at bounding box center [474, 135] width 149 height 11
click at [466, 126] on div "Click Rate 0% 0% Open Rate 27% 27% Unsubscribed 0% 0% Clicks Per Unique Opens 0…" at bounding box center [553, 180] width 337 height 131
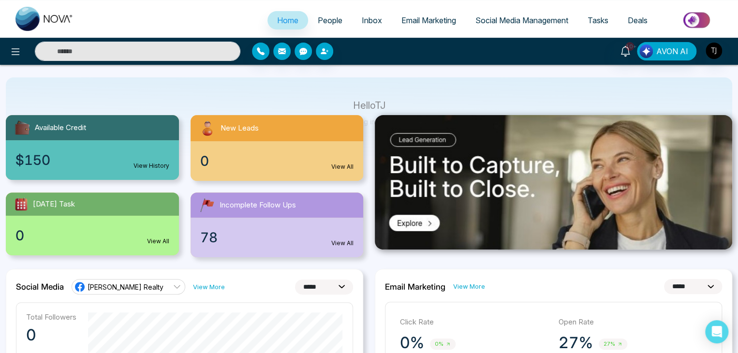
scroll to position [50, 0]
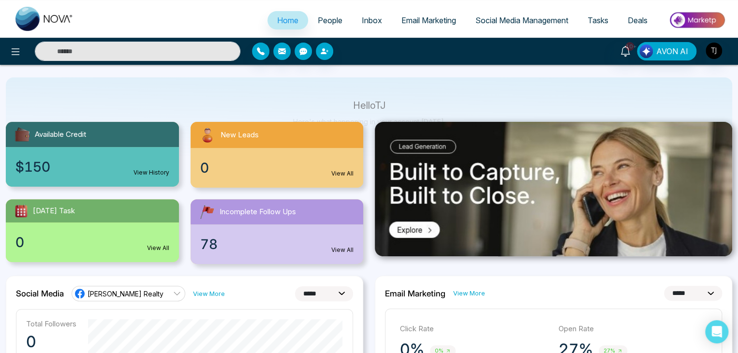
click at [423, 13] on link "Email Marketing" at bounding box center [429, 20] width 74 height 18
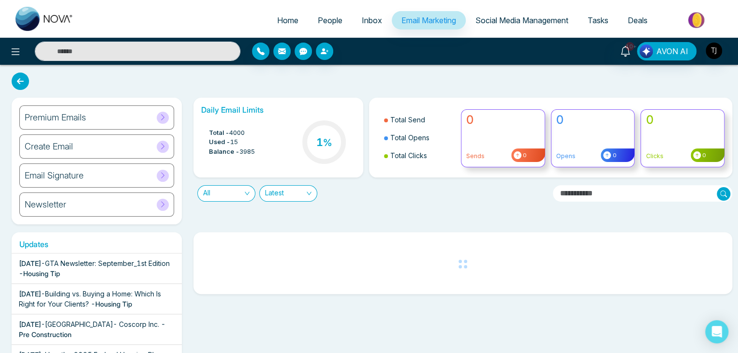
click at [153, 122] on div "Premium Emails" at bounding box center [96, 117] width 155 height 24
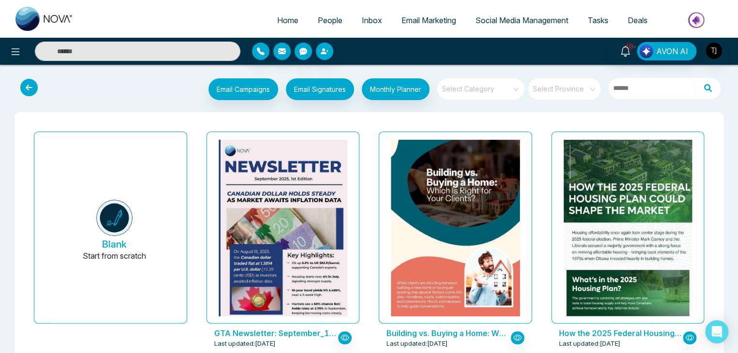
click at [465, 93] on span at bounding box center [478, 88] width 70 height 21
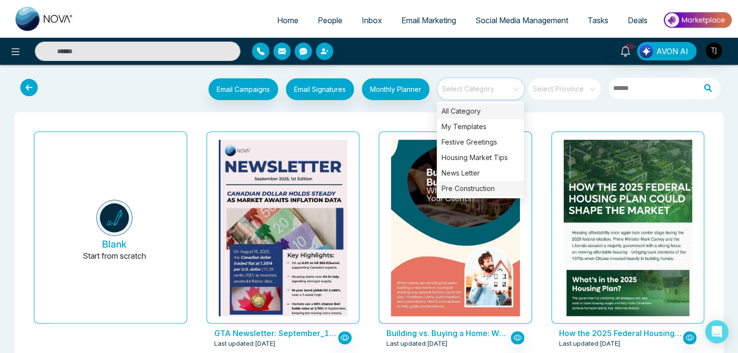
click at [480, 186] on div "Pre Construction" at bounding box center [480, 188] width 87 height 15
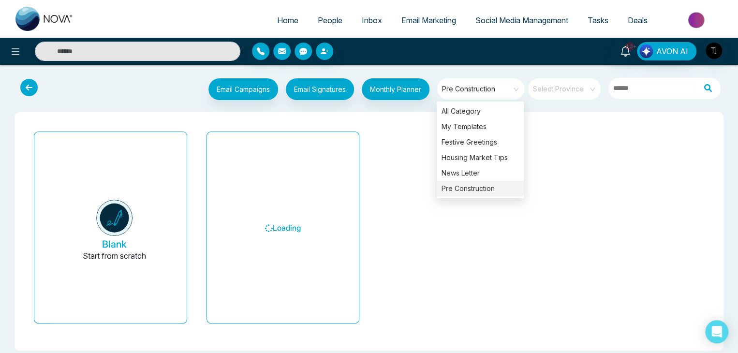
click at [404, 115] on div "Blank Start from scratch Loading" at bounding box center [369, 231] width 709 height 238
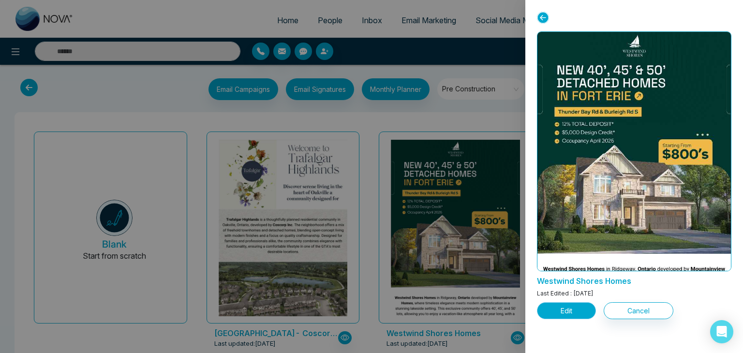
click at [563, 309] on button "Edit" at bounding box center [566, 310] width 59 height 17
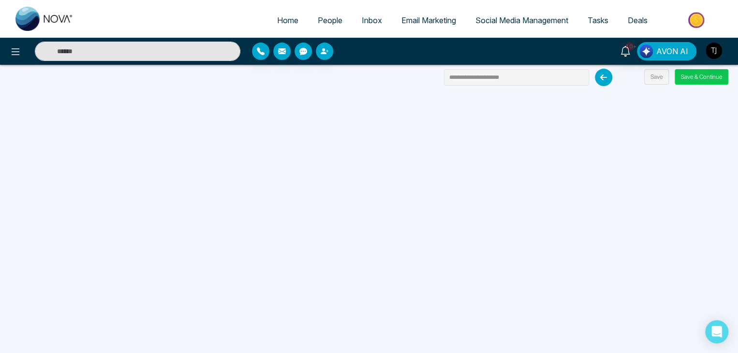
click at [687, 77] on button "Save & Continue" at bounding box center [702, 76] width 54 height 15
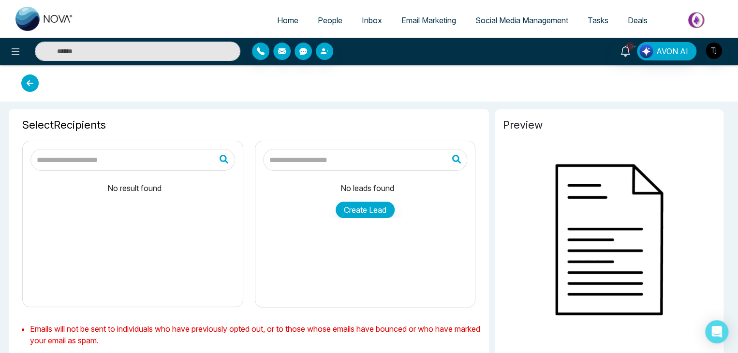
type input "**********"
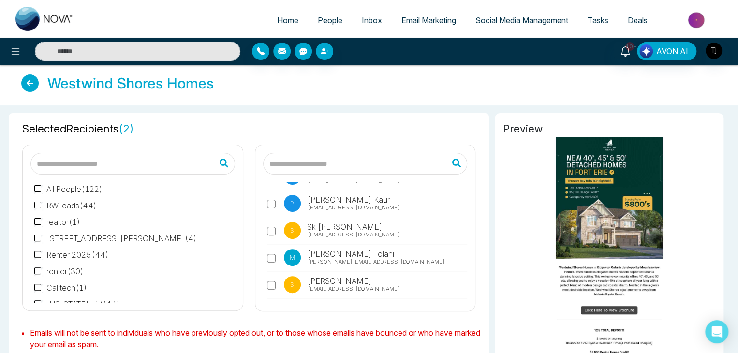
scroll to position [350, 0]
click at [312, 167] on input "text" at bounding box center [365, 164] width 205 height 22
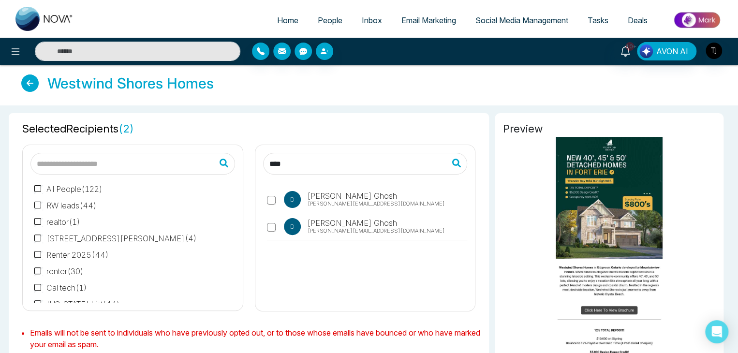
scroll to position [0, 0]
type input "****"
click at [269, 221] on label "D Debargha Ghosh debargha@mmnovatech.com" at bounding box center [367, 229] width 201 height 22
click at [300, 161] on input "****" at bounding box center [365, 164] width 205 height 22
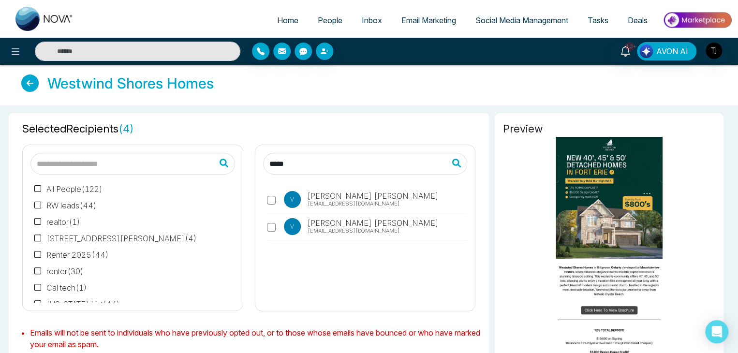
type input "*****"
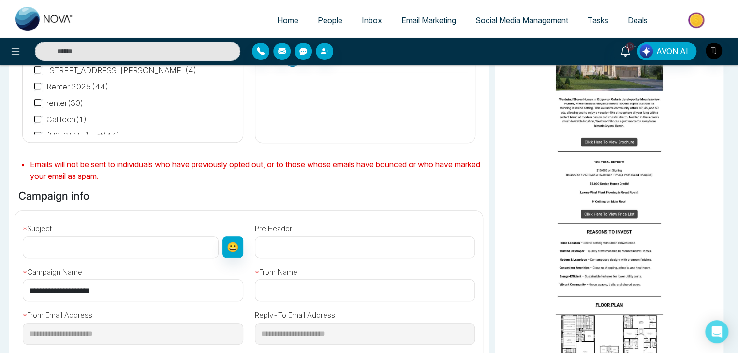
scroll to position [232, 0]
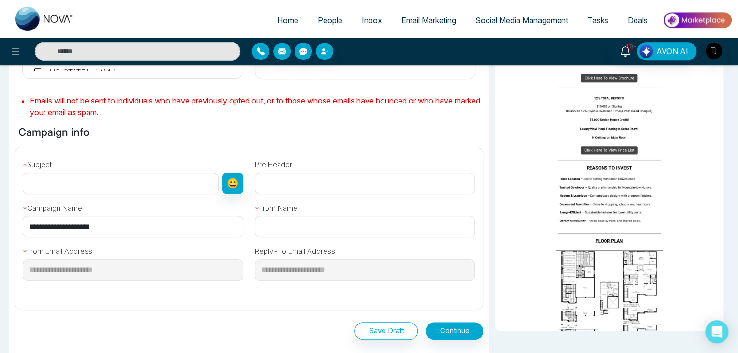
click at [192, 228] on input "**********" at bounding box center [133, 227] width 221 height 22
click at [181, 182] on input "text" at bounding box center [121, 184] width 196 height 22
paste input "**********"
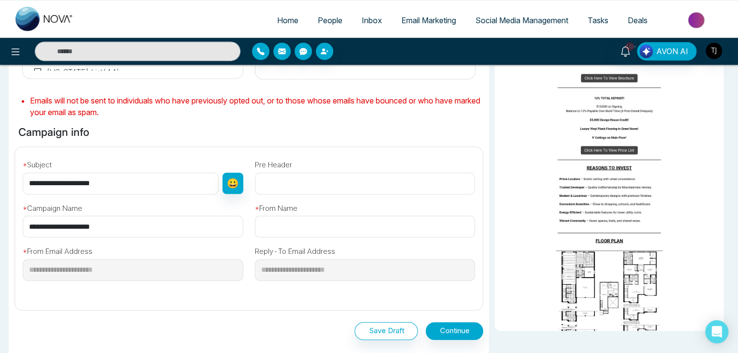
type input "**********"
paste input "**********"
click at [324, 225] on input "text" at bounding box center [365, 227] width 221 height 22
type input "**********"
click at [441, 325] on button "Continue" at bounding box center [455, 331] width 58 height 18
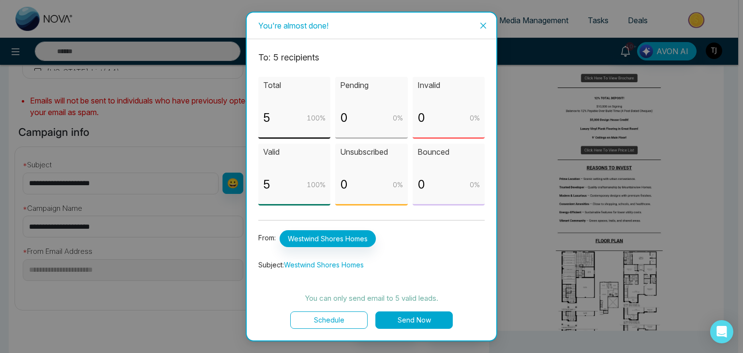
click at [428, 322] on button "Send Now" at bounding box center [413, 319] width 77 height 17
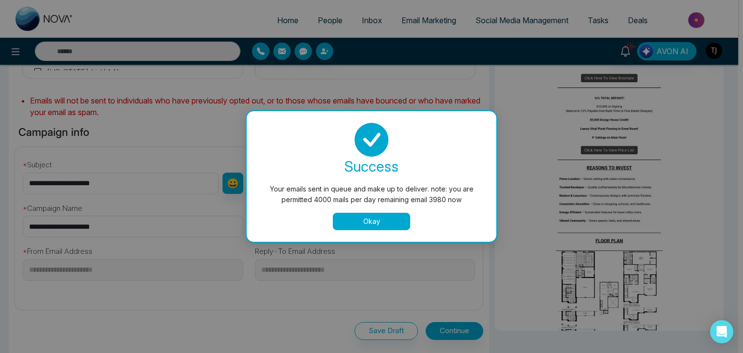
click at [360, 225] on button "Okay" at bounding box center [371, 221] width 77 height 17
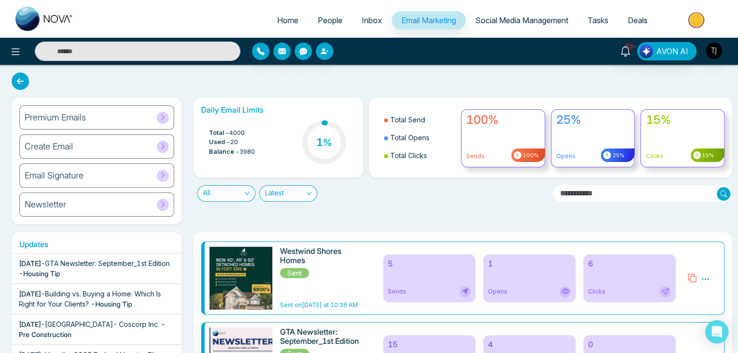
click at [288, 18] on span "Home" at bounding box center [287, 20] width 21 height 10
select select "*"
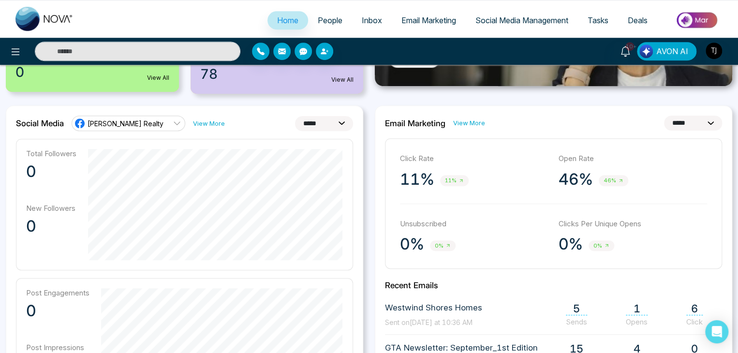
scroll to position [218, 0]
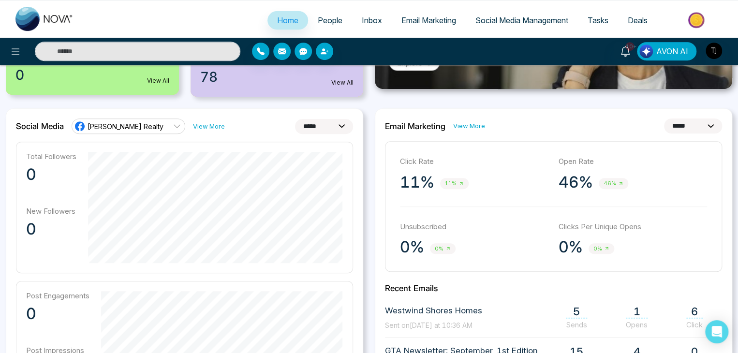
click at [696, 124] on select "**********" at bounding box center [693, 125] width 58 height 15
click at [664, 118] on select "**********" at bounding box center [693, 125] width 58 height 15
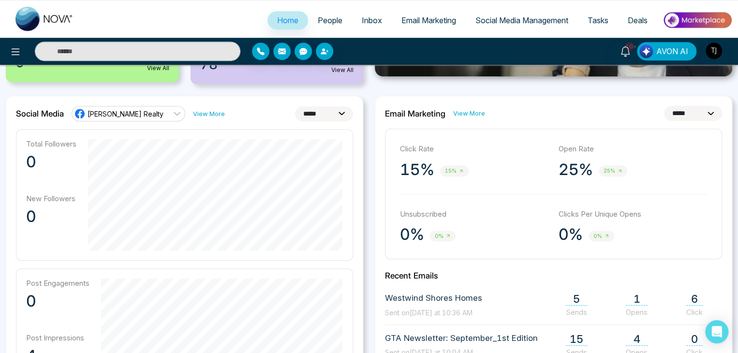
scroll to position [229, 0]
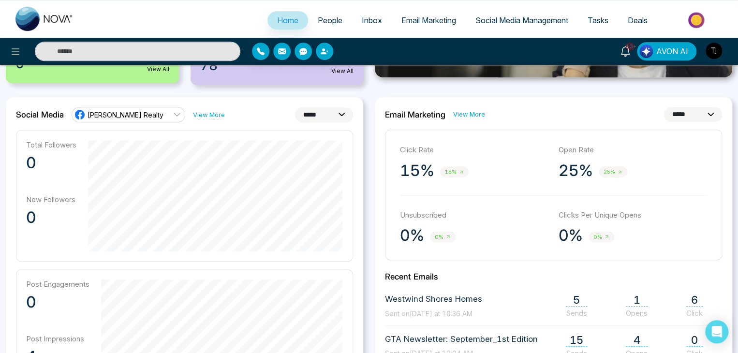
click at [689, 117] on select "**********" at bounding box center [693, 114] width 58 height 15
select select "*"
click at [664, 107] on select "**********" at bounding box center [693, 114] width 58 height 15
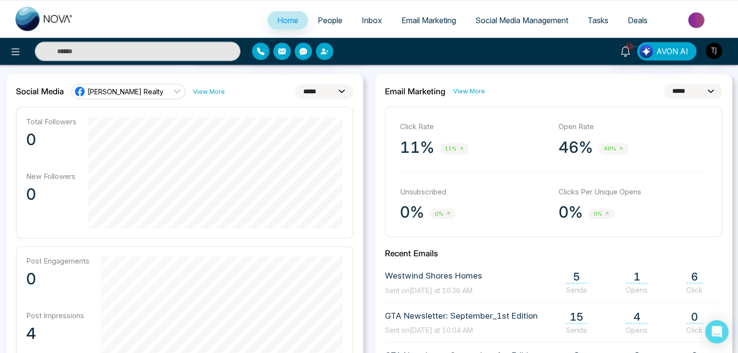
scroll to position [250, 0]
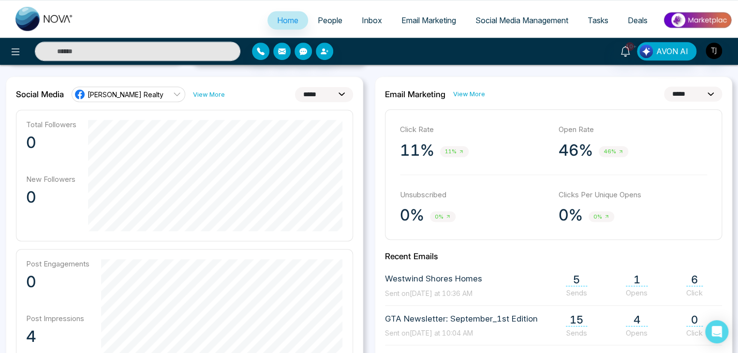
click at [339, 95] on select "**********" at bounding box center [324, 94] width 58 height 15
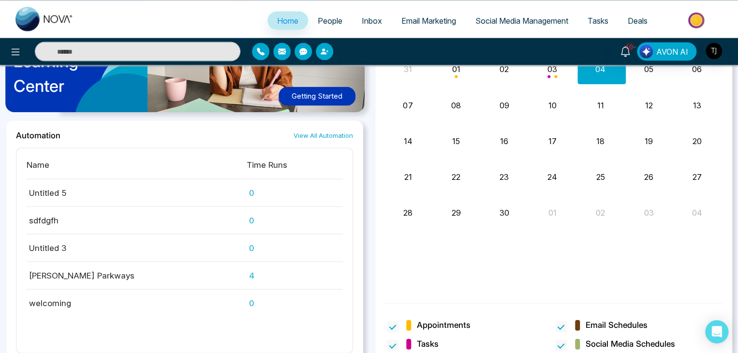
scroll to position [929, 0]
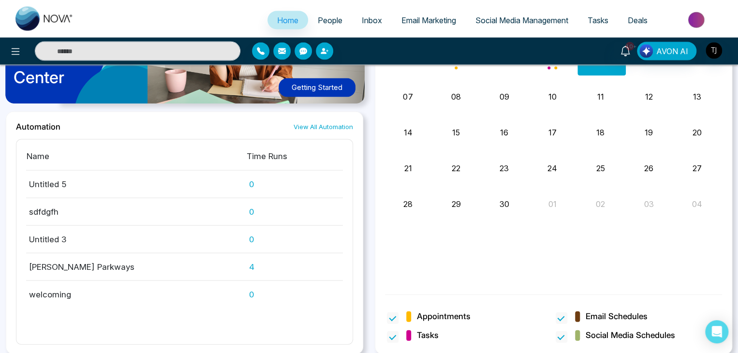
click at [318, 118] on div "Automation View All Automation Name Time Runs Untitled 5 0 sdfdgfh 0 Untitled 3…" at bounding box center [184, 233] width 357 height 243
click at [324, 125] on link "View All Automation" at bounding box center [323, 126] width 59 height 9
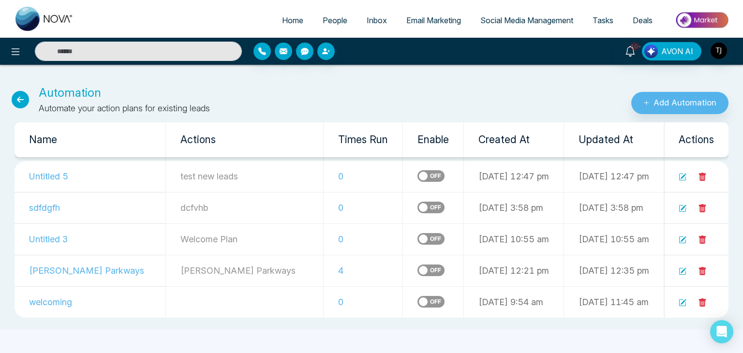
click at [702, 238] on icon at bounding box center [702, 240] width 7 height 8
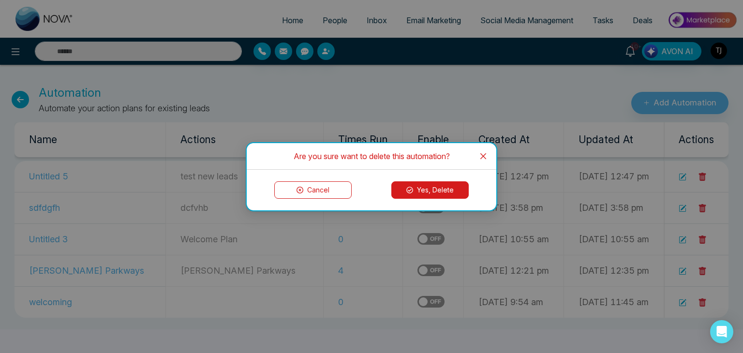
click at [437, 187] on button "Yes, Delete" at bounding box center [429, 189] width 77 height 17
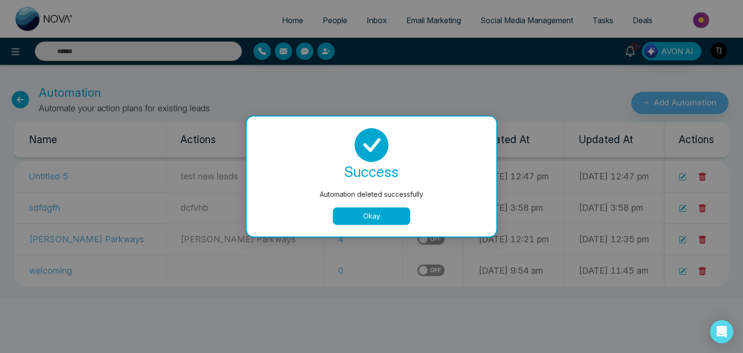
click at [363, 216] on button "Okay" at bounding box center [371, 215] width 77 height 17
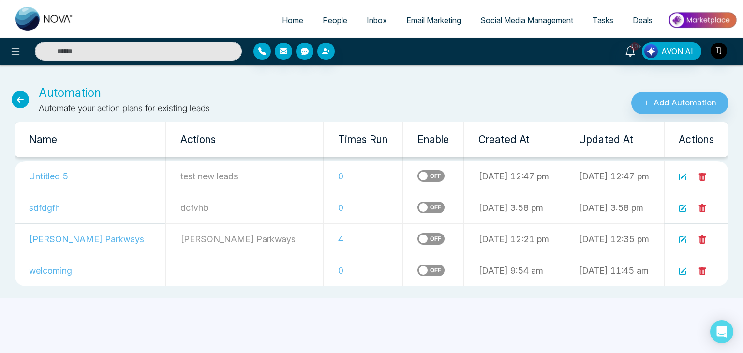
click at [702, 207] on icon at bounding box center [702, 208] width 7 height 8
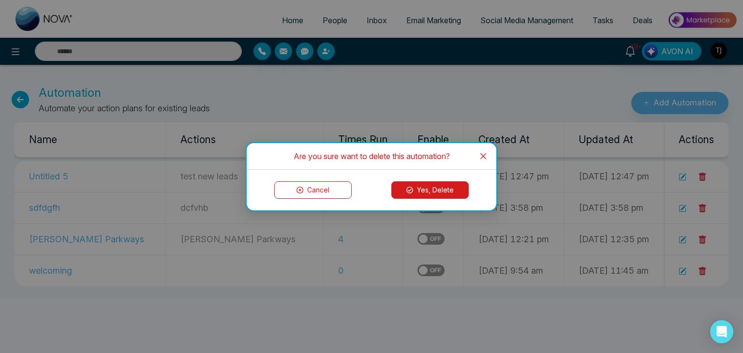
click at [444, 190] on button "Yes, Delete" at bounding box center [429, 189] width 77 height 17
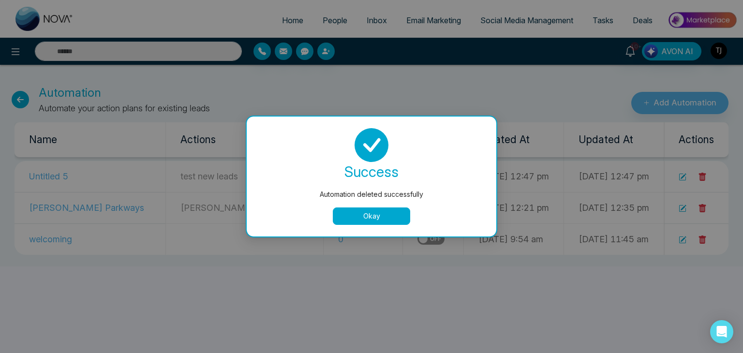
click at [397, 211] on button "Okay" at bounding box center [371, 215] width 77 height 17
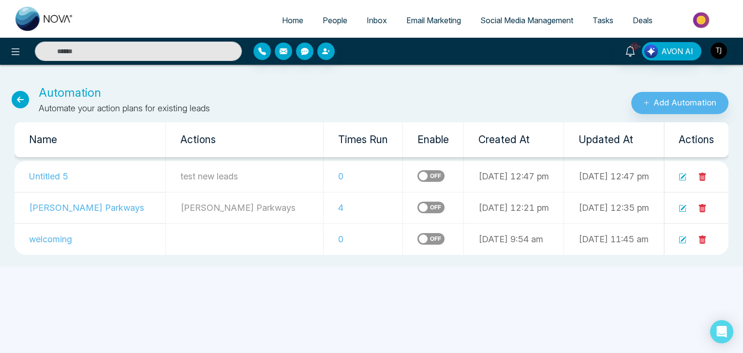
click at [403, 211] on td at bounding box center [433, 207] width 61 height 31
click at [705, 176] on icon at bounding box center [702, 177] width 7 height 8
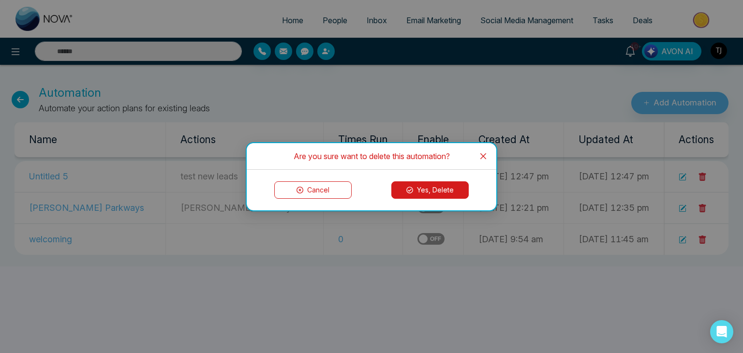
click at [454, 188] on button "Yes, Delete" at bounding box center [429, 189] width 77 height 17
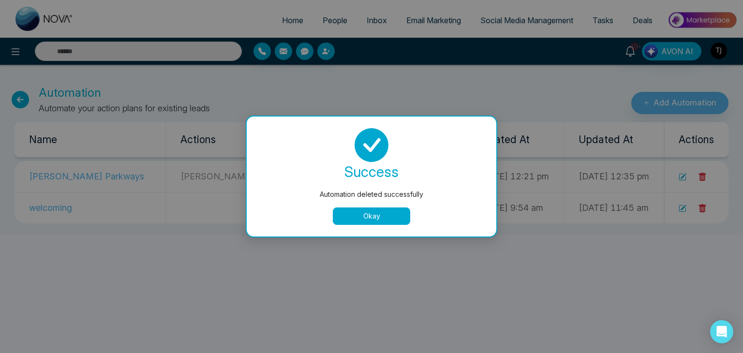
click at [387, 213] on button "Okay" at bounding box center [371, 215] width 77 height 17
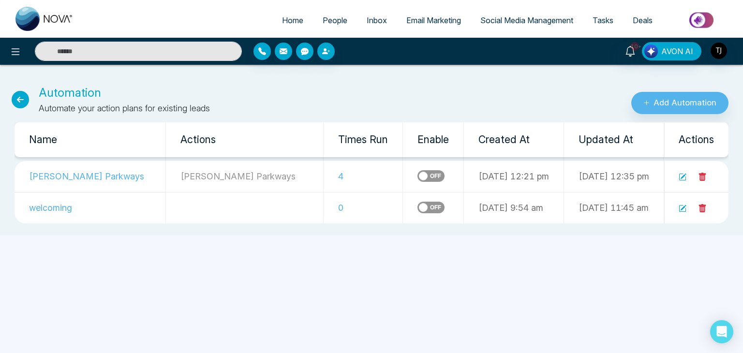
click at [285, 26] on link "Home" at bounding box center [292, 20] width 41 height 18
select select "*"
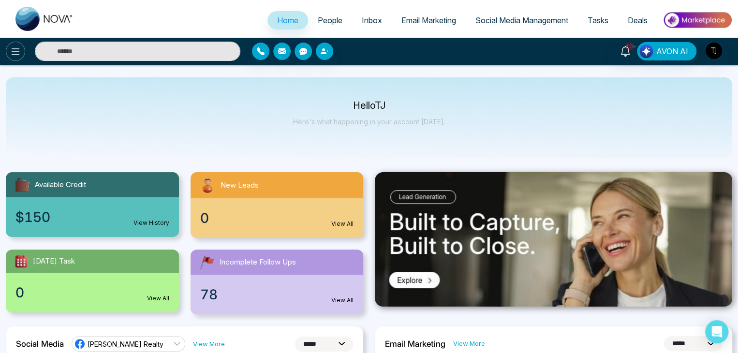
click at [18, 51] on icon at bounding box center [16, 51] width 8 height 7
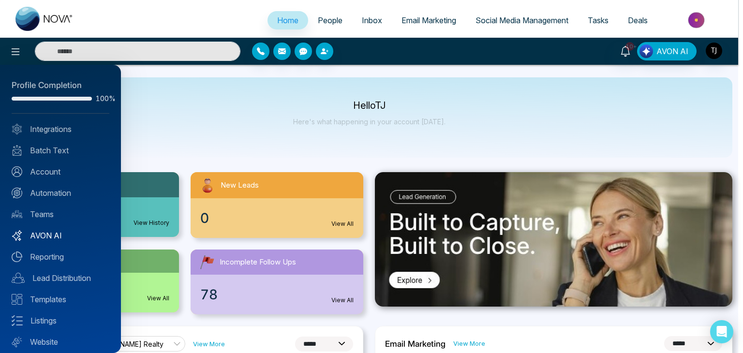
scroll to position [27, 0]
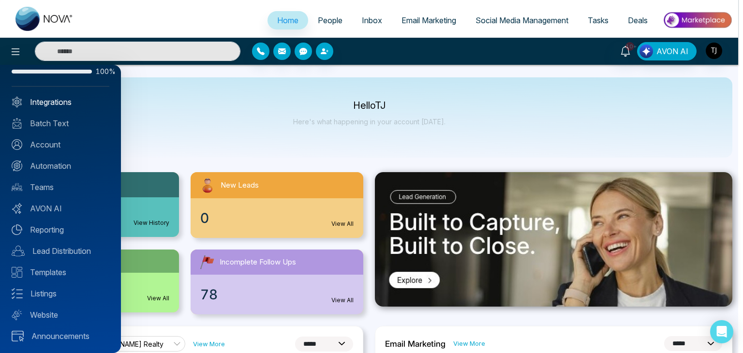
click at [81, 105] on link "Integrations" at bounding box center [61, 102] width 98 height 12
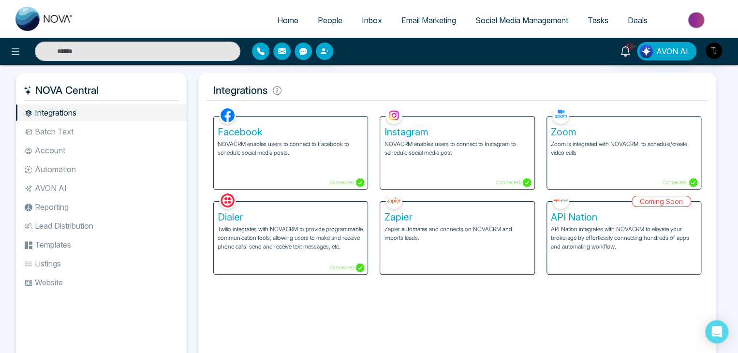
click at [101, 129] on li "Batch Text" at bounding box center [101, 131] width 171 height 16
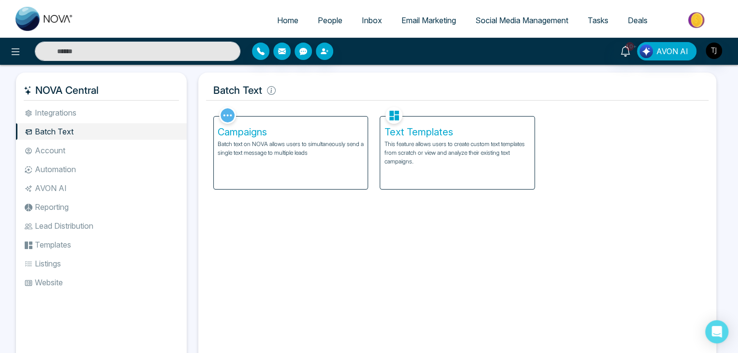
click at [103, 149] on li "Account" at bounding box center [101, 150] width 171 height 16
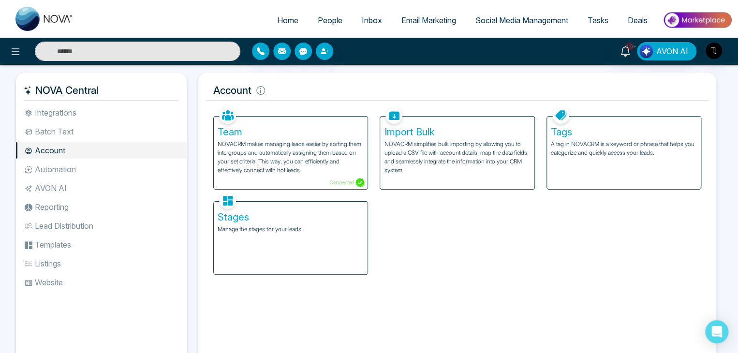
click at [106, 167] on li "Automation" at bounding box center [101, 169] width 171 height 16
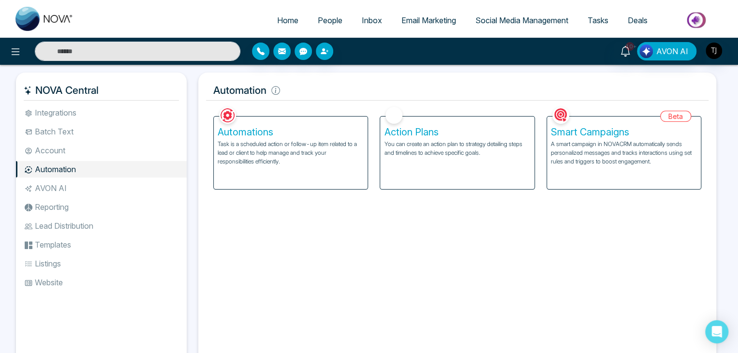
click at [106, 190] on li "AVON AI" at bounding box center [101, 188] width 171 height 16
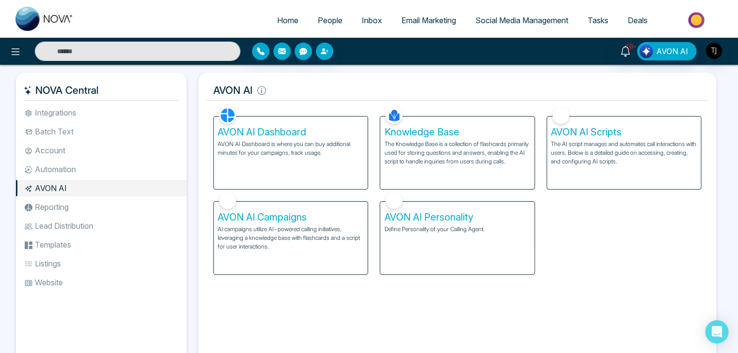
click at [106, 207] on li "Reporting" at bounding box center [101, 207] width 171 height 16
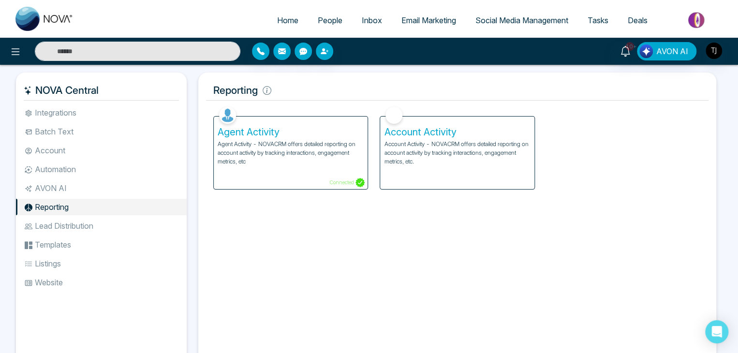
click at [109, 225] on li "Lead Distribution" at bounding box center [101, 226] width 171 height 16
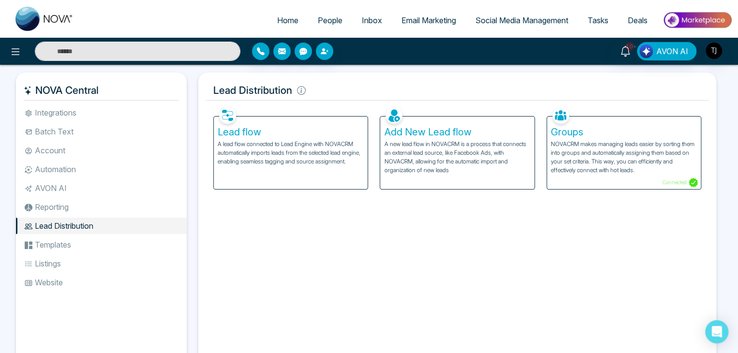
click at [108, 243] on li "Templates" at bounding box center [101, 244] width 171 height 16
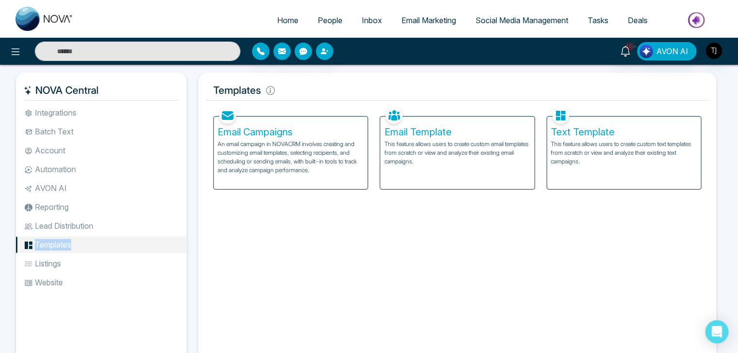
click at [108, 243] on li "Templates" at bounding box center [101, 244] width 171 height 16
click at [110, 259] on li "Listings" at bounding box center [101, 263] width 171 height 16
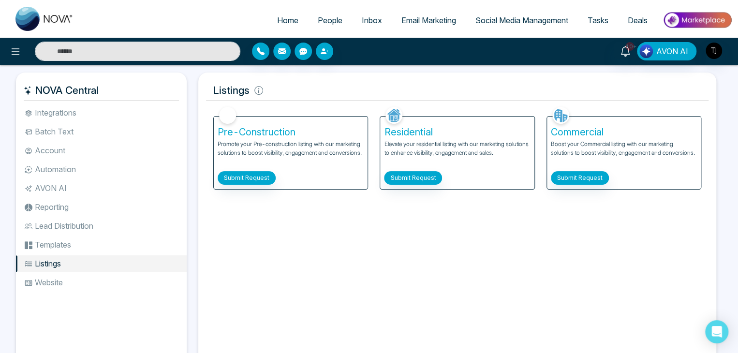
click at [110, 276] on li "Website" at bounding box center [101, 282] width 171 height 16
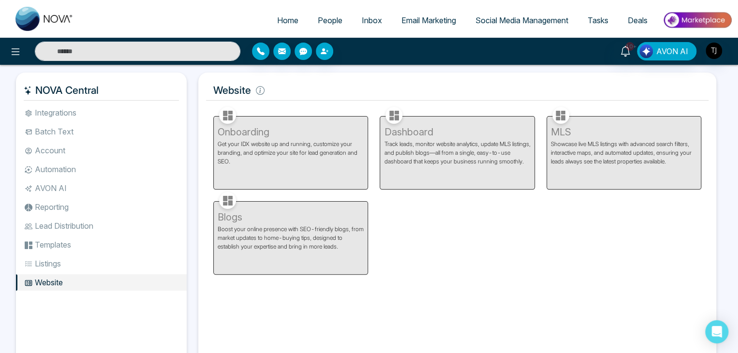
click at [292, 19] on link "Home" at bounding box center [287, 20] width 41 height 18
select select "*"
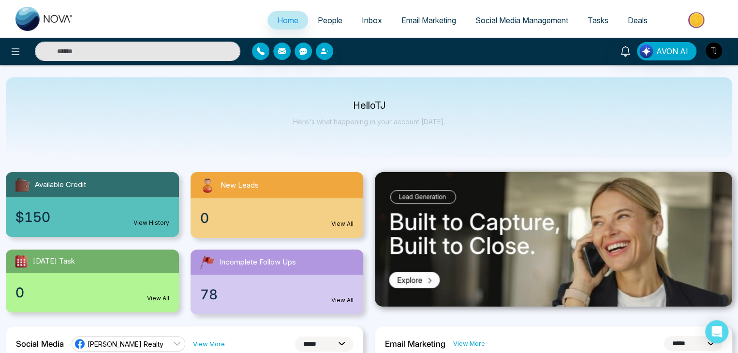
click at [323, 15] on link "People" at bounding box center [330, 20] width 44 height 18
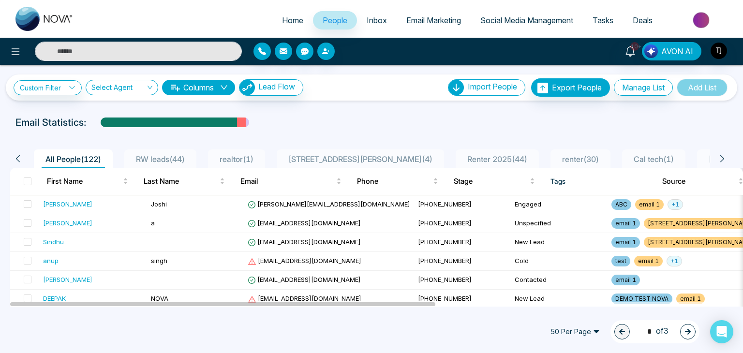
click at [367, 20] on span "Inbox" at bounding box center [377, 20] width 20 height 10
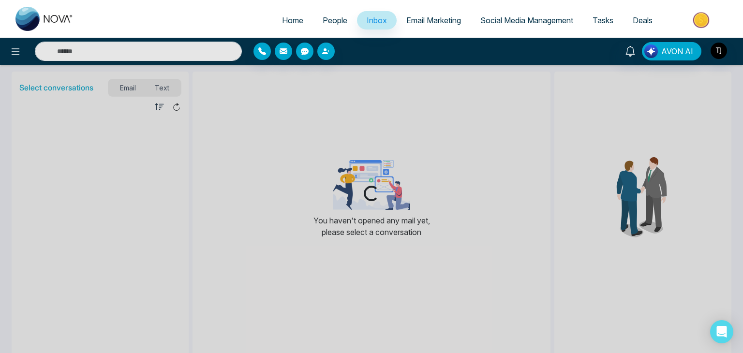
click at [432, 16] on span "Email Marketing" at bounding box center [433, 20] width 55 height 10
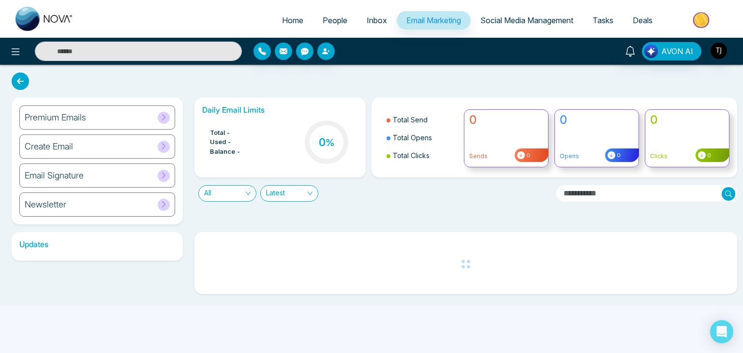
click at [510, 18] on span "Social Media Management" at bounding box center [526, 20] width 93 height 10
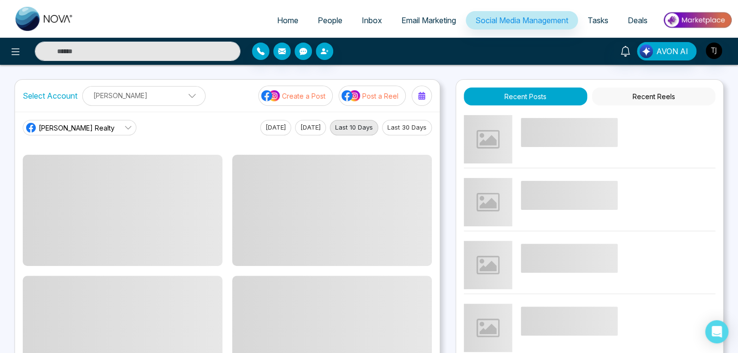
click at [608, 15] on link "Tasks" at bounding box center [598, 20] width 40 height 18
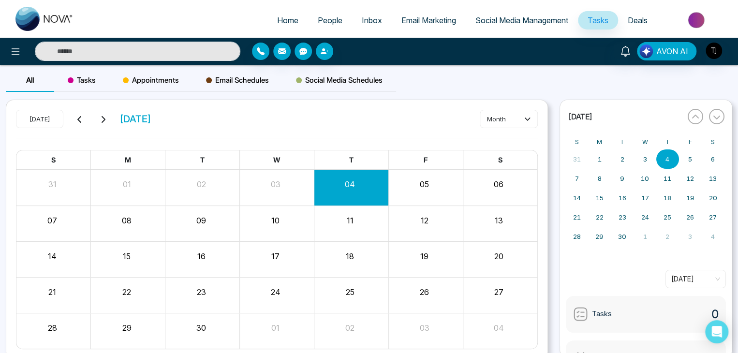
click at [638, 20] on span "Deals" at bounding box center [638, 20] width 20 height 10
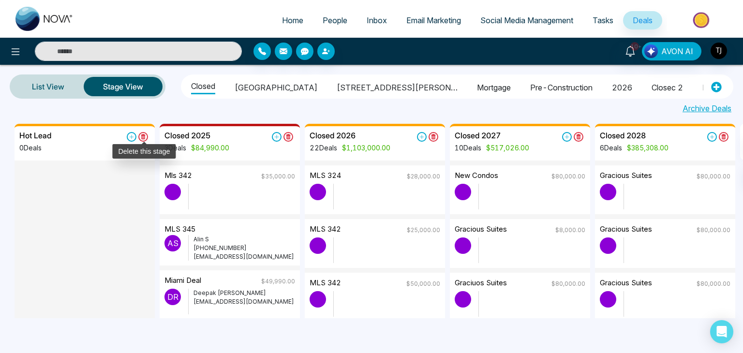
click at [146, 134] on icon at bounding box center [143, 137] width 10 height 10
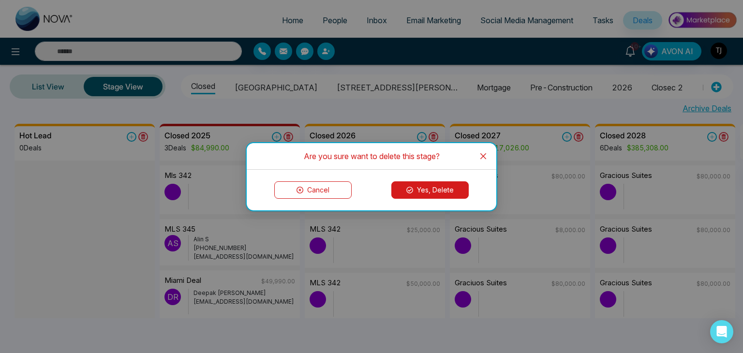
click at [445, 188] on button "Yes, Delete" at bounding box center [429, 189] width 77 height 17
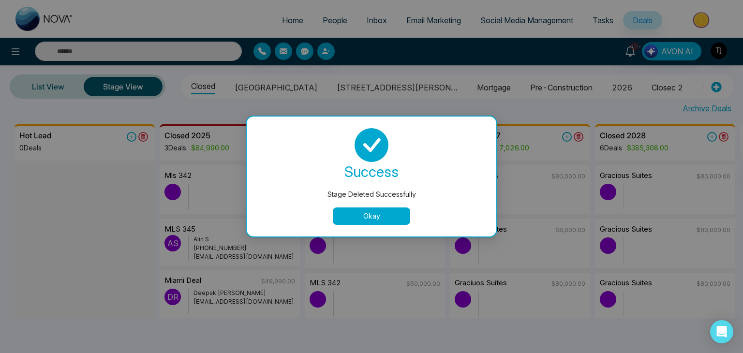
click at [385, 211] on button "Okay" at bounding box center [371, 215] width 77 height 17
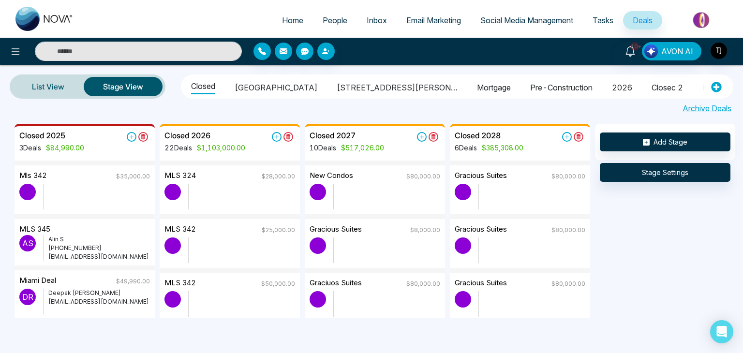
click at [292, 22] on span "Home" at bounding box center [292, 20] width 21 height 10
select select "*"
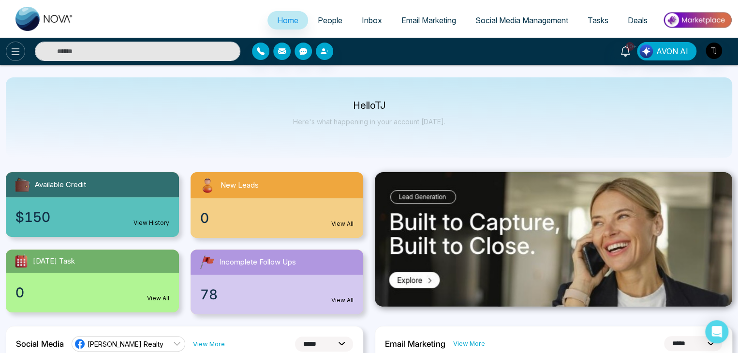
click at [15, 49] on icon at bounding box center [16, 51] width 8 height 7
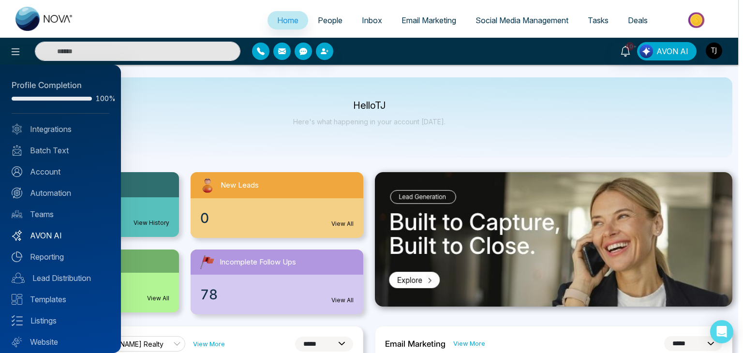
scroll to position [27, 0]
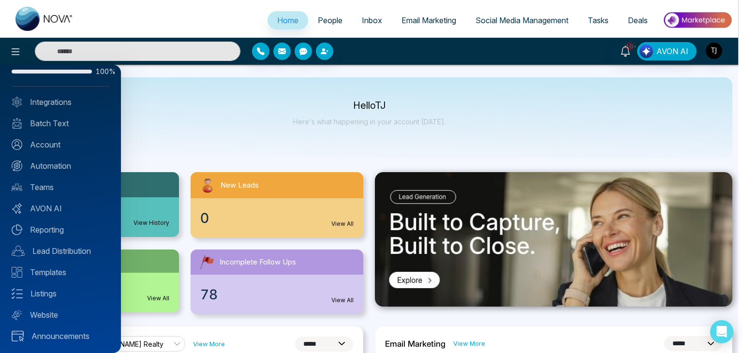
click at [303, 119] on div at bounding box center [371, 176] width 743 height 353
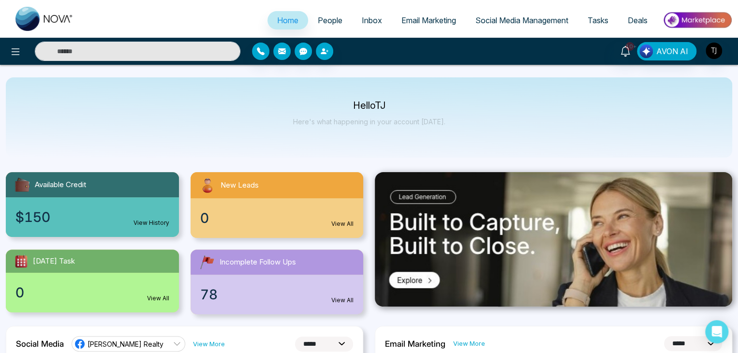
click at [327, 27] on link "People" at bounding box center [330, 20] width 44 height 18
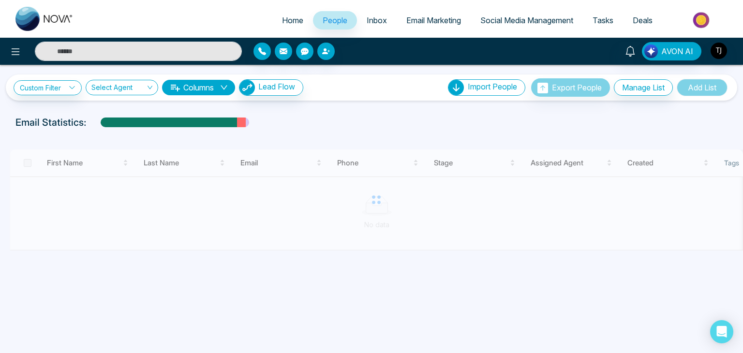
click at [371, 15] on link "Inbox" at bounding box center [377, 20] width 40 height 18
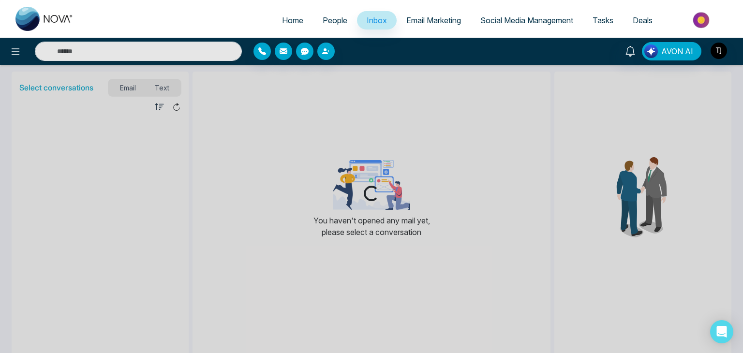
click at [434, 15] on link "Email Marketing" at bounding box center [434, 20] width 74 height 18
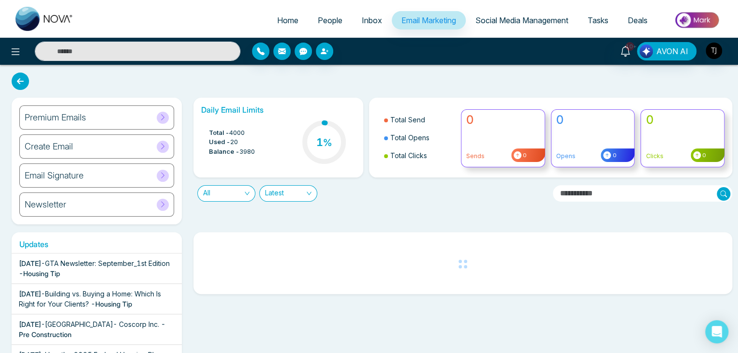
click at [509, 18] on span "Social Media Management" at bounding box center [521, 20] width 93 height 10
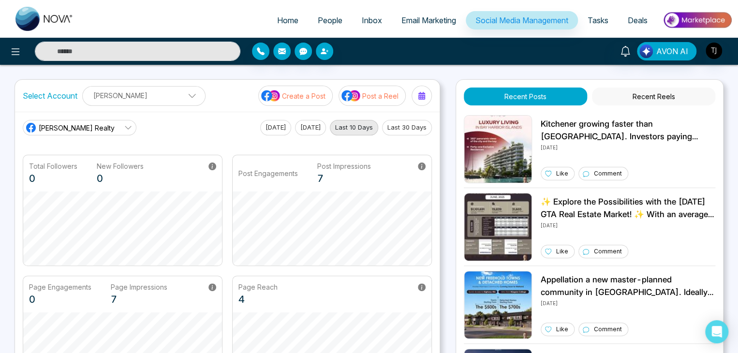
click at [605, 18] on span "Tasks" at bounding box center [598, 20] width 21 height 10
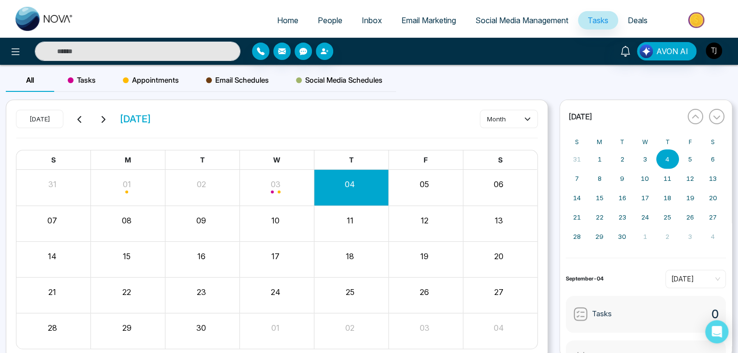
click at [635, 16] on span "Deals" at bounding box center [638, 20] width 20 height 10
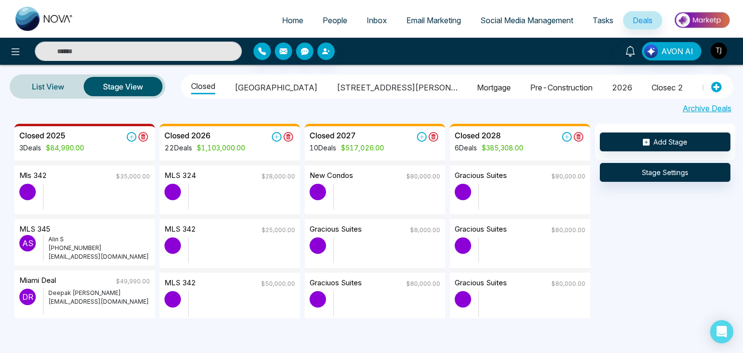
click at [279, 13] on link "Home" at bounding box center [292, 20] width 41 height 18
select select "*"
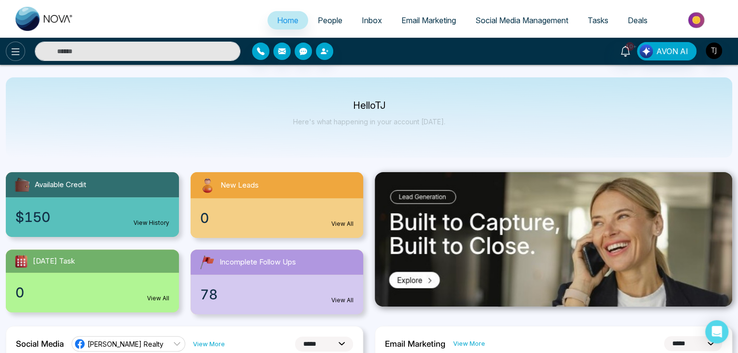
click at [19, 55] on icon at bounding box center [16, 52] width 12 height 12
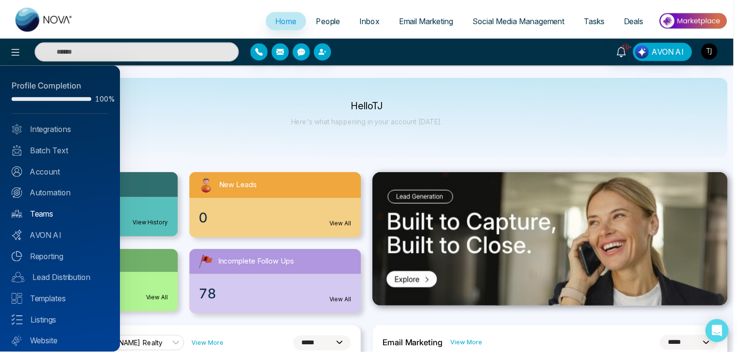
scroll to position [27, 0]
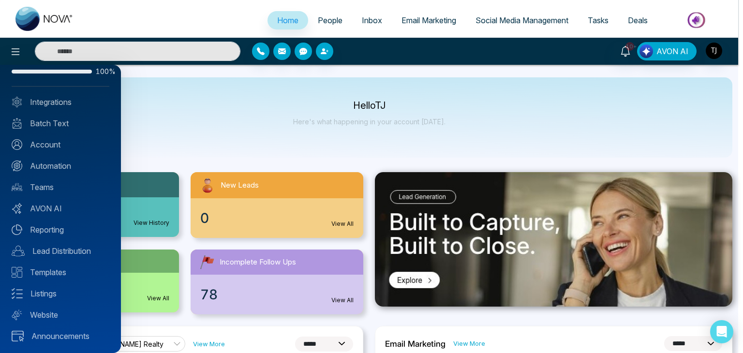
click at [211, 140] on div at bounding box center [371, 176] width 743 height 353
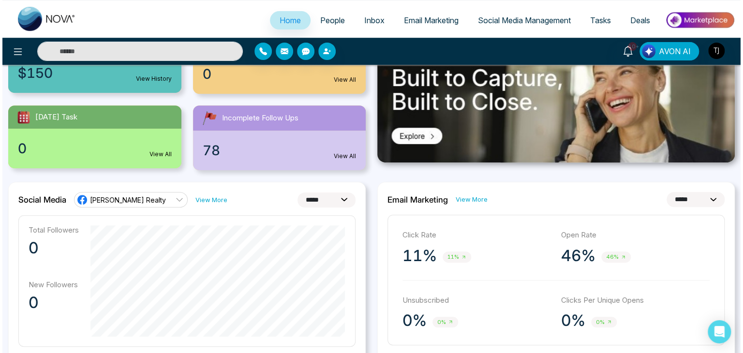
scroll to position [0, 0]
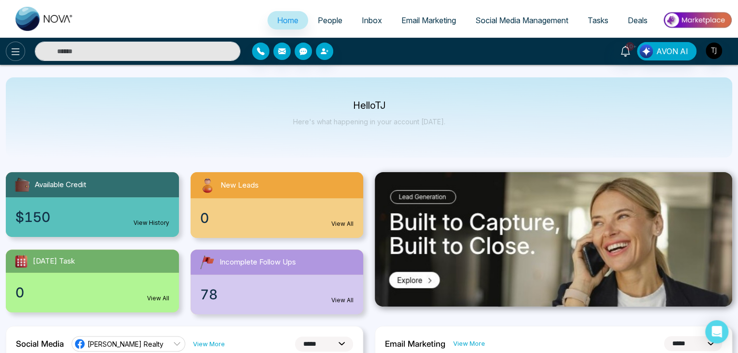
click at [21, 46] on icon at bounding box center [16, 52] width 12 height 12
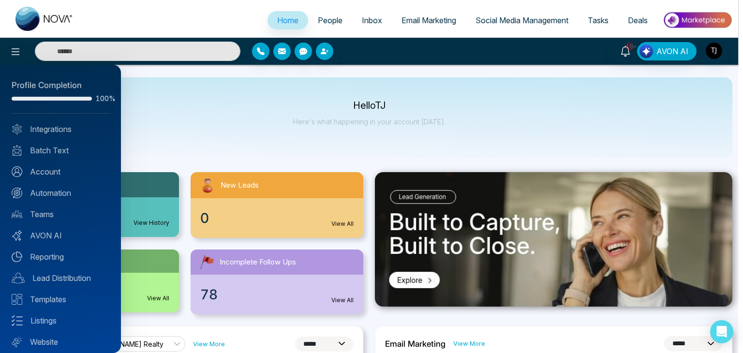
click at [196, 116] on div at bounding box center [371, 176] width 743 height 353
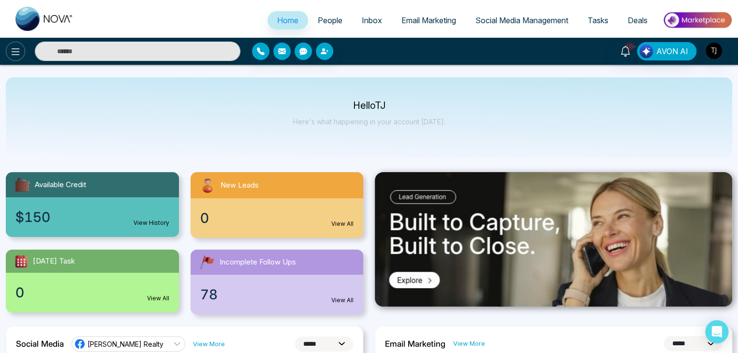
click at [11, 60] on button at bounding box center [15, 51] width 19 height 19
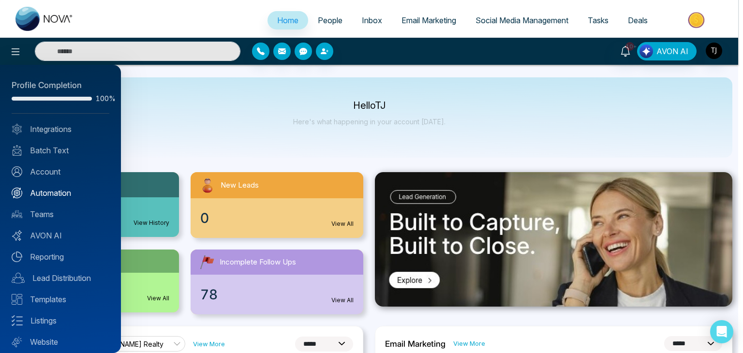
scroll to position [27, 0]
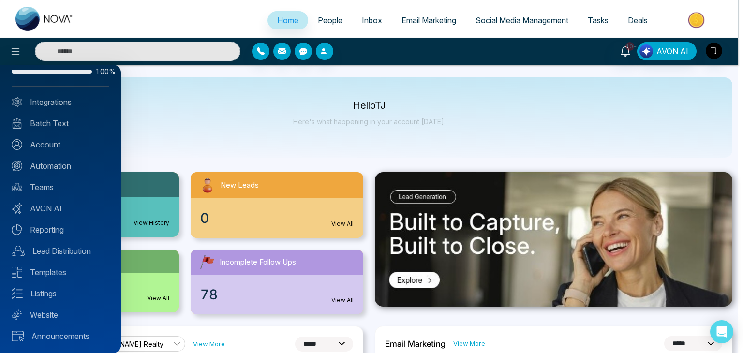
click at [238, 127] on div at bounding box center [371, 176] width 743 height 353
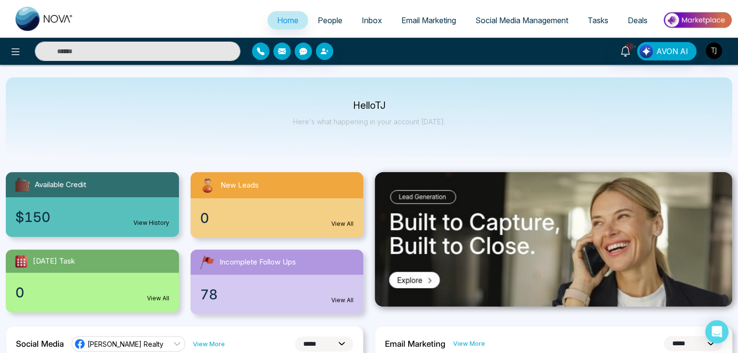
click at [457, 26] on link "Email Marketing" at bounding box center [429, 20] width 74 height 18
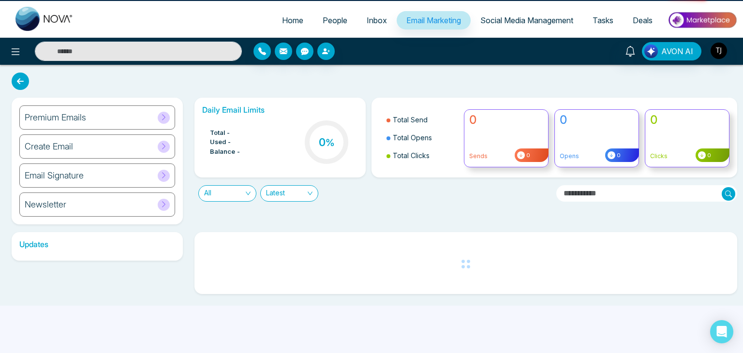
click at [528, 13] on link "Social Media Management" at bounding box center [527, 20] width 112 height 18
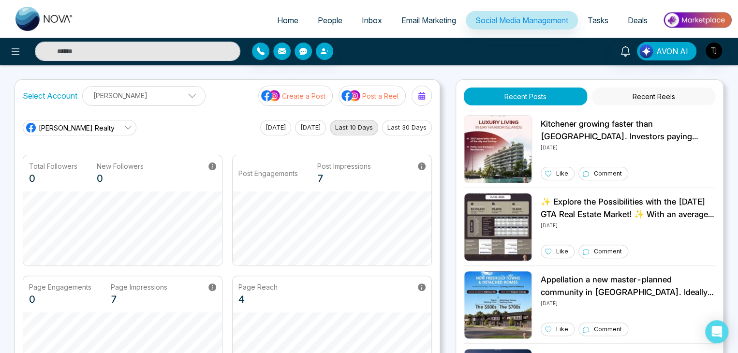
click at [288, 21] on span "Home" at bounding box center [287, 20] width 21 height 10
select select "*"
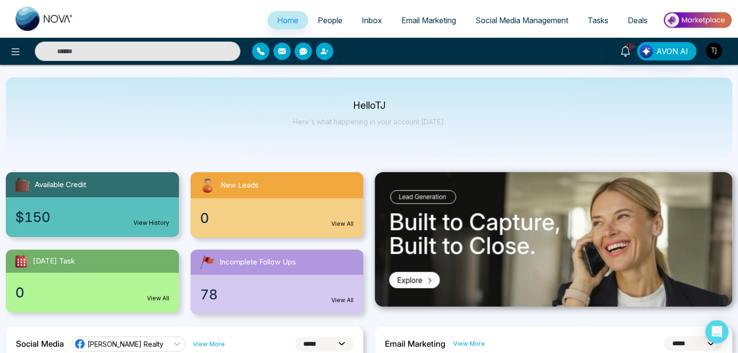
click at [457, 126] on div "Hello [PERSON_NAME] Here's what happening in your account [DATE]." at bounding box center [369, 117] width 726 height 80
click at [443, 118] on div "Hello [PERSON_NAME] Here's what happening in your account [DATE]." at bounding box center [369, 117] width 726 height 80
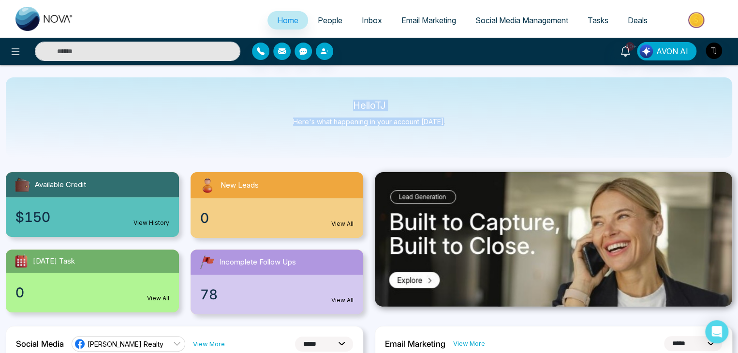
drag, startPoint x: 443, startPoint y: 118, endPoint x: 329, endPoint y: 105, distance: 114.9
click at [329, 105] on div "Hello [PERSON_NAME] Here's what happening in your account [DATE]." at bounding box center [369, 117] width 726 height 80
drag, startPoint x: 329, startPoint y: 105, endPoint x: 350, endPoint y: 98, distance: 22.0
click at [350, 98] on div "Hello [PERSON_NAME] Here's what happening in your account [DATE]." at bounding box center [369, 117] width 726 height 80
click at [355, 103] on p "Hello [PERSON_NAME]" at bounding box center [369, 106] width 152 height 8
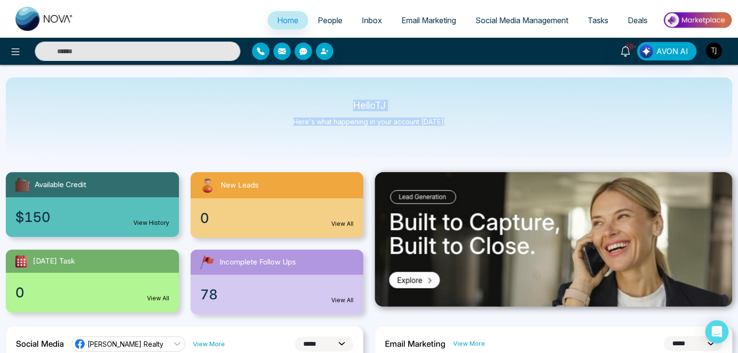
drag, startPoint x: 352, startPoint y: 104, endPoint x: 467, endPoint y: 118, distance: 116.0
click at [467, 118] on div "Hello [PERSON_NAME] Here's what happening in your account [DATE]." at bounding box center [369, 117] width 726 height 80
click at [449, 124] on div "Hello [PERSON_NAME] Here's what happening in your account [DATE]." at bounding box center [369, 117] width 726 height 80
click at [317, 11] on link "People" at bounding box center [330, 20] width 44 height 18
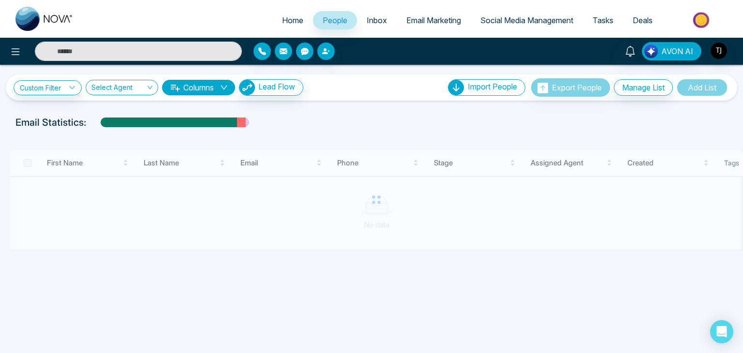
click at [384, 23] on link "Inbox" at bounding box center [377, 20] width 40 height 18
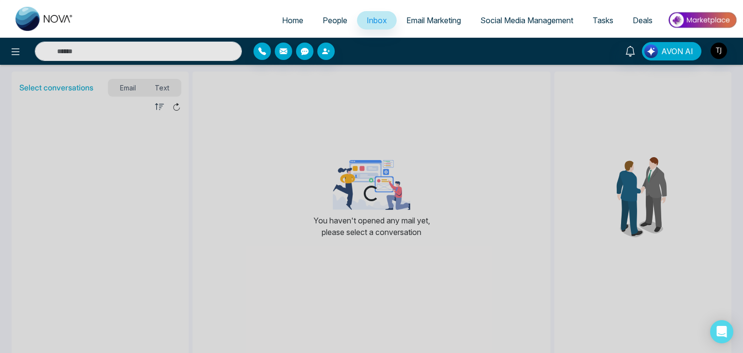
click at [430, 19] on span "Email Marketing" at bounding box center [433, 20] width 55 height 10
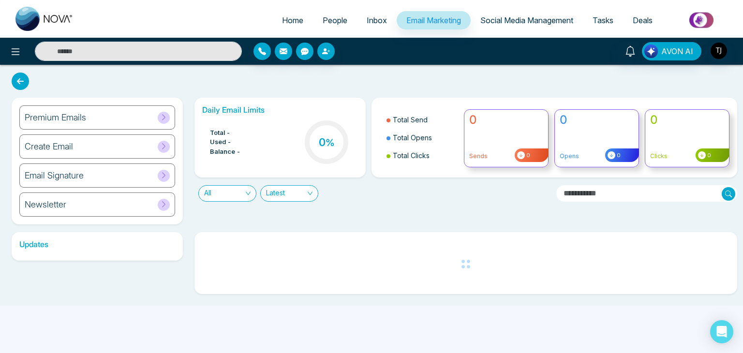
click at [521, 12] on link "Social Media Management" at bounding box center [527, 20] width 112 height 18
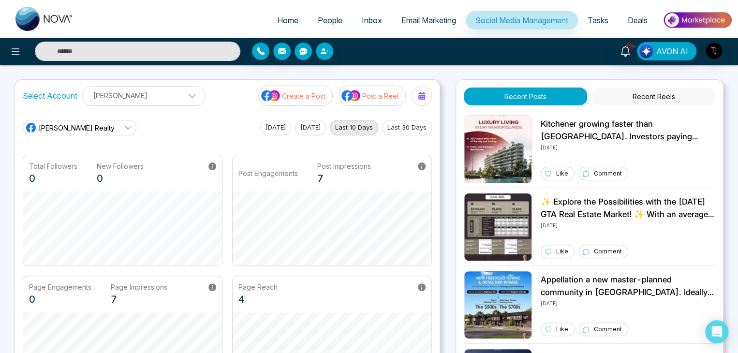
click at [593, 11] on link "Tasks" at bounding box center [598, 20] width 40 height 18
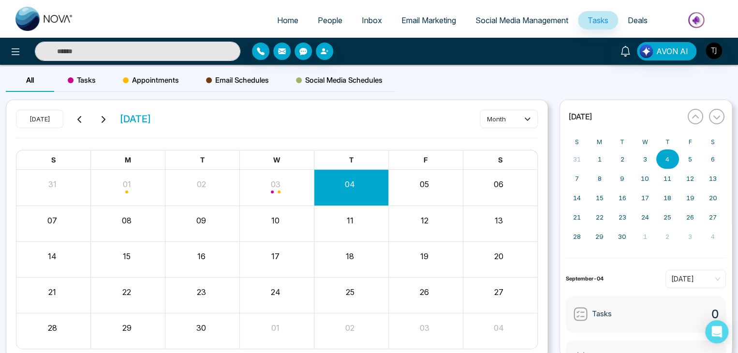
click at [646, 23] on span "Deals" at bounding box center [638, 20] width 20 height 10
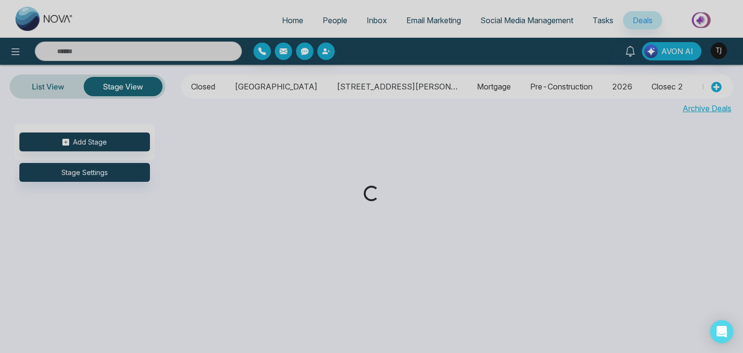
click at [296, 16] on div "Loading..." at bounding box center [371, 176] width 743 height 353
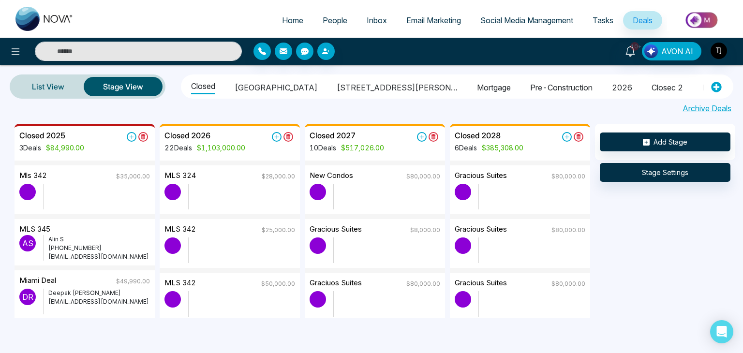
click at [296, 16] on span "Home" at bounding box center [292, 20] width 21 height 10
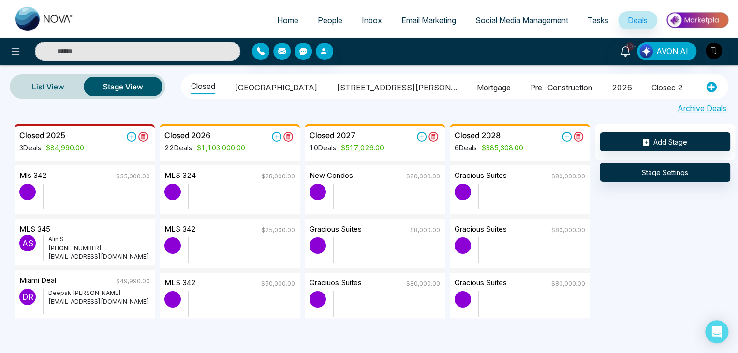
select select "*"
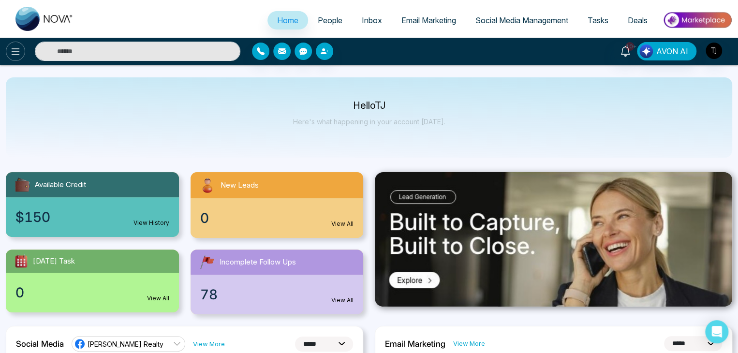
click at [21, 53] on icon at bounding box center [16, 52] width 12 height 12
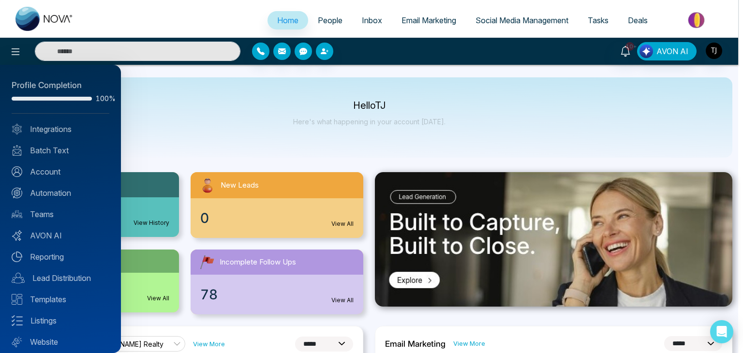
click at [179, 133] on div at bounding box center [371, 176] width 743 height 353
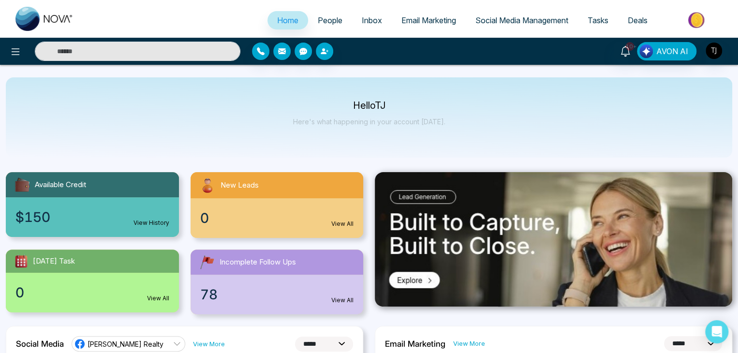
click at [352, 106] on p "Hello [PERSON_NAME]" at bounding box center [369, 106] width 152 height 8
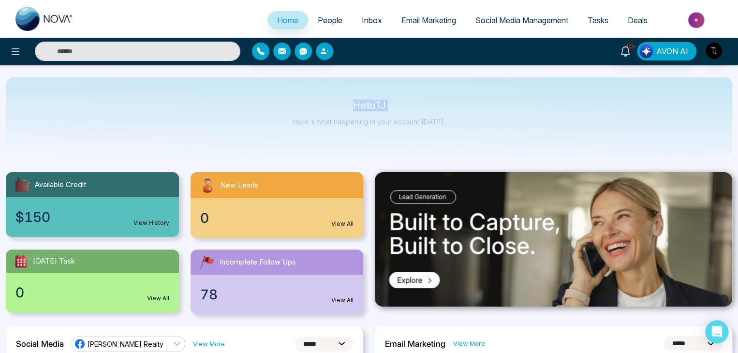
click at [352, 106] on p "Hello [PERSON_NAME]" at bounding box center [369, 106] width 152 height 8
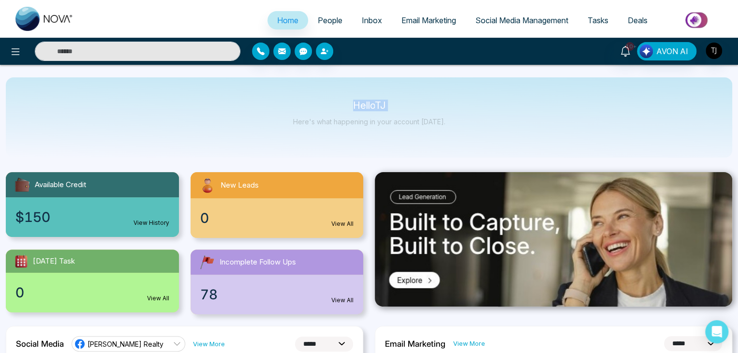
click at [352, 106] on p "Hello [PERSON_NAME]" at bounding box center [369, 106] width 152 height 8
drag, startPoint x: 449, startPoint y: 122, endPoint x: 336, endPoint y: 106, distance: 114.4
click at [336, 106] on div "Hello [PERSON_NAME] Here's what happening in your account [DATE]." at bounding box center [369, 117] width 726 height 80
click at [339, 102] on p "Hello [PERSON_NAME]" at bounding box center [369, 106] width 152 height 8
click at [23, 44] on div at bounding box center [123, 51] width 246 height 19
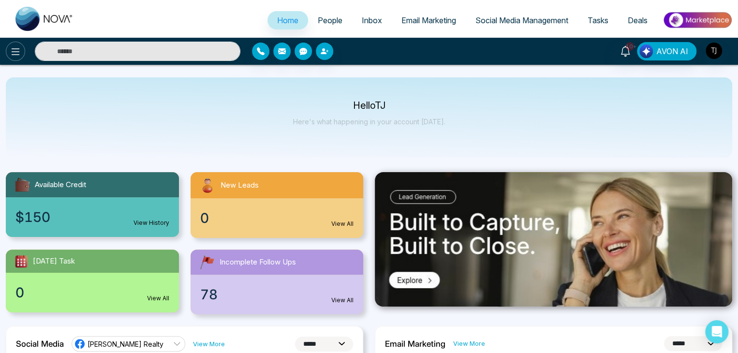
click at [19, 53] on icon at bounding box center [16, 52] width 12 height 12
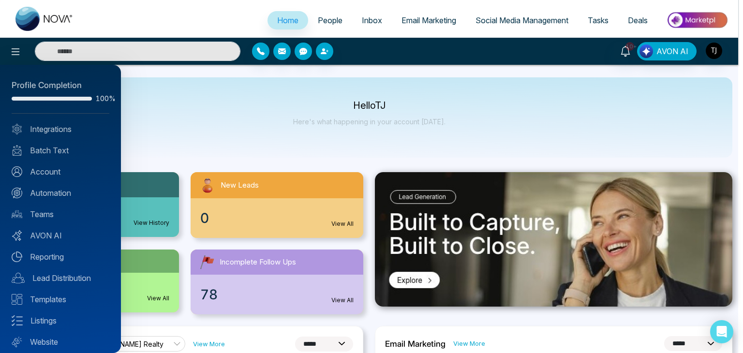
click at [209, 109] on div at bounding box center [371, 176] width 743 height 353
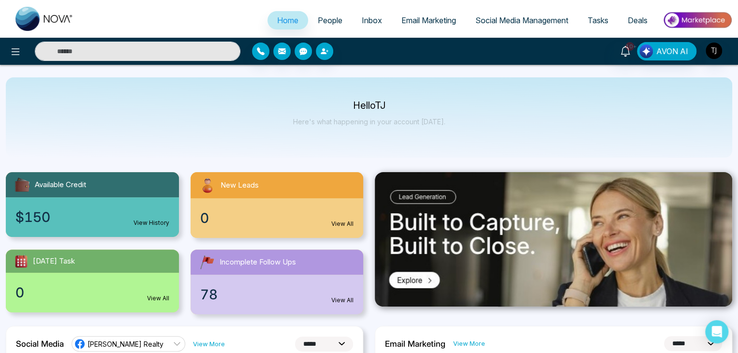
click at [327, 19] on span "People" at bounding box center [330, 20] width 25 height 10
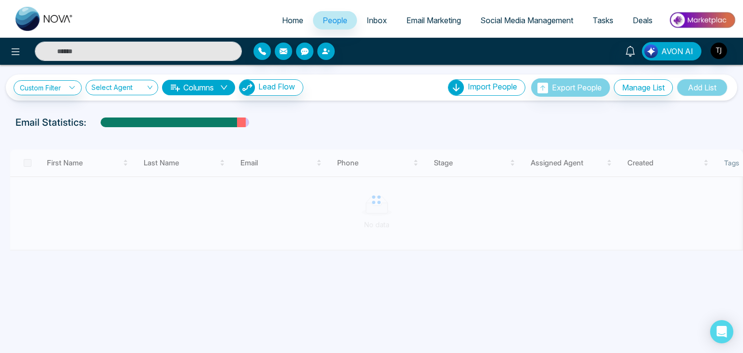
click at [381, 11] on link "Inbox" at bounding box center [377, 20] width 40 height 18
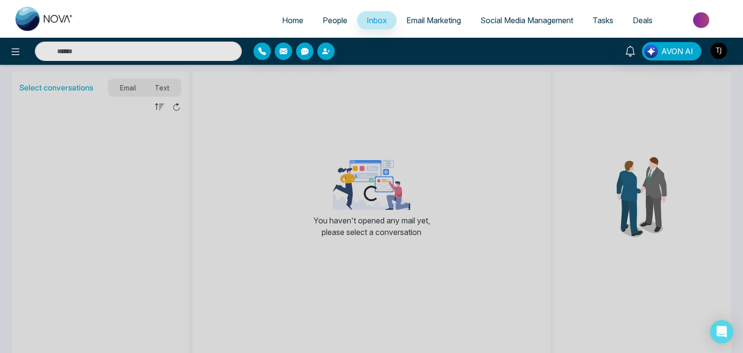
click at [435, 26] on link "Email Marketing" at bounding box center [434, 20] width 74 height 18
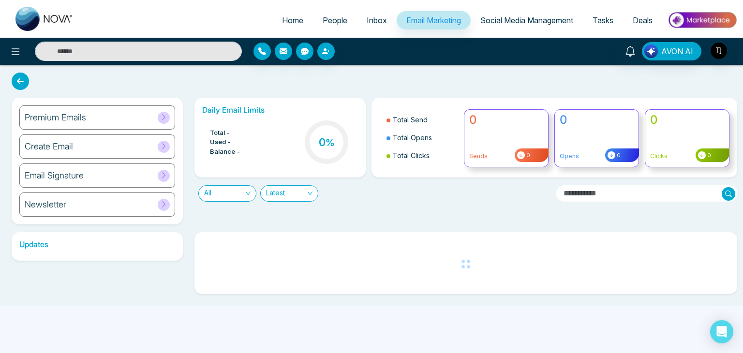
click at [530, 29] on link "Social Media Management" at bounding box center [527, 20] width 112 height 18
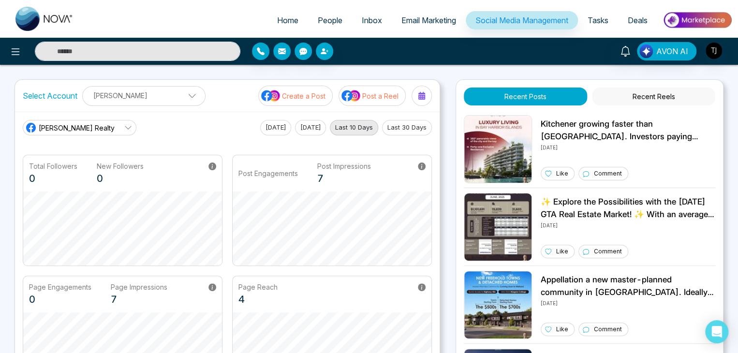
click at [610, 20] on link "Tasks" at bounding box center [598, 20] width 40 height 18
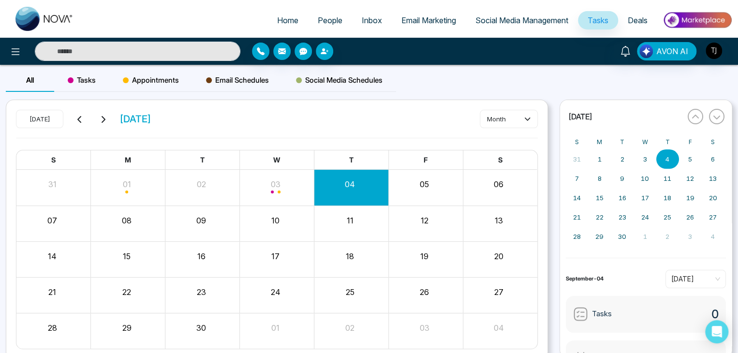
click at [640, 18] on span "Deals" at bounding box center [638, 20] width 20 height 10
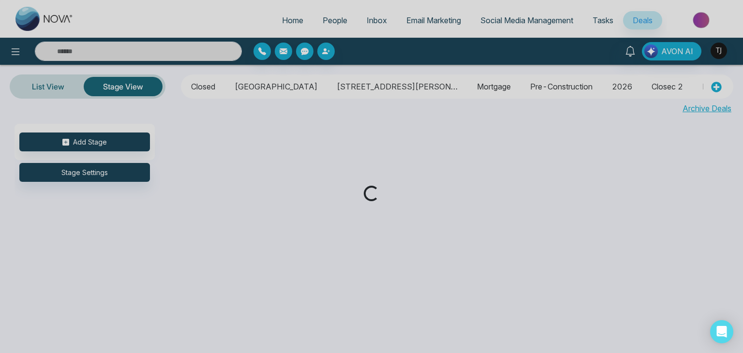
click at [283, 19] on div "Loading..." at bounding box center [371, 176] width 743 height 353
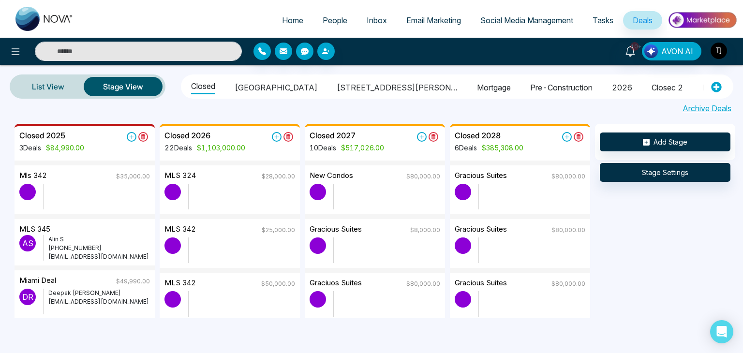
click at [283, 19] on span "Home" at bounding box center [292, 20] width 21 height 10
select select "*"
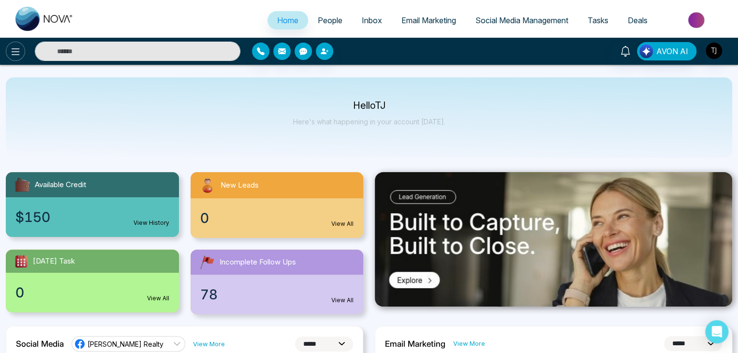
click at [14, 53] on icon at bounding box center [16, 52] width 12 height 12
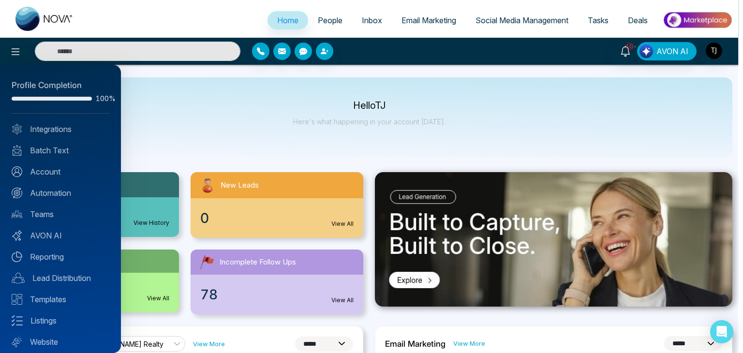
scroll to position [27, 0]
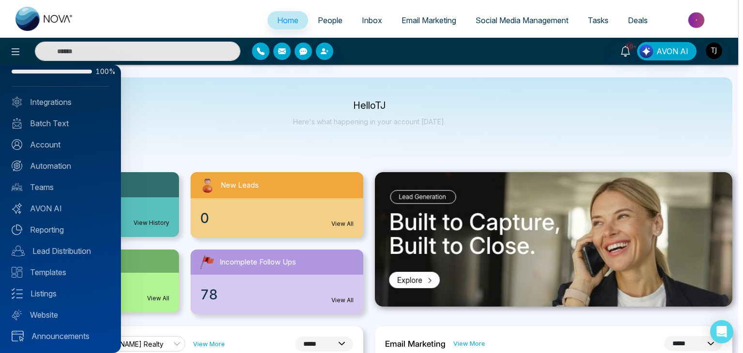
click at [196, 149] on div at bounding box center [371, 176] width 743 height 353
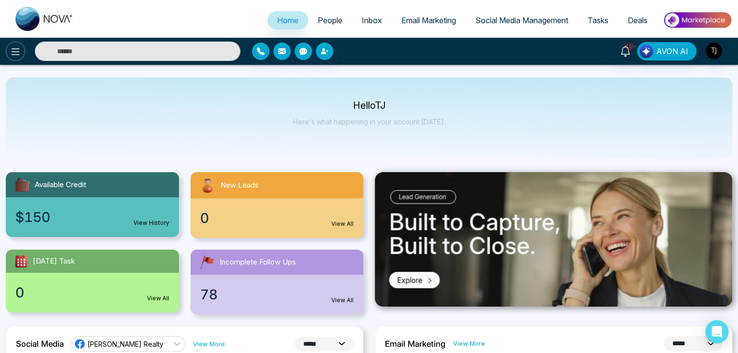
click at [16, 44] on button at bounding box center [15, 51] width 19 height 19
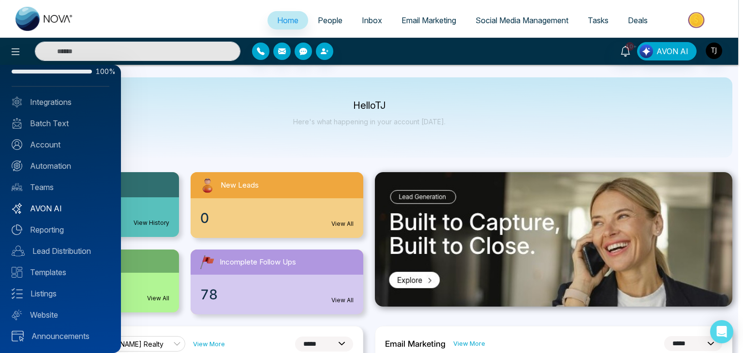
scroll to position [0, 0]
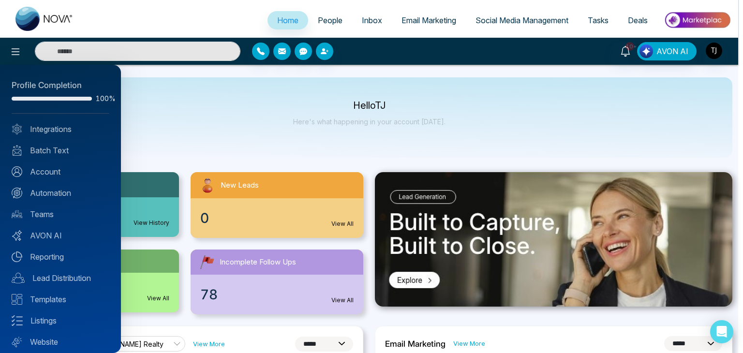
click at [222, 124] on div at bounding box center [371, 176] width 743 height 353
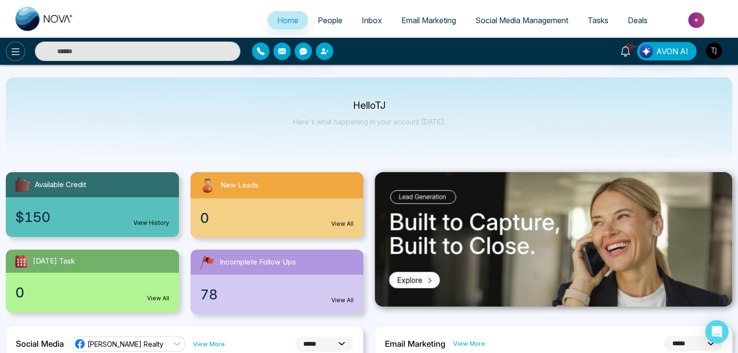
click at [18, 47] on icon at bounding box center [16, 52] width 12 height 12
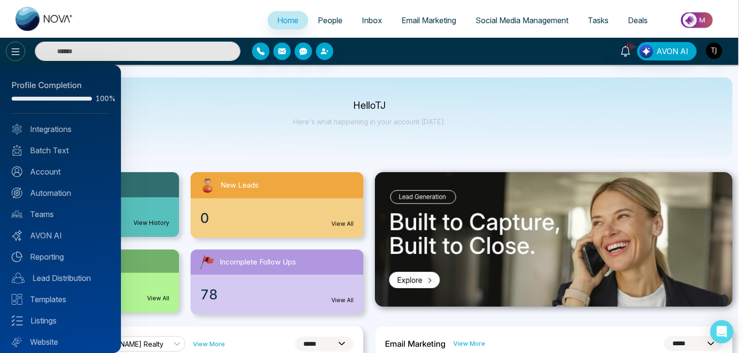
click at [18, 47] on div at bounding box center [371, 176] width 743 height 353
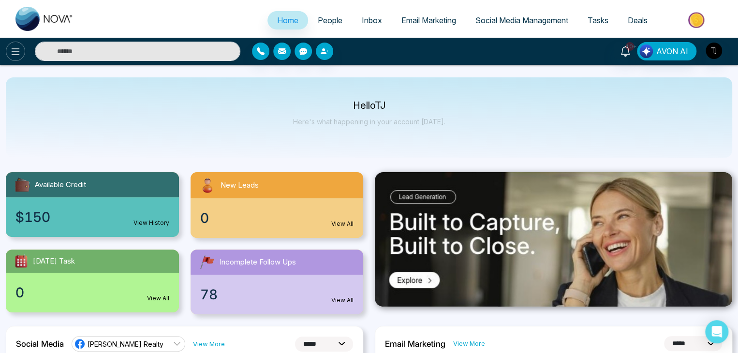
click at [23, 52] on button at bounding box center [15, 51] width 19 height 19
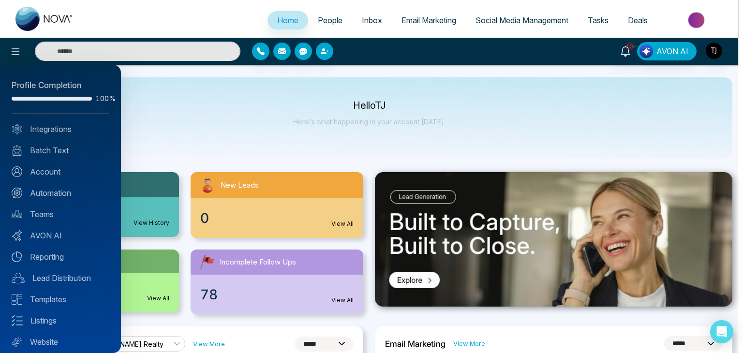
scroll to position [27, 0]
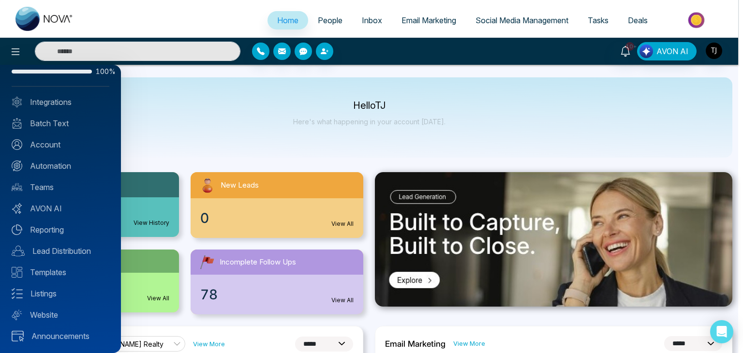
click at [71, 201] on div "Profile Completion 100% Integrations Batch Text Account Automation Teams AVON A…" at bounding box center [60, 209] width 121 height 288
click at [71, 206] on link "AVON AI" at bounding box center [61, 209] width 98 height 12
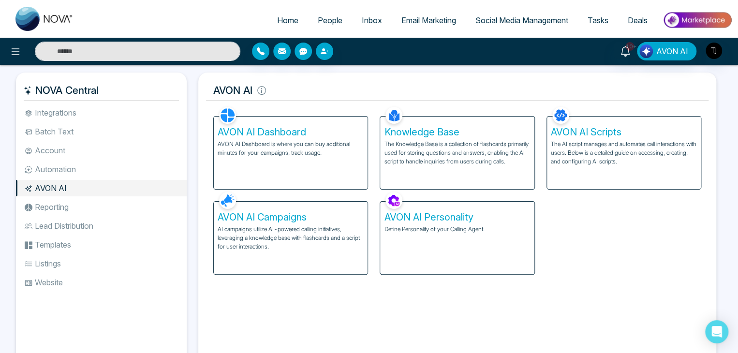
click at [126, 210] on li "Reporting" at bounding box center [101, 207] width 171 height 16
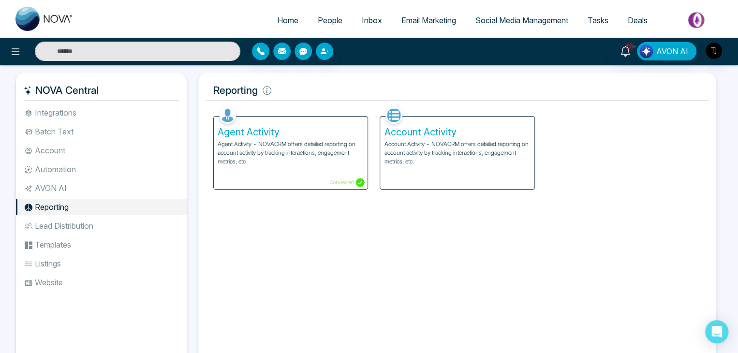
click at [125, 225] on li "Lead Distribution" at bounding box center [101, 226] width 171 height 16
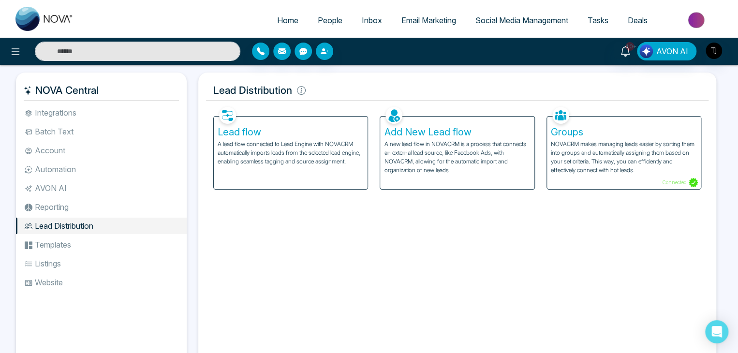
click at [120, 255] on li "Listings" at bounding box center [101, 263] width 171 height 16
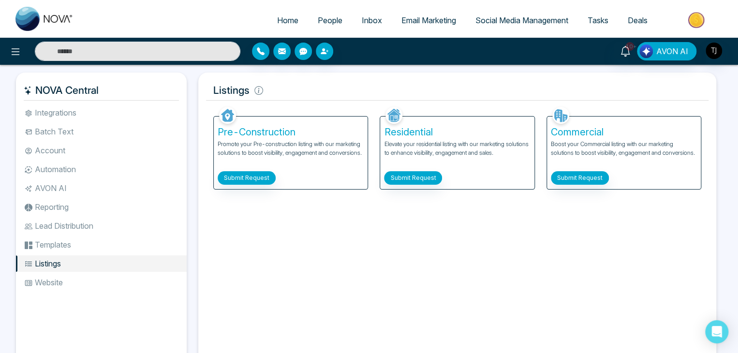
click at [118, 294] on ul "Integrations Batch Text Account Automation AVON AI Reporting Lead Distribution …" at bounding box center [101, 227] width 171 height 247
click at [121, 280] on li "Website" at bounding box center [101, 282] width 171 height 16
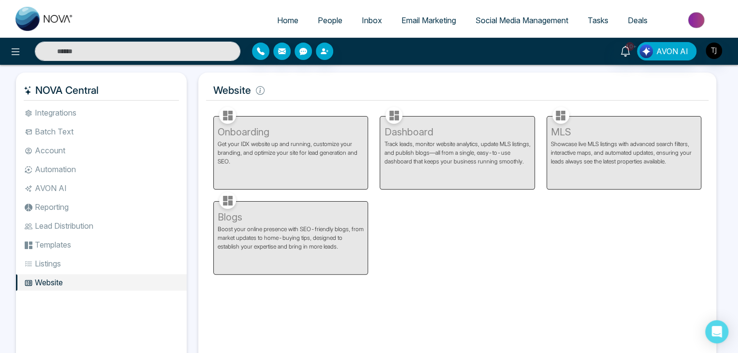
click at [126, 239] on li "Templates" at bounding box center [101, 244] width 171 height 16
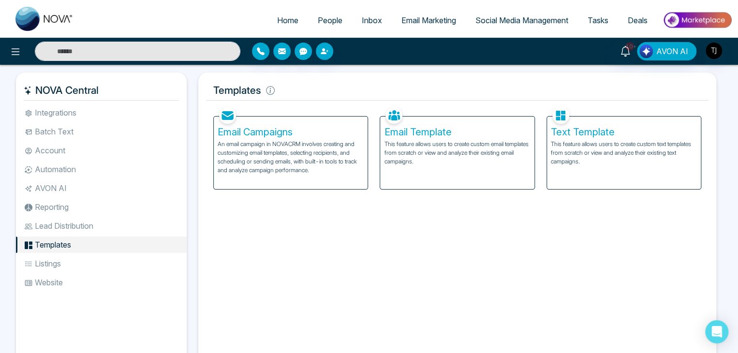
click at [122, 114] on li "Integrations" at bounding box center [101, 112] width 171 height 16
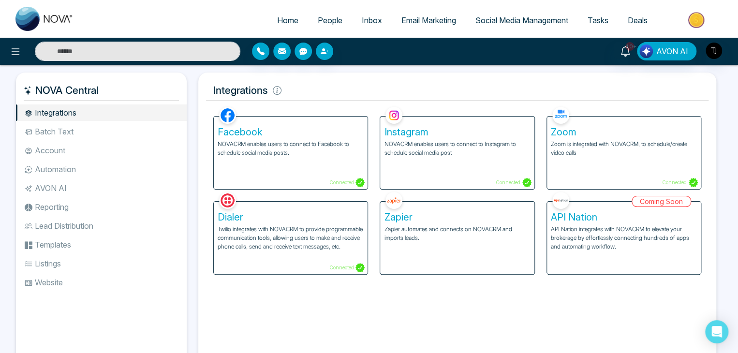
click at [122, 139] on li "Batch Text" at bounding box center [101, 131] width 171 height 16
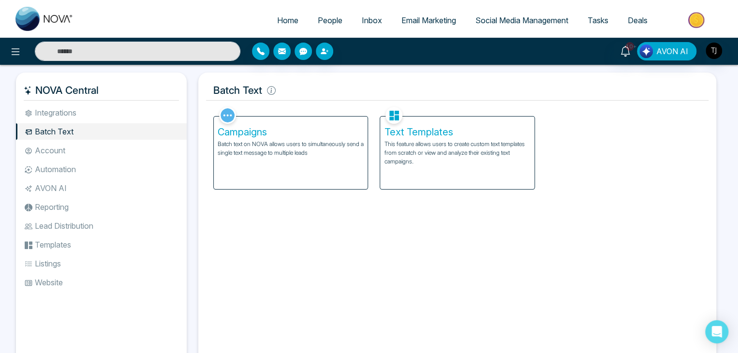
click at [121, 160] on ul "Integrations Batch Text Account Automation AVON AI Reporting Lead Distribution …" at bounding box center [101, 227] width 171 height 247
click at [121, 157] on li "Account" at bounding box center [101, 150] width 171 height 16
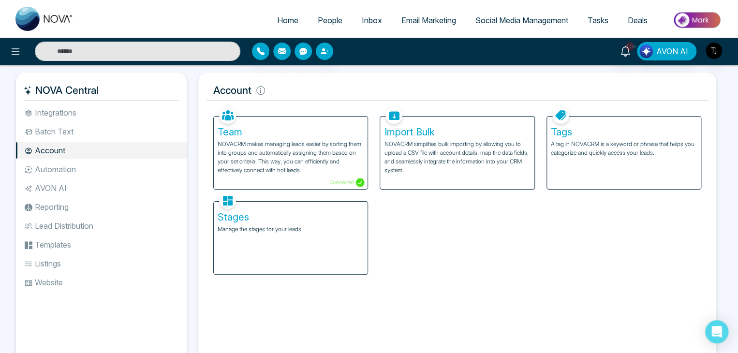
click at [121, 167] on li "Automation" at bounding box center [101, 169] width 171 height 16
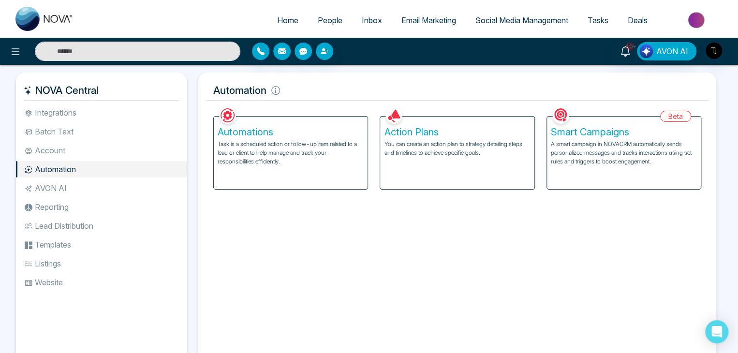
click at [120, 191] on li "AVON AI" at bounding box center [101, 188] width 171 height 16
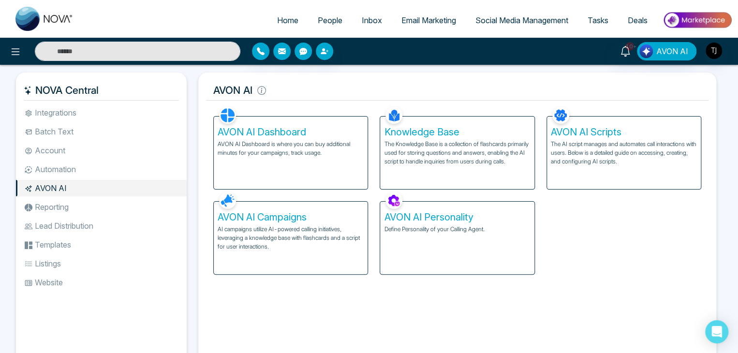
click at [120, 213] on li "Reporting" at bounding box center [101, 207] width 171 height 16
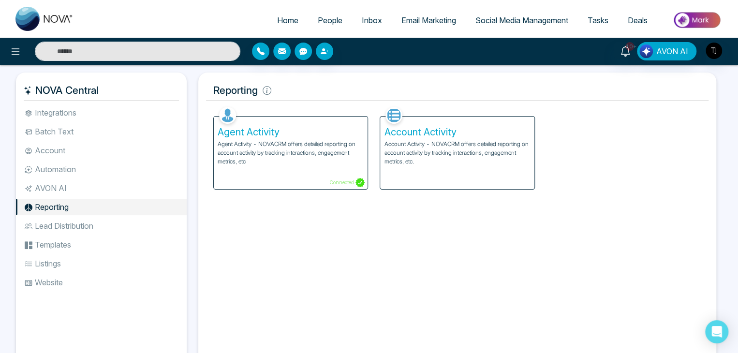
click at [120, 238] on li "Templates" at bounding box center [101, 244] width 171 height 16
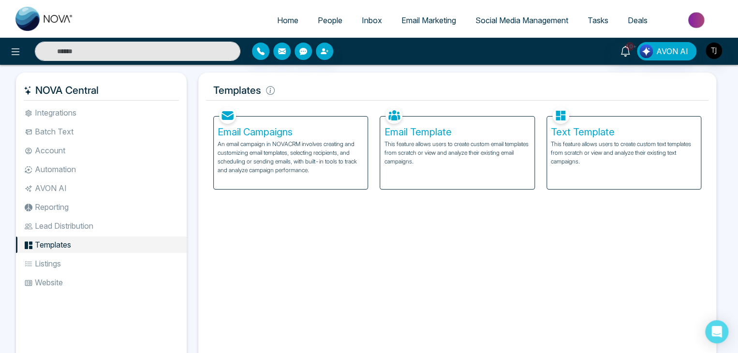
click at [119, 270] on li "Listings" at bounding box center [101, 263] width 171 height 16
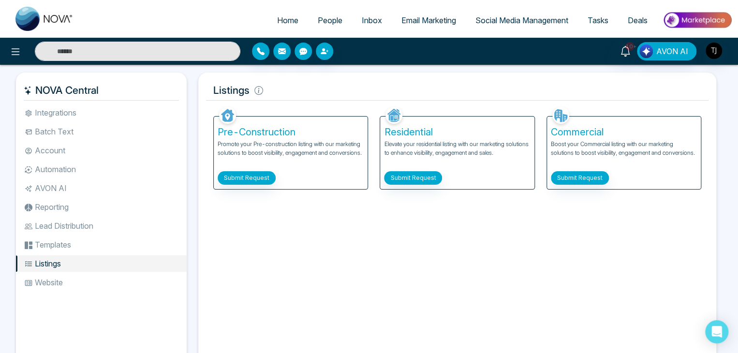
click at [116, 295] on ul "Integrations Batch Text Account Automation AVON AI Reporting Lead Distribution …" at bounding box center [101, 227] width 171 height 247
click at [118, 281] on li "Website" at bounding box center [101, 282] width 171 height 16
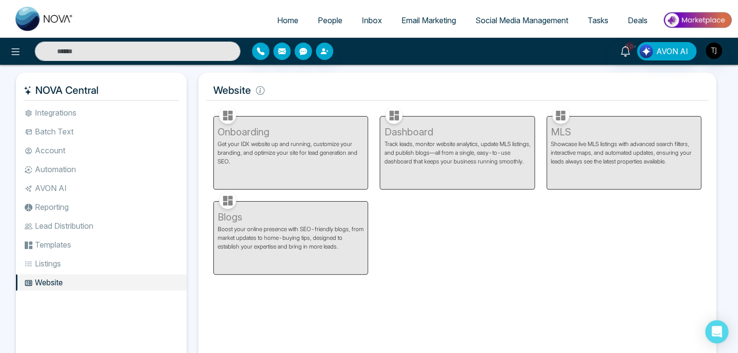
click at [122, 220] on li "Lead Distribution" at bounding box center [101, 226] width 171 height 16
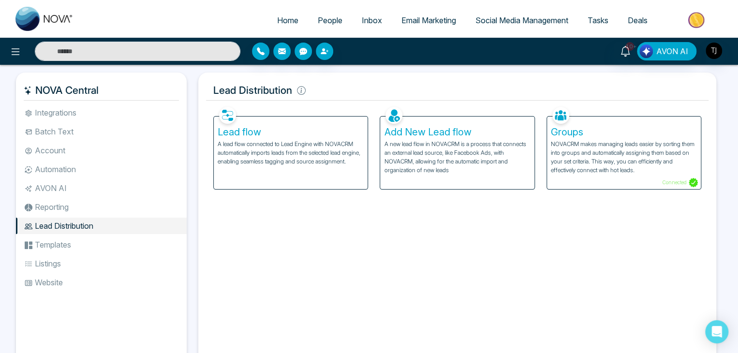
click at [126, 105] on li "Integrations" at bounding box center [101, 112] width 171 height 16
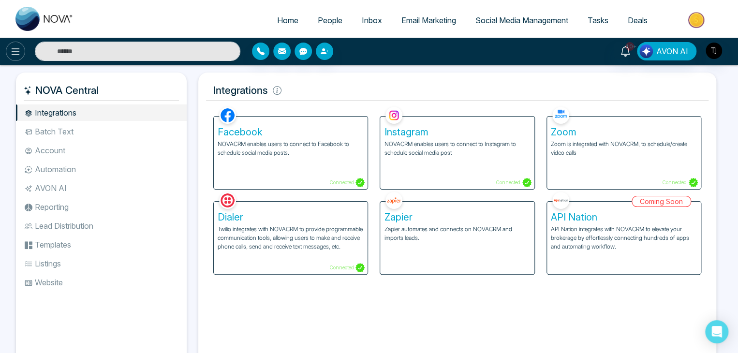
click at [18, 49] on icon at bounding box center [16, 52] width 12 height 12
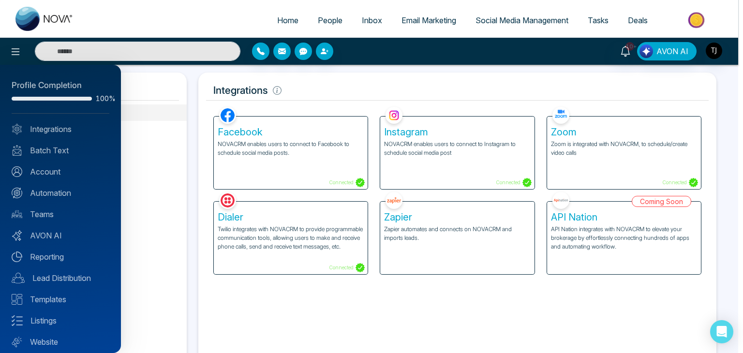
click at [280, 8] on div at bounding box center [371, 176] width 743 height 353
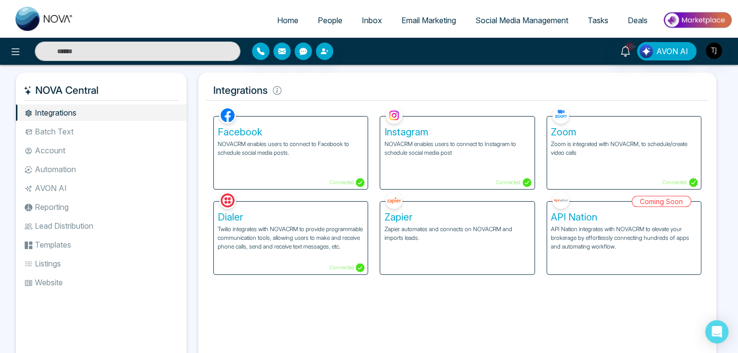
click at [283, 17] on span "Home" at bounding box center [287, 20] width 21 height 10
select select "*"
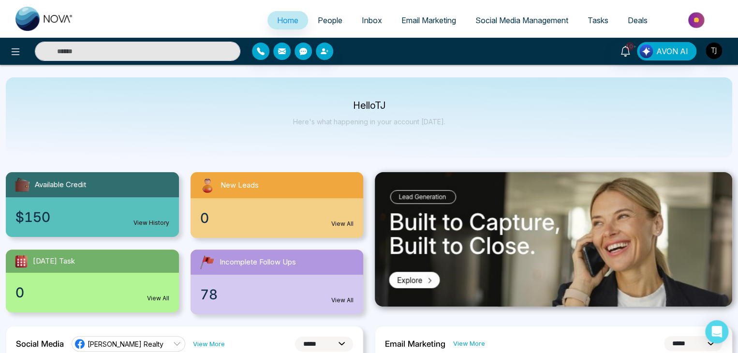
click at [378, 24] on link "Inbox" at bounding box center [372, 20] width 40 height 18
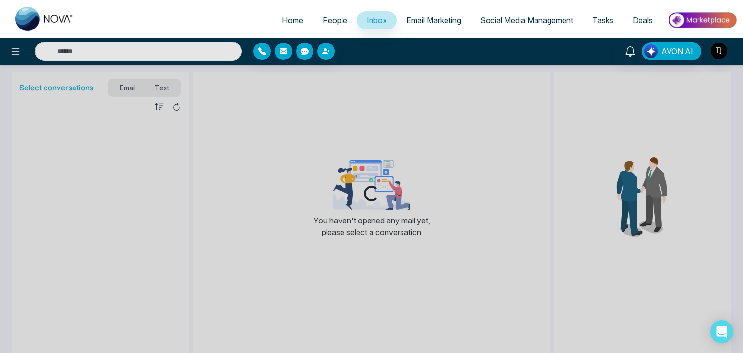
click at [418, 24] on span "Email Marketing" at bounding box center [433, 20] width 55 height 10
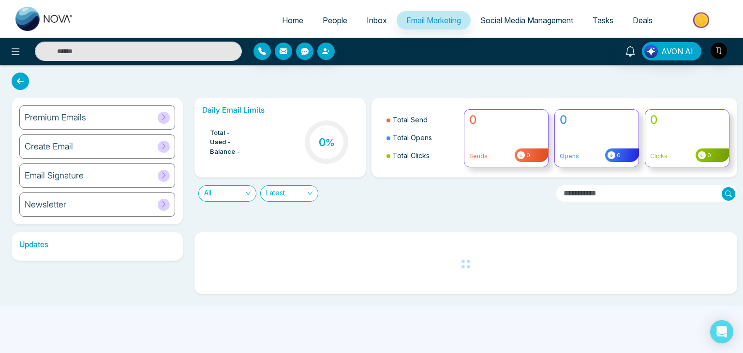
click at [521, 17] on span "Social Media Management" at bounding box center [526, 20] width 93 height 10
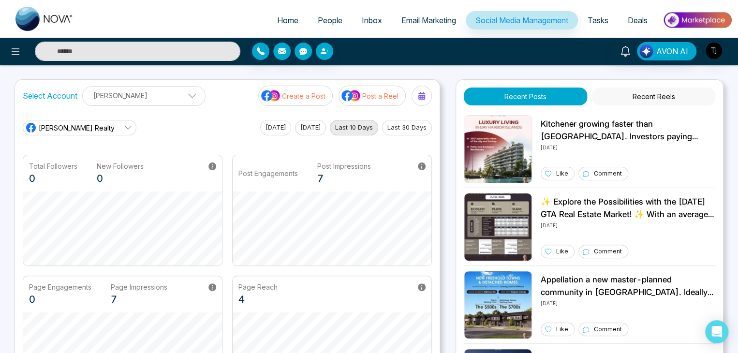
click at [609, 20] on link "Tasks" at bounding box center [598, 20] width 40 height 18
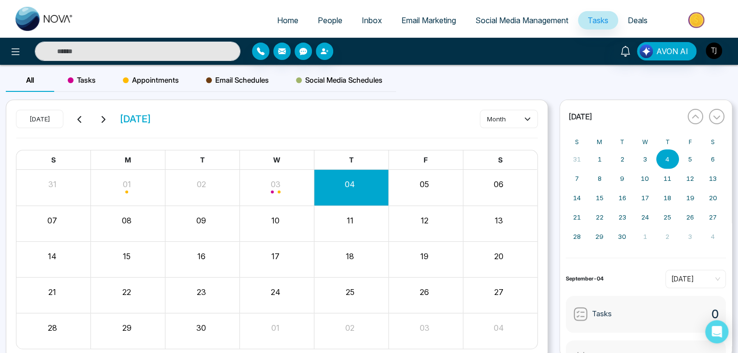
click at [636, 22] on span "Deals" at bounding box center [638, 20] width 20 height 10
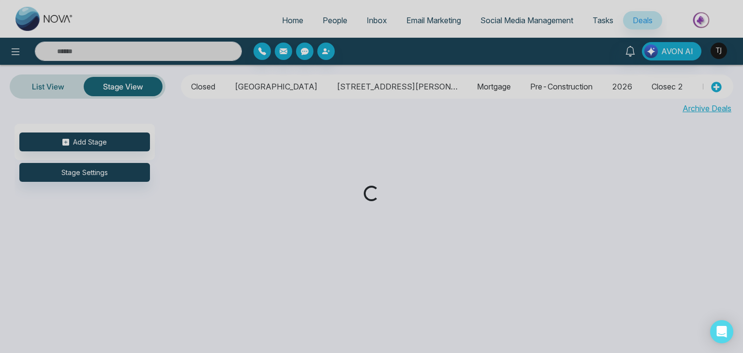
click at [288, 22] on div "Loading..." at bounding box center [371, 176] width 743 height 353
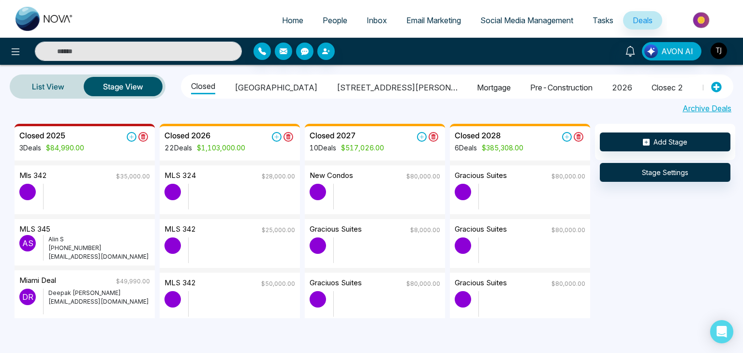
click at [288, 22] on span "Home" at bounding box center [292, 20] width 21 height 10
select select "*"
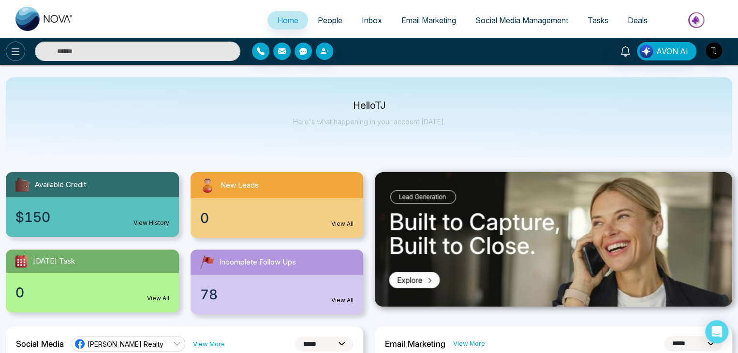
click at [14, 58] on button at bounding box center [15, 51] width 19 height 19
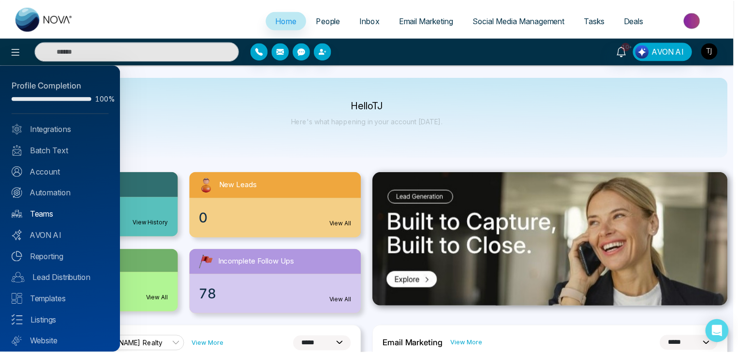
scroll to position [27, 0]
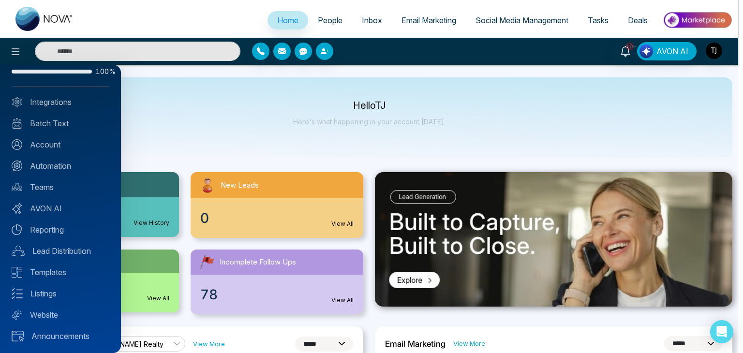
click at [170, 148] on div at bounding box center [371, 176] width 743 height 353
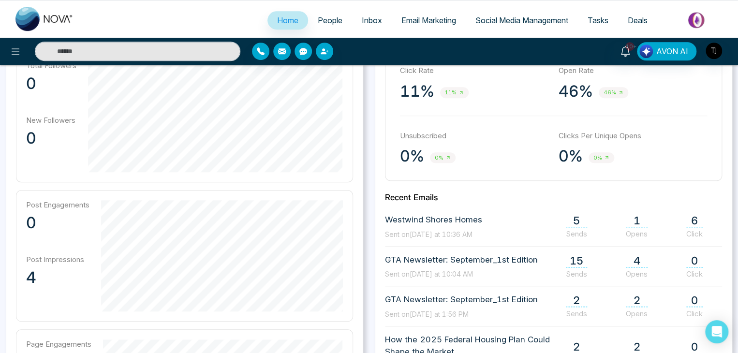
scroll to position [0, 0]
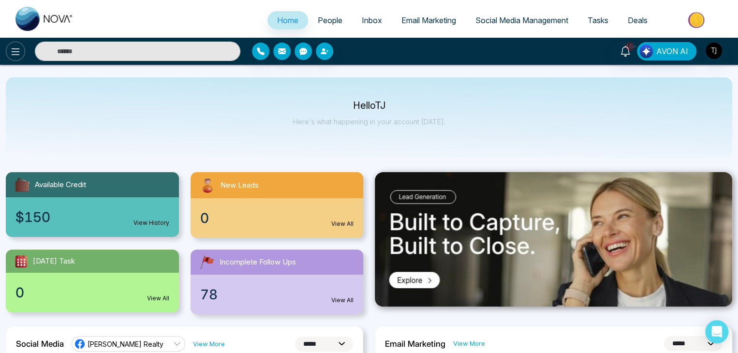
click at [11, 51] on icon at bounding box center [16, 52] width 12 height 12
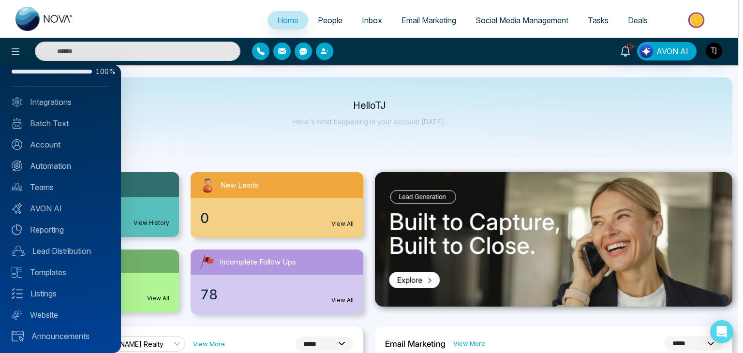
click at [70, 309] on link "Website" at bounding box center [61, 315] width 98 height 12
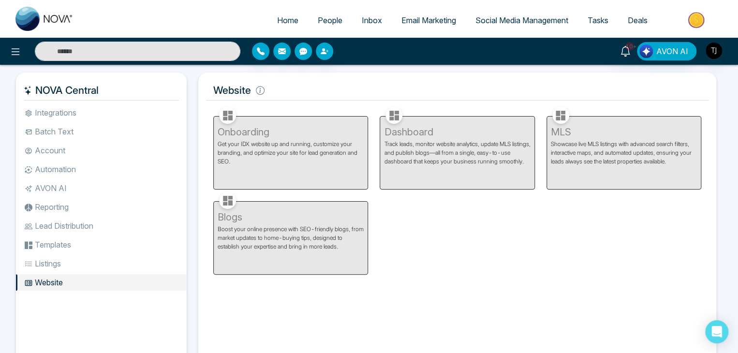
click at [281, 20] on span "Home" at bounding box center [287, 20] width 21 height 10
select select "*"
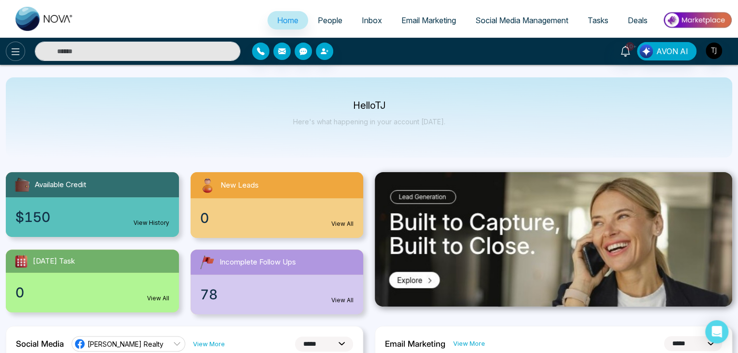
click at [14, 44] on button at bounding box center [15, 51] width 19 height 19
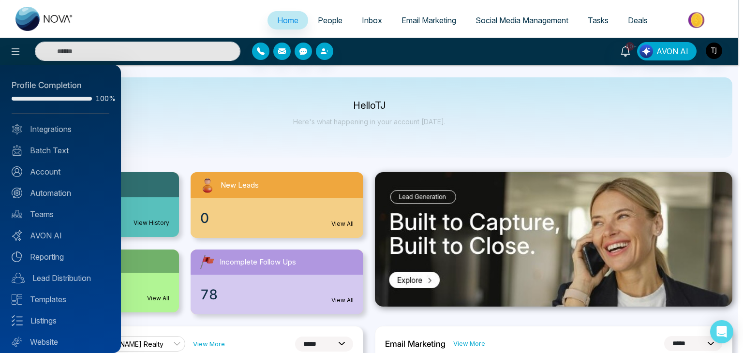
click at [216, 101] on div at bounding box center [371, 176] width 743 height 353
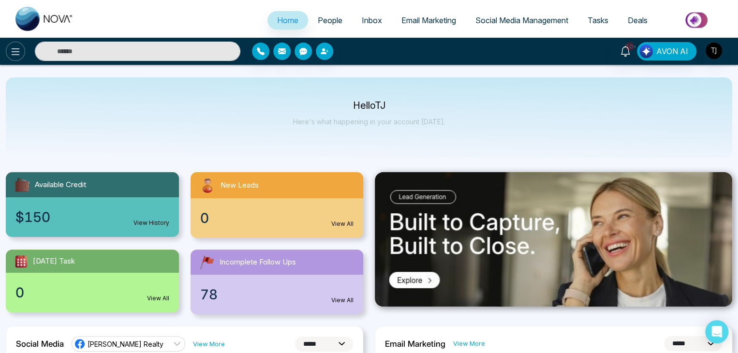
click at [8, 53] on button at bounding box center [15, 51] width 19 height 19
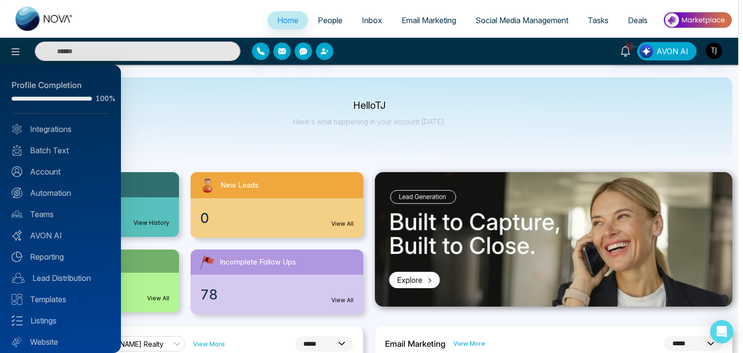
click at [227, 133] on div at bounding box center [371, 176] width 743 height 353
